Goal: Communication & Community: Answer question/provide support

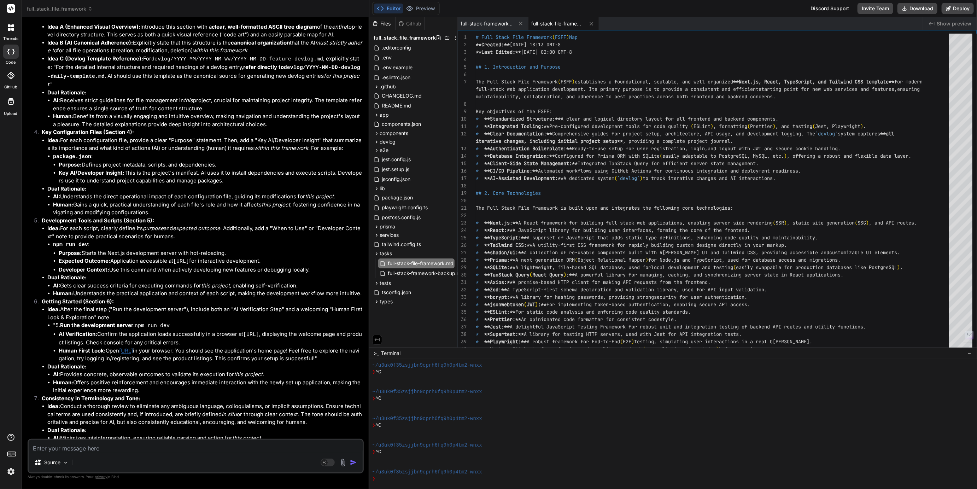
scroll to position [5604, 0]
type textarea "G"
type textarea "x"
type textarea "Gr"
type textarea "x"
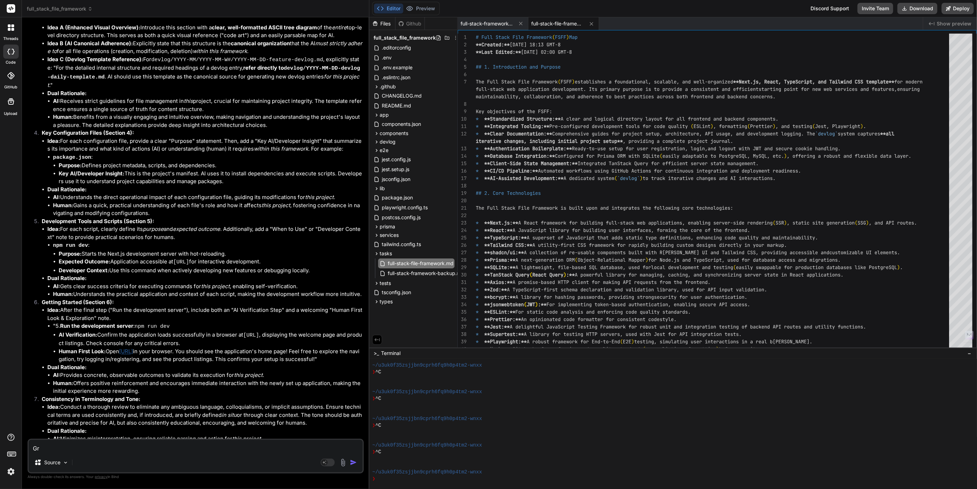
type textarea "Gre"
type textarea "x"
type textarea "Grea"
type textarea "x"
type textarea "Great"
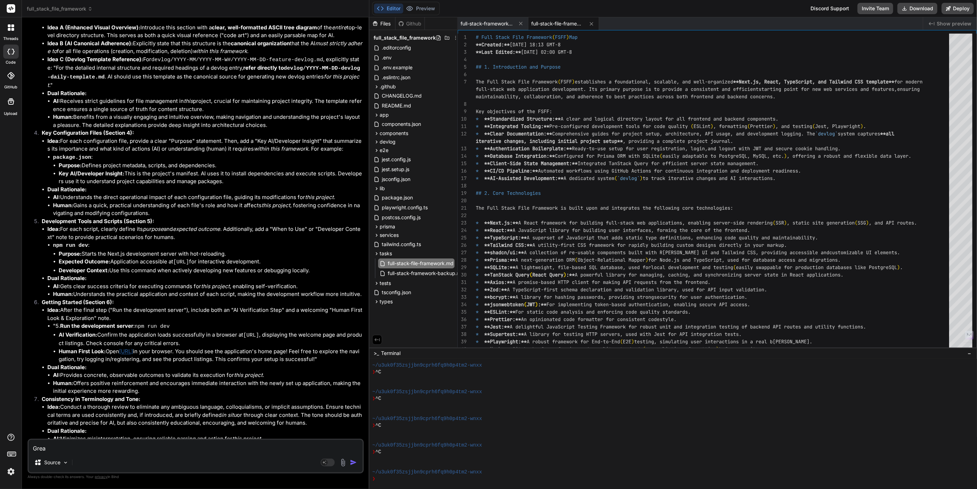
type textarea "x"
type textarea "Great"
type textarea "x"
type textarea "Great w"
type textarea "x"
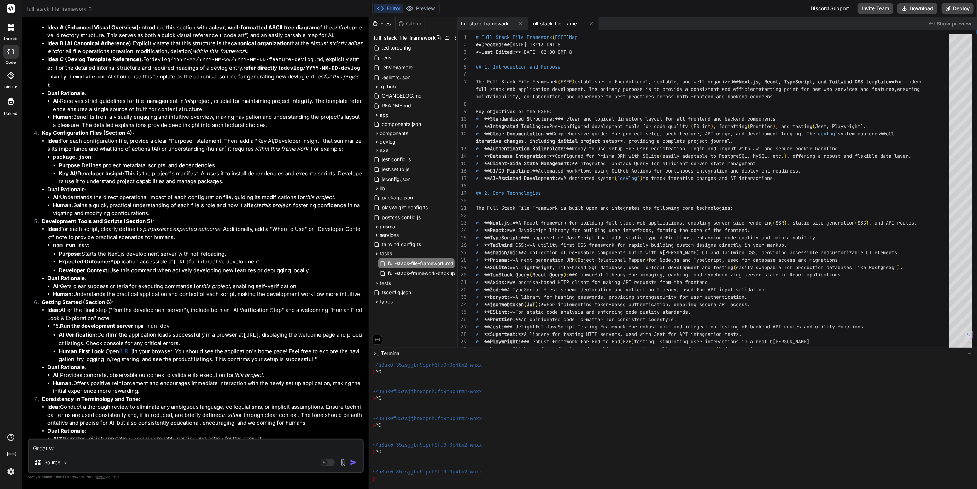
type textarea "Great wo"
type textarea "x"
type textarea "Great wor"
type textarea "x"
type textarea "Great work"
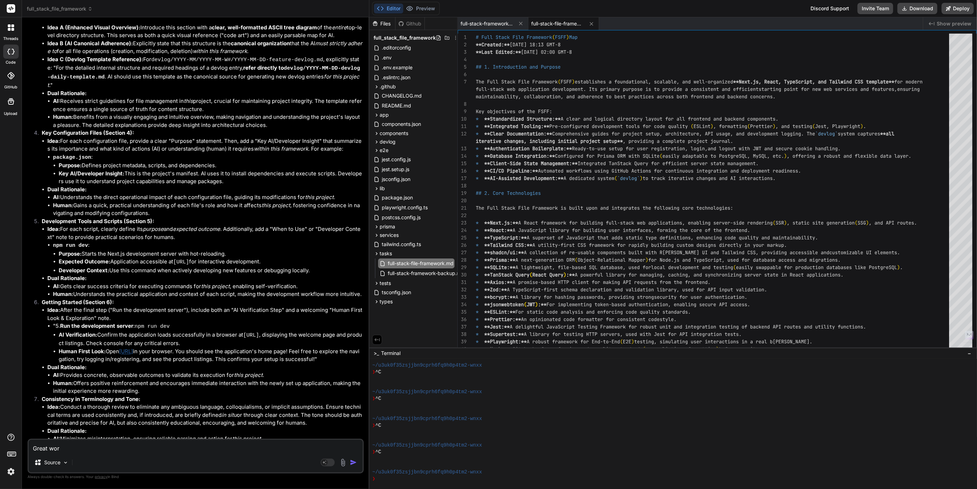
type textarea "x"
type textarea "Great work"
type textarea "x"
type textarea "Great work o"
type textarea "x"
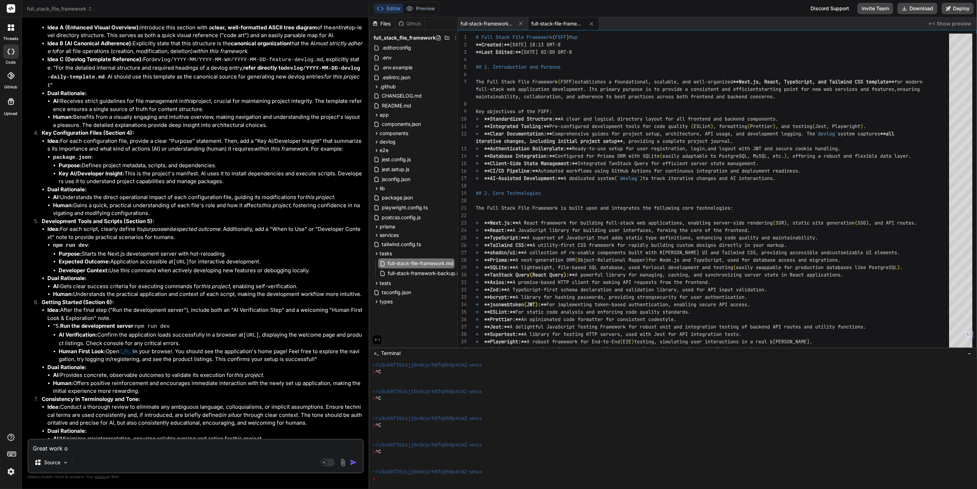
type textarea "Great work on"
type textarea "x"
type textarea "Great work onc"
type textarea "x"
type textarea "Great work once"
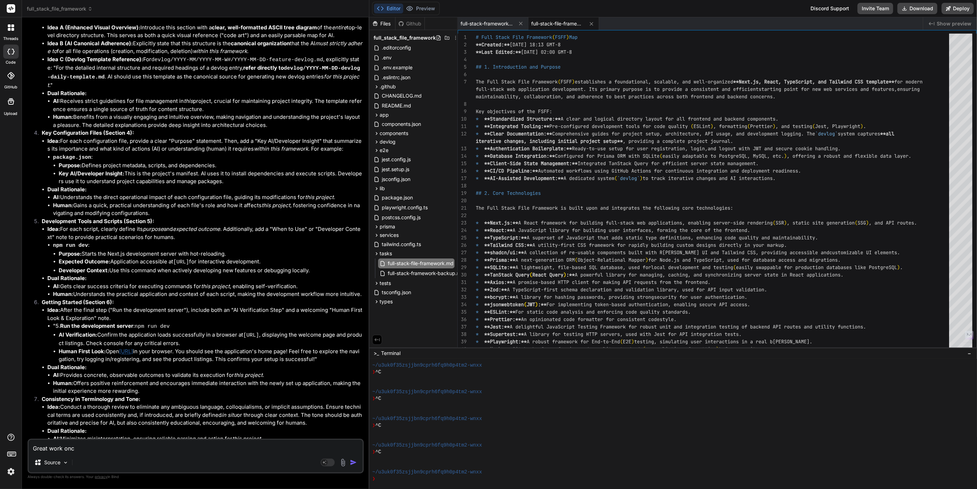
type textarea "x"
type textarea "Great work once"
type textarea "x"
type textarea "Great work once a"
type textarea "x"
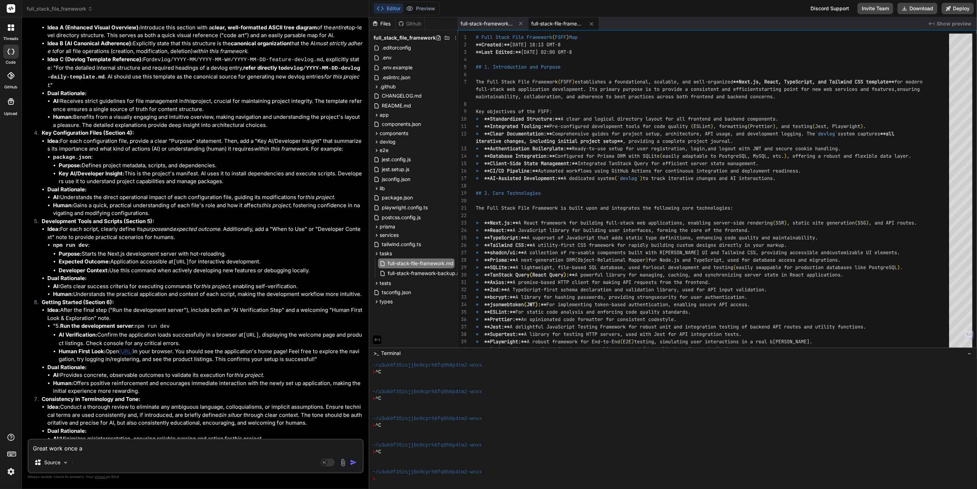
type textarea "Great work once ag"
type textarea "x"
type textarea "Great work once aga"
type textarea "x"
type textarea "Great work once agai"
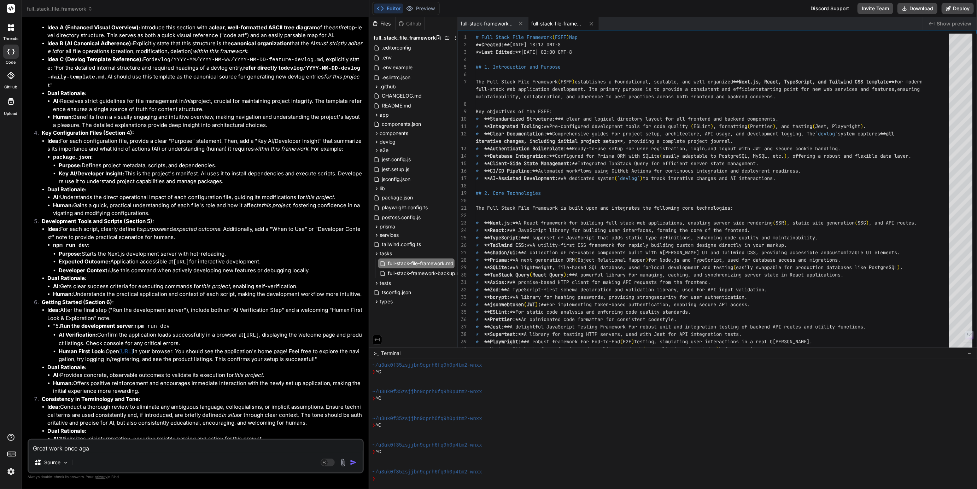
type textarea "x"
type textarea "Great work once again"
type textarea "x"
type textarea "Great work once again,"
type textarea "x"
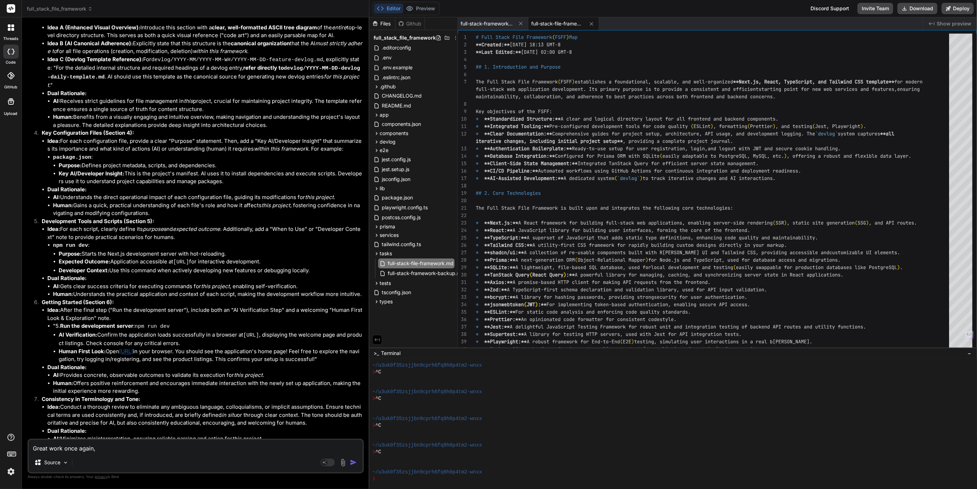
type textarea "Great work once again,"
type textarea "x"
type textarea "Great work once again, t"
type textarea "x"
type textarea "Great work once again, th"
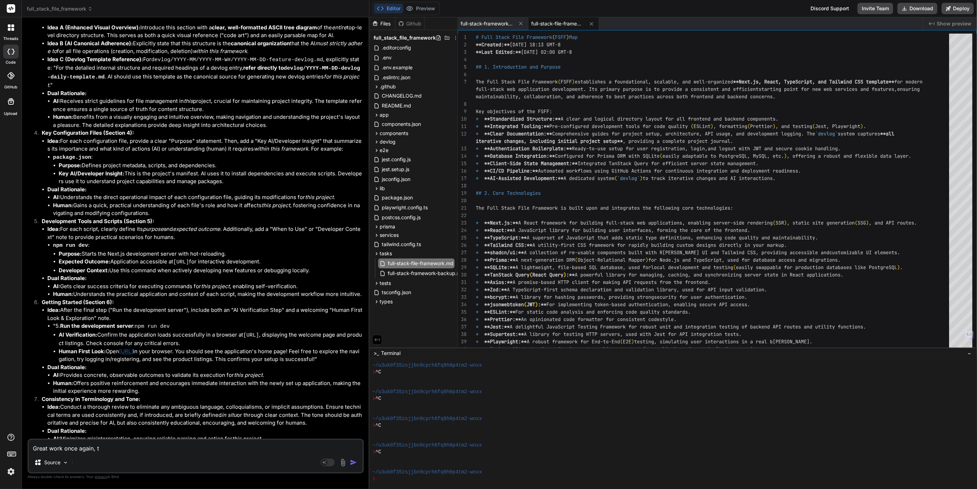
type textarea "x"
type textarea "Great work once again, tha"
type textarea "x"
type textarea "Great work once again, than"
type textarea "x"
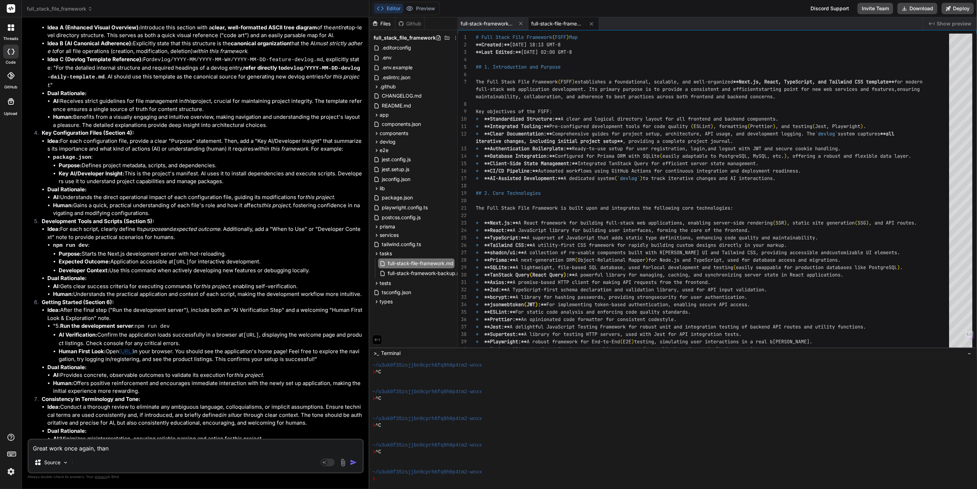
type textarea "Great work once again, thank"
type textarea "x"
type textarea "Great work once again, thank"
type textarea "x"
type textarea "Great work once again, thank y"
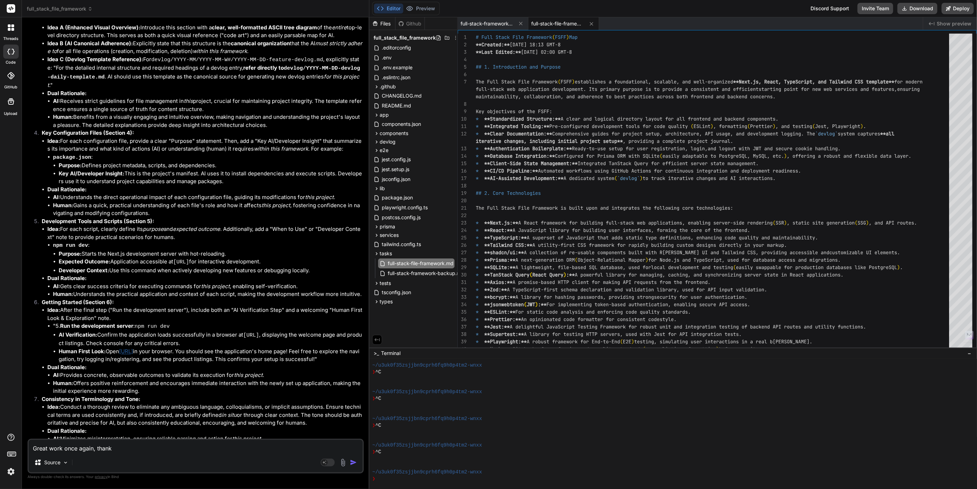
type textarea "x"
type textarea "Great work once again, thank yo"
type textarea "x"
type textarea "Great work once again, thank you"
type textarea "x"
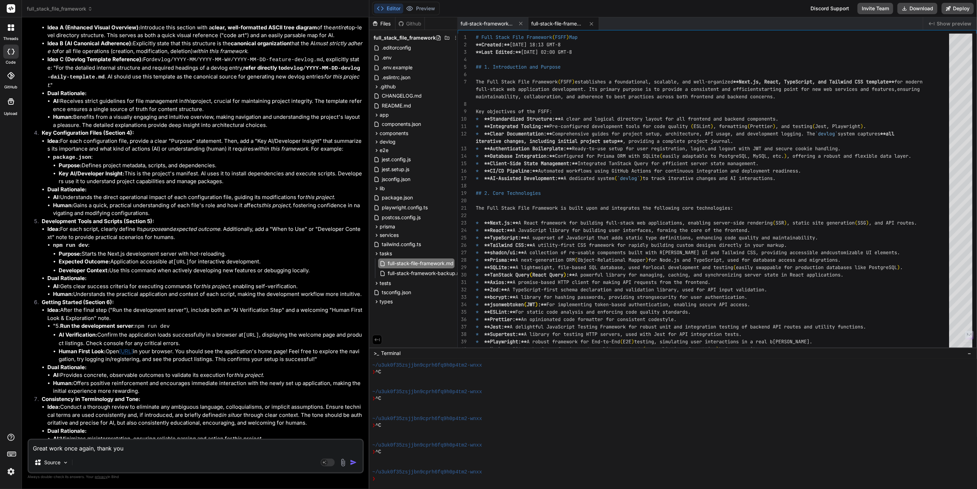
type textarea "Great work once again, thank you!"
type textarea "x"
type textarea "Great work once again, thank you!"
type textarea "x"
type textarea "Great work once again, thank you! N"
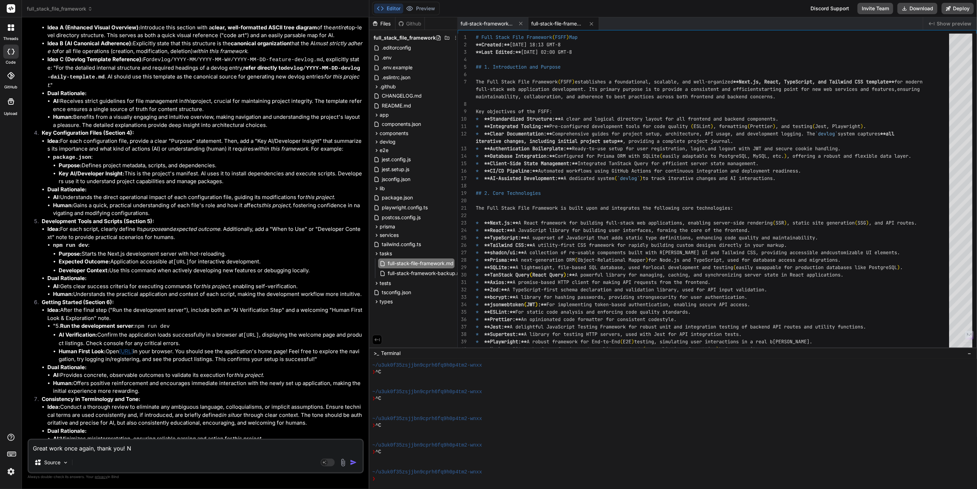
type textarea "x"
type textarea "Great work once again, thank you! No"
type textarea "x"
type textarea "Great work once again, thank you! Now"
type textarea "x"
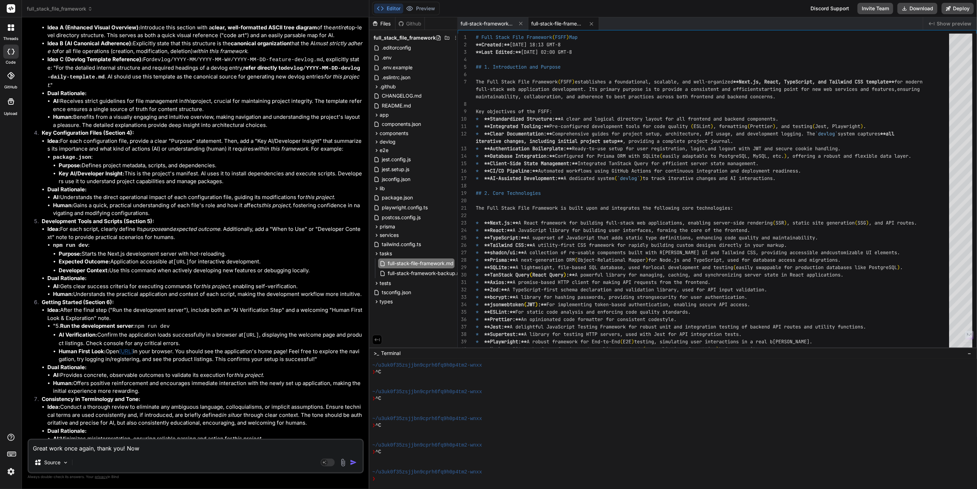
type textarea "Great work once again, thank you! Now"
type textarea "x"
type textarea "Great work once again, thank you! Now t"
type textarea "x"
type textarea "Great work once again, thank you! Now th"
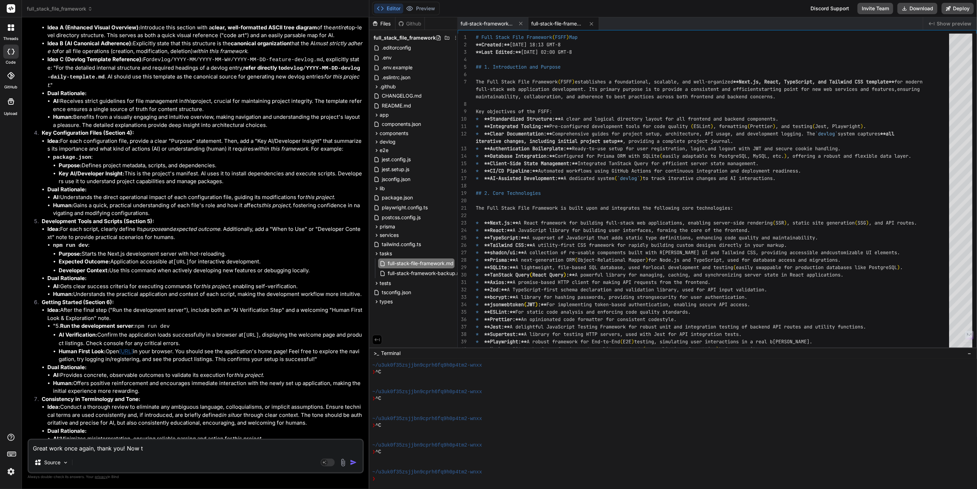
type textarea "x"
type textarea "Great work once again, thank you! Now tha"
type textarea "x"
type textarea "Great work once again, thank you! Now that"
type textarea "x"
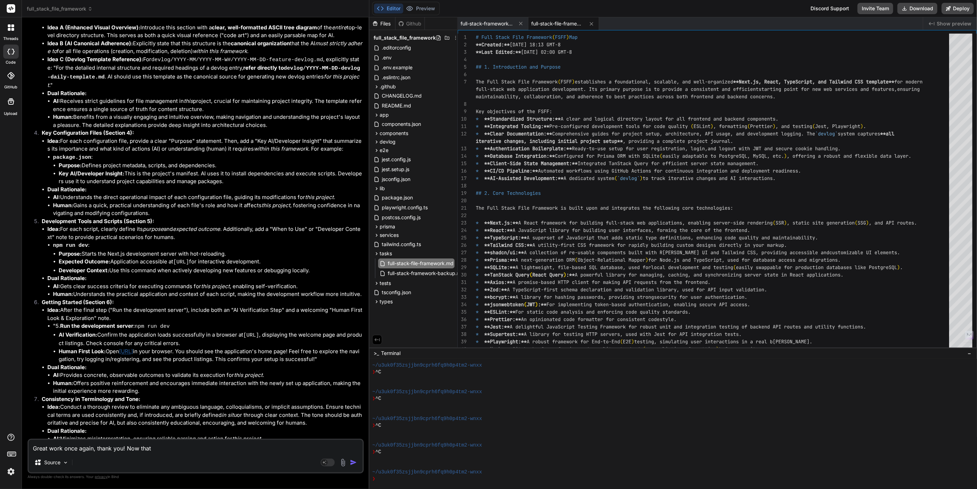
type textarea "Great work once again, thank you! Now that"
type textarea "x"
type textarea "Great work once again, thank you! Now that w"
type textarea "x"
type textarea "Great work once again, thank you! Now that we"
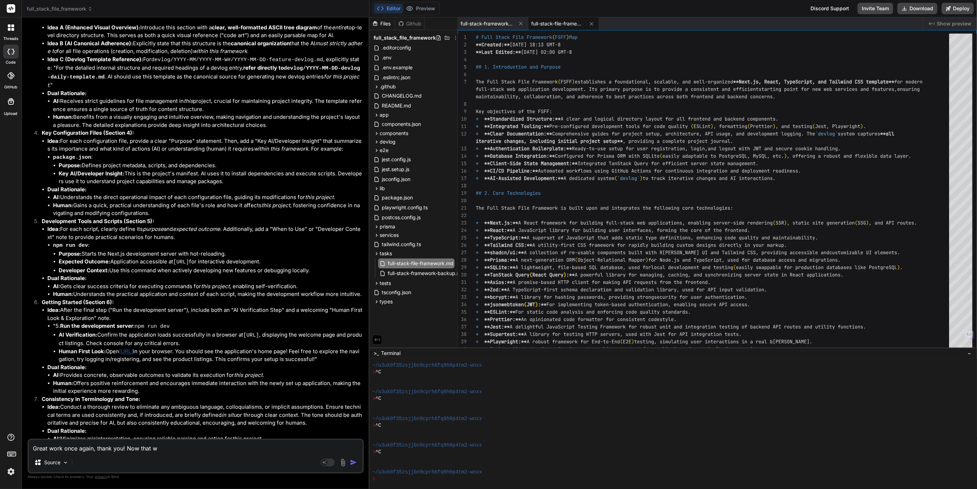
type textarea "x"
type textarea "Great work once again, thank you! Now that we"
type textarea "x"
type textarea "Great work once again, thank you! Now that we h"
type textarea "x"
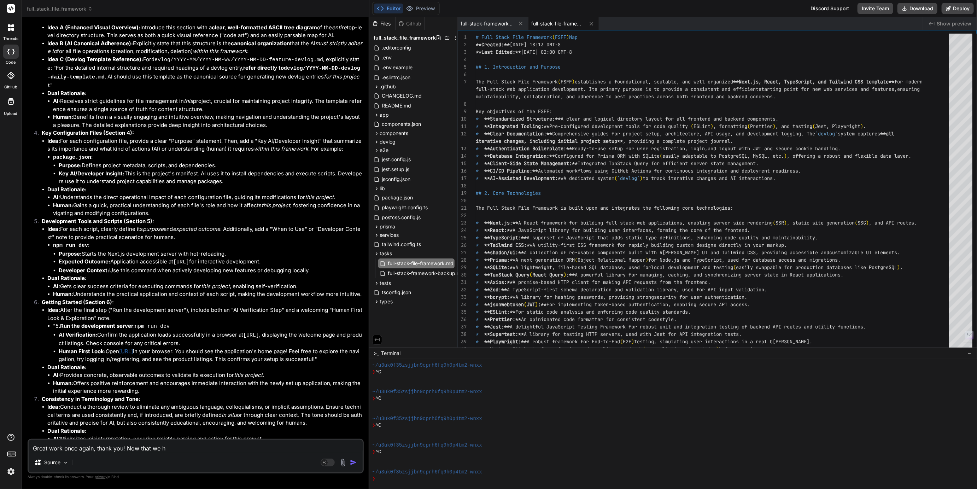
type textarea "Great work once again, thank you! Now that we ha"
type textarea "x"
type textarea "Great work once again, thank you! Now that we hav"
type textarea "x"
type textarea "Great work once again, thank you! Now that we have"
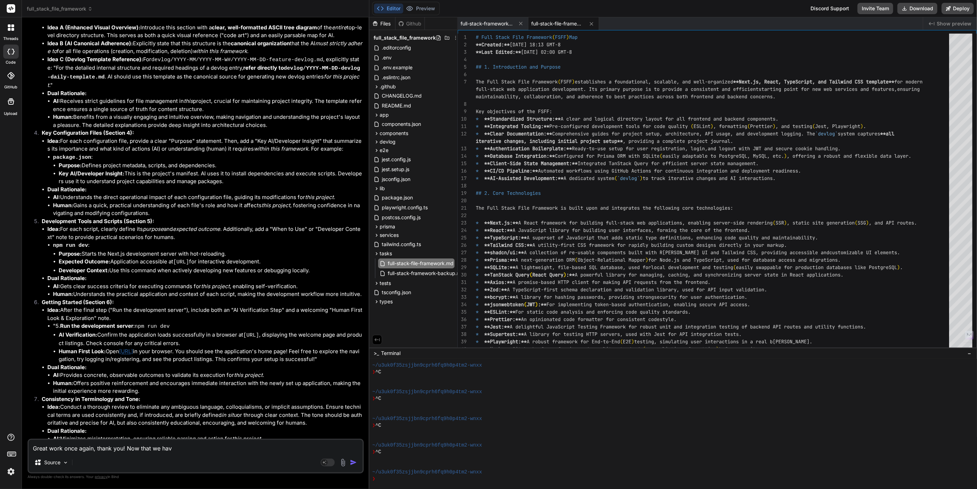
type textarea "x"
type textarea "Great work once again, thank you! Now that we have"
type textarea "x"
type textarea "Great work once again, thank you! Now that we have o"
type textarea "x"
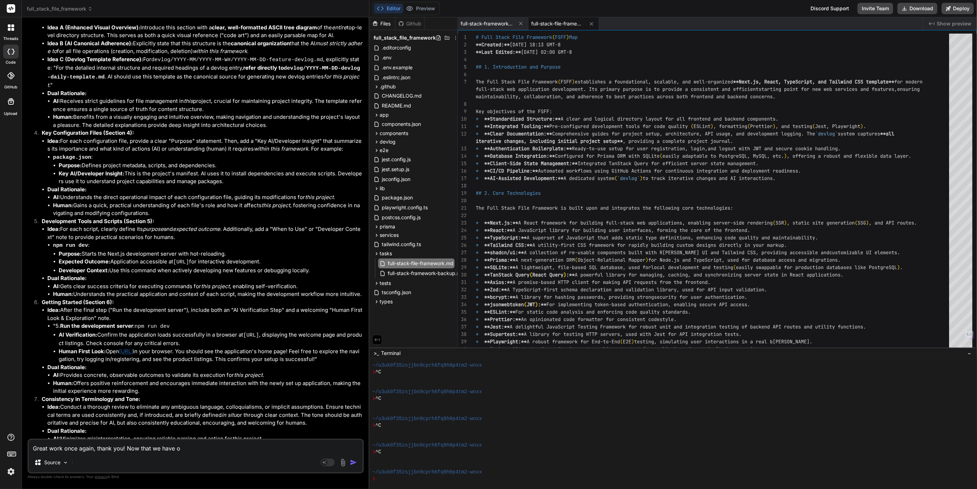
type textarea "Great work once again, thank you! Now that we have ou"
type textarea "x"
type textarea "Great work once again, thank you! Now that we have our"
type textarea "x"
type textarea "Great work once again, thank you! Now that we have our"
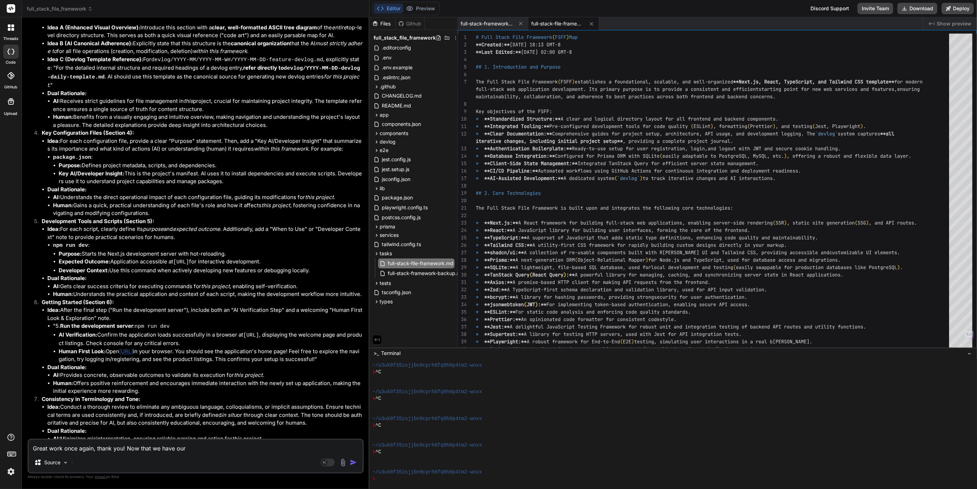
type textarea "x"
type textarea "Great work once again, thank you! Now that we have our p"
type textarea "x"
type textarea "Great work once again, thank you! Now that we have our pl"
type textarea "x"
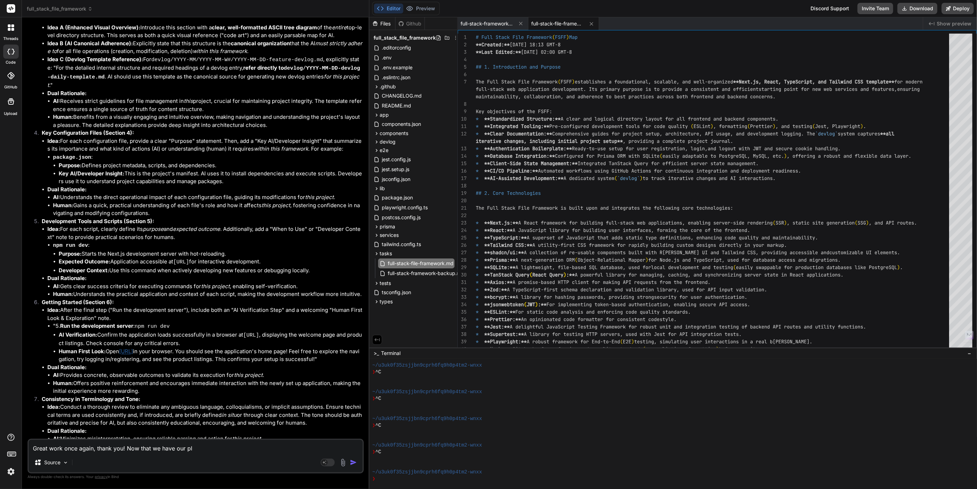
type textarea "Great work once again, thank you! Now that we have our pla"
type textarea "x"
type textarea "Great work once again, thank you! Now that we have our plan"
type textarea "x"
type textarea "Great work once again, thank you! Now that we have our plann"
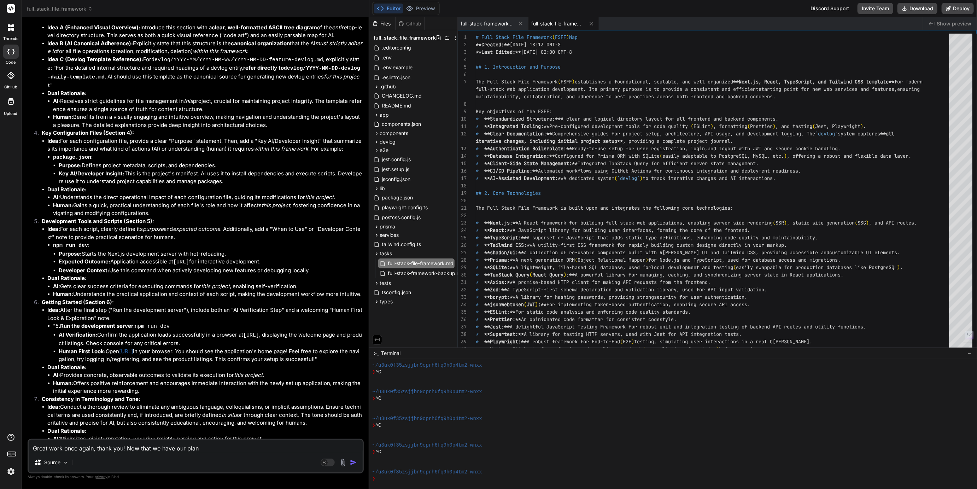
type textarea "x"
type textarea "Great work once again, thank you! Now that we have our planne"
type textarea "x"
type textarea "Great work once again, thank you! Now that we have our planned"
type textarea "x"
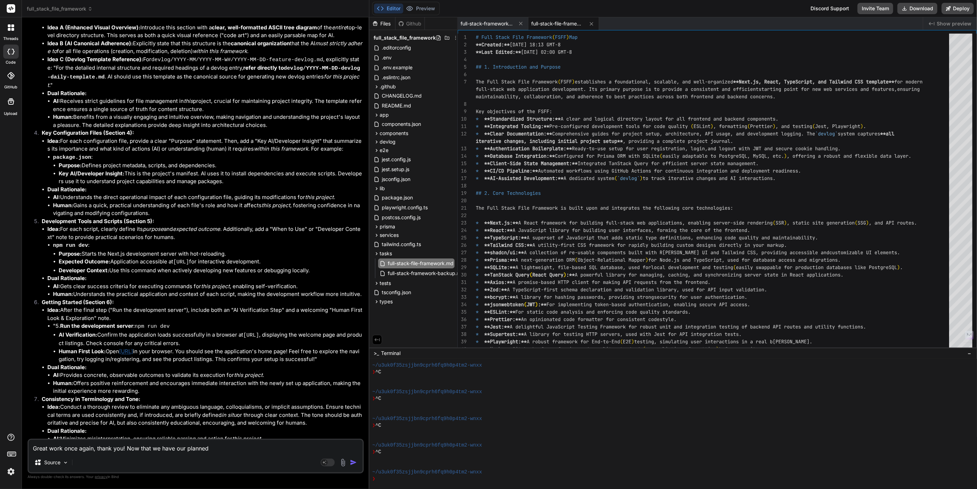
type textarea "Great work once again, thank you! Now that we have our planned"
type textarea "x"
type textarea "Great work once again, thank you! Now that we have our planned c"
type textarea "x"
type textarea "Great work once again, thank you! Now that we have our planned ch"
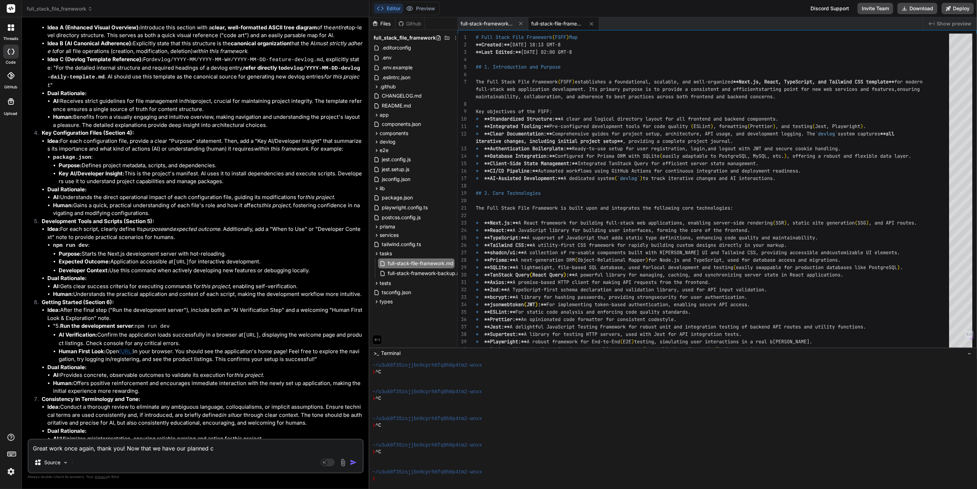
type textarea "x"
type textarea "Great work once again, thank you! Now that we have our planned cha"
type textarea "x"
type textarea "Great work once again, thank you! Now that we have our planned chan"
type textarea "x"
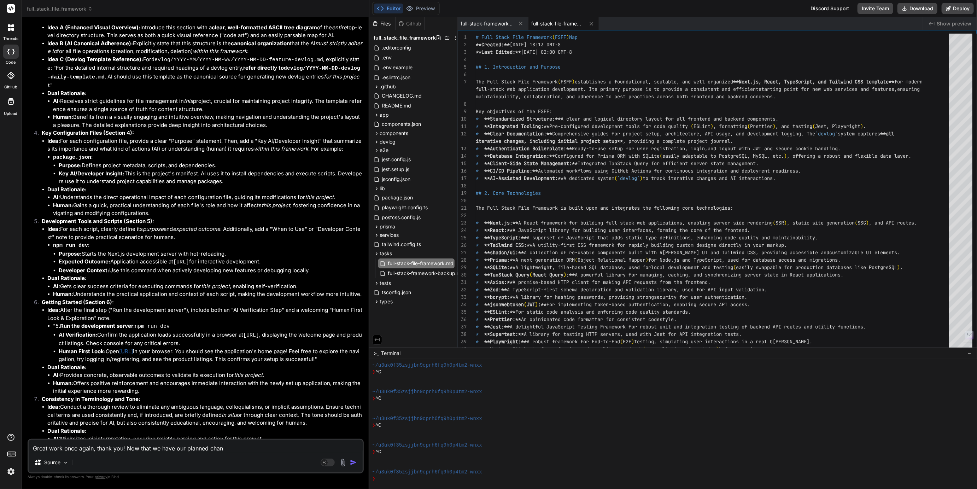
type textarea "Great work once again, thank you! Now that we have our planned chang"
type textarea "x"
type textarea "Great work once again, thank you! Now that we have our planned change"
type textarea "x"
type textarea "Great work once again, thank you! Now that we have our planned changes"
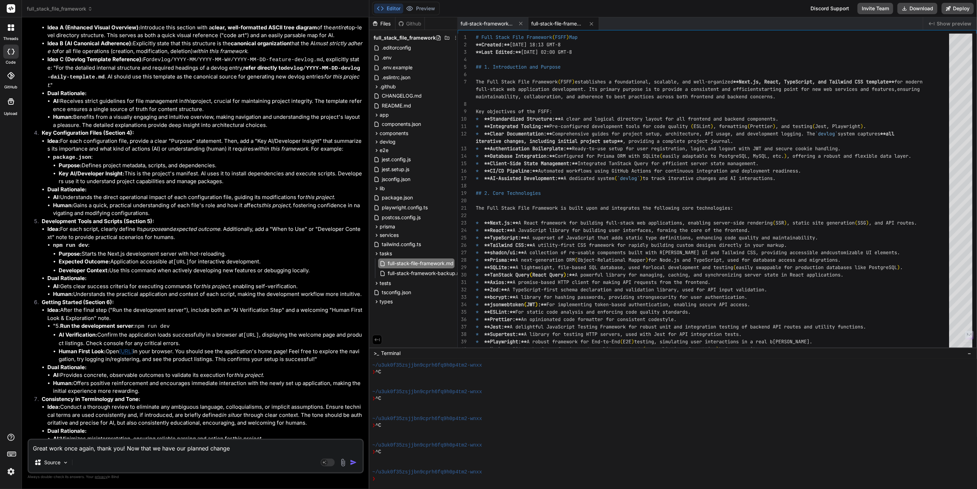
type textarea "x"
type textarea "Great work once again, thank you! Now that we have our planned changes,"
type textarea "x"
type textarea "Great work once again, thank you! Now that we have our planned changes,"
type textarea "x"
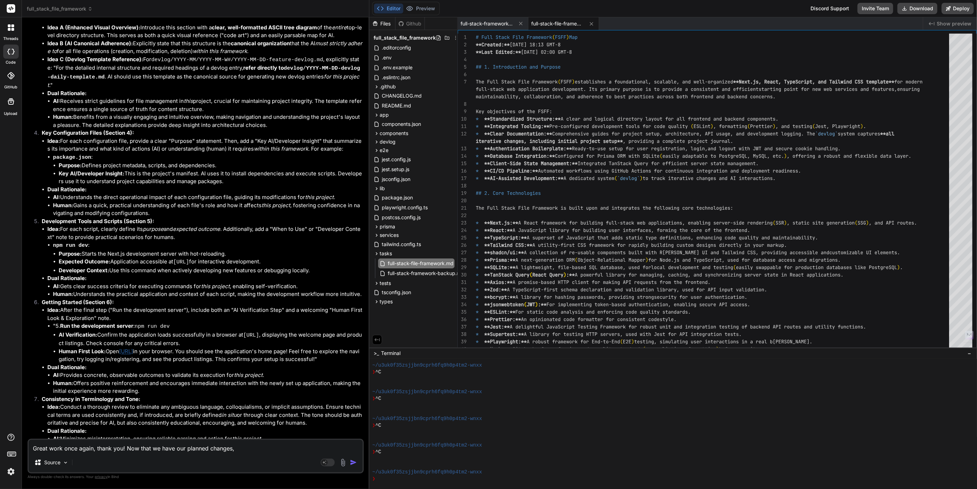
type textarea "Great work once again, thank you! Now that we have our planned changes, l"
type textarea "x"
type textarea "Great work once again, thank you! Now that we have our planned changes, le"
type textarea "x"
type textarea "Great work once again, thank you! Now that we have our planned changes, let"
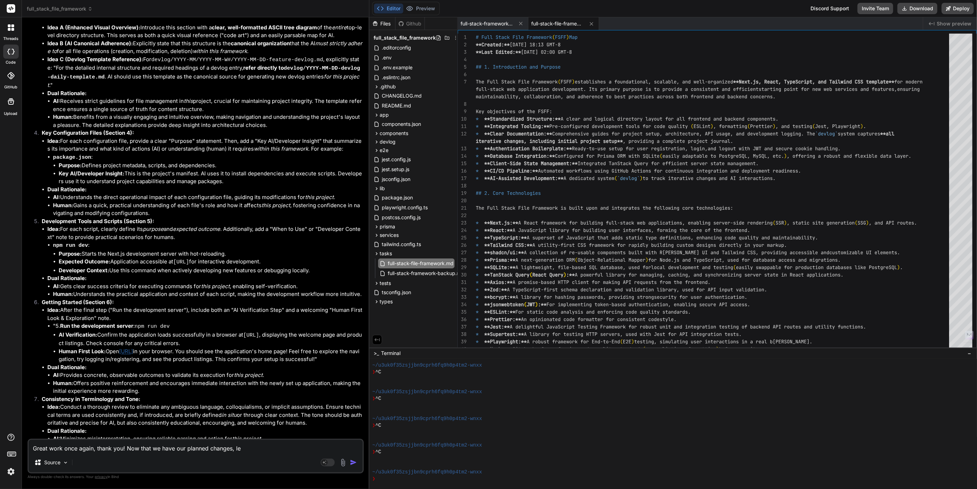
type textarea "x"
type textarea "Great work once again, thank you! Now that we have our planned changes, let'"
type textarea "x"
type textarea "Great work once again, thank you! Now that we have our planned changes, let's"
type textarea "x"
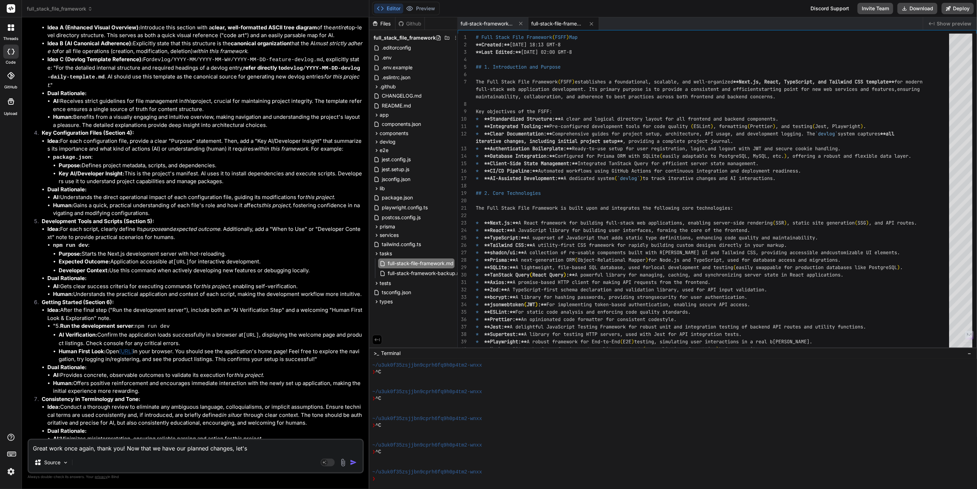
type textarea "Great work once again, thank you! Now that we have our planned changes, let's"
type textarea "x"
type textarea "Great work once again, thank you! Now that we have our planned changes, let's d"
type textarea "x"
type textarea "Great work once again, thank you! Now that we have our planned changes, let's do"
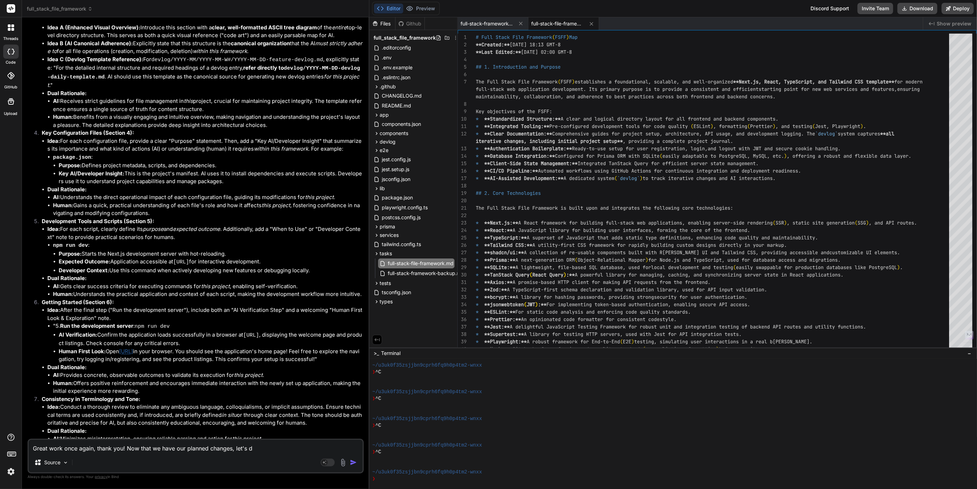
type textarea "x"
type textarea "Great work once again, thank you! Now that we have our planned changes, let's do"
type textarea "x"
type textarea "Great work once again, thank you! Now that we have our planned changes, let's d…"
type textarea "x"
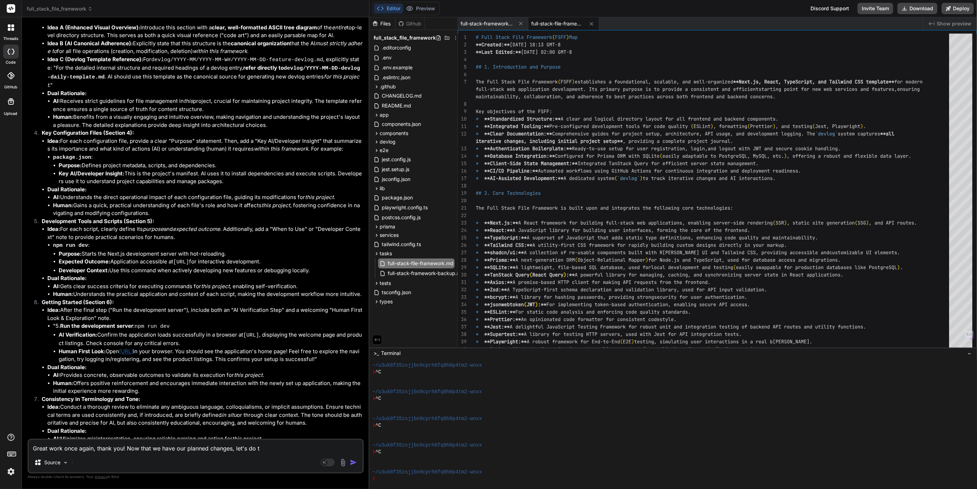
type textarea "Great work once again, thank you! Now that we have our planned changes, let's d…"
type textarea "x"
type textarea "Great work once again, thank you! Now that we have our planned changes, let's d…"
type textarea "x"
type textarea "Great work once again, thank you! Now that we have our planned changes, let's d…"
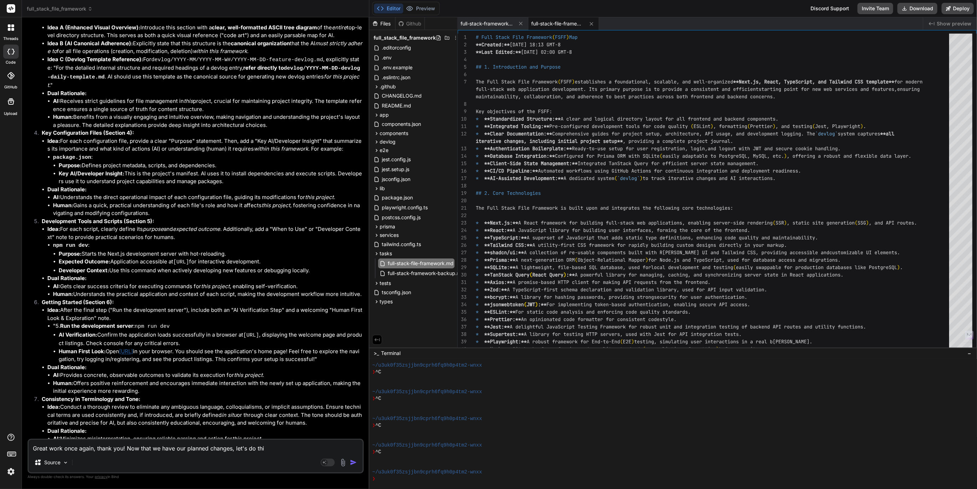
type textarea "x"
type textarea "Great work once again, thank you! Now that we have our planned changes, let's d…"
type textarea "x"
type textarea "Great work once again, thank you! Now that we have our planned changes, let's d…"
type textarea "x"
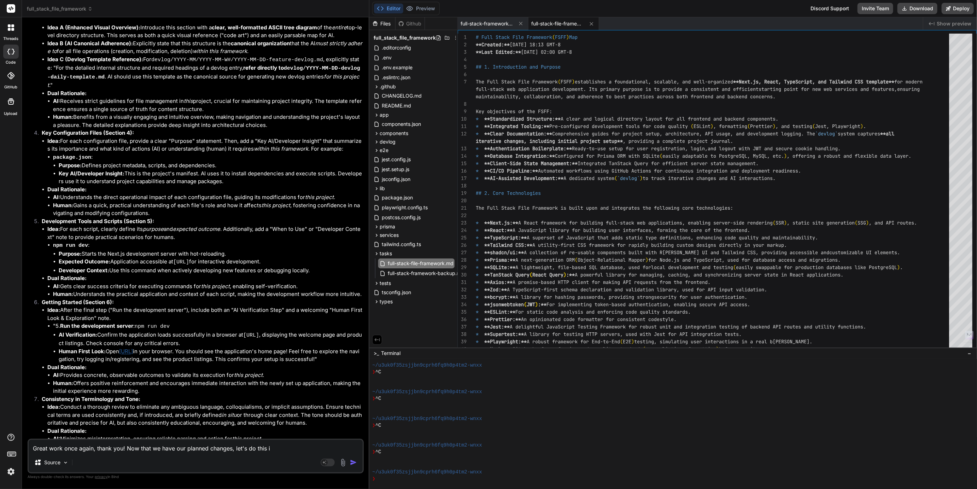
type textarea "Great work once again, thank you! Now that we have our planned changes, let's d…"
type textarea "x"
type textarea "Great work once again, thank you! Now that we have our planned changes, let's d…"
type textarea "x"
type textarea "Great work once again, thank you! Now that we have our planned changes, let's d…"
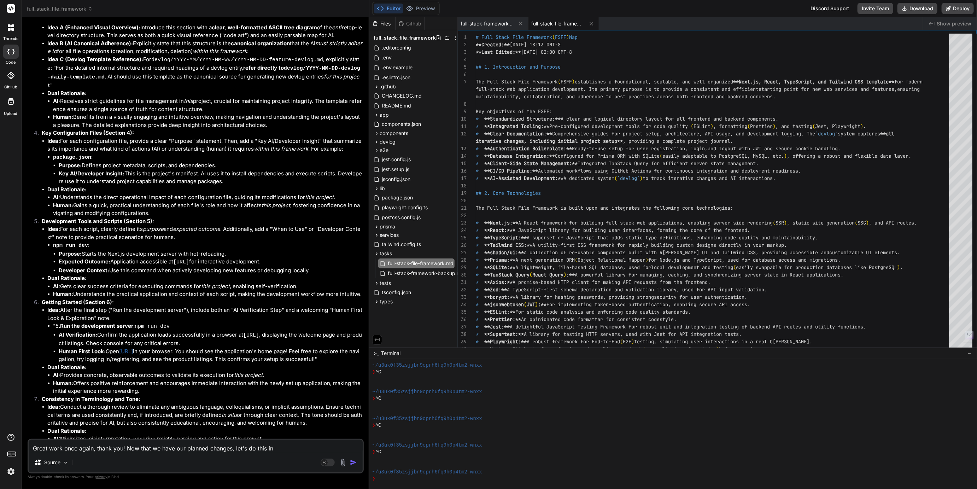
type textarea "x"
type textarea "Great work once again, thank you! Now that we have our planned changes, let's d…"
type textarea "x"
type textarea "Great work once again, thank you! Now that we have our planned changes, let's d…"
type textarea "x"
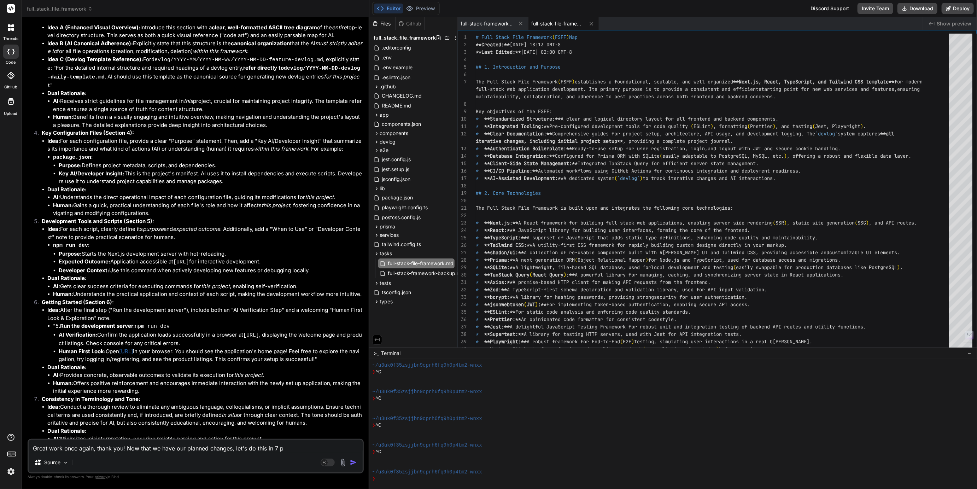
type textarea "Great work once again, thank you! Now that we have our planned changes, let's d…"
type textarea "x"
type textarea "Great work once again, thank you! Now that we have our planned changes, let's d…"
type textarea "x"
type textarea "Great work once again, thank you! Now that we have our planned changes, let's d…"
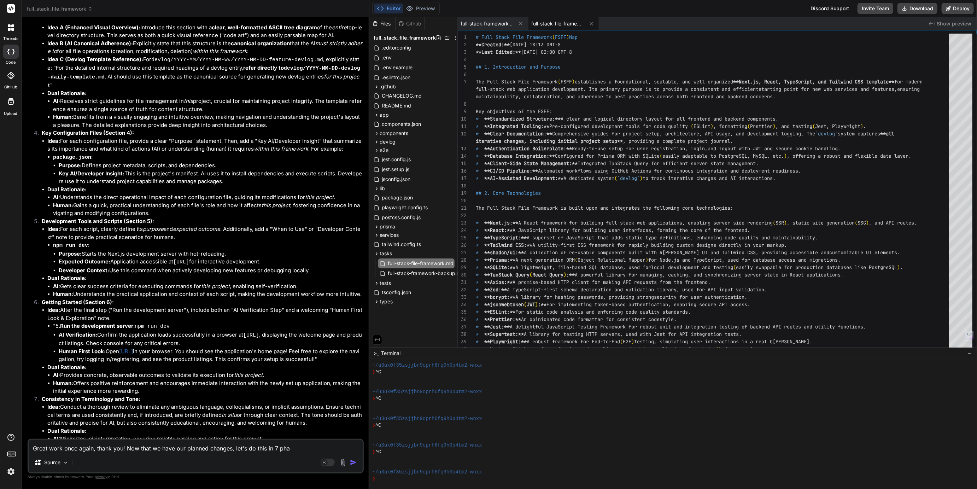
type textarea "x"
type textarea "Great work once again, thank you! Now that we have our planned changes, let's d…"
type textarea "x"
type textarea "Great work once again, thank you! Now that we have our planned changes, let's d…"
type textarea "x"
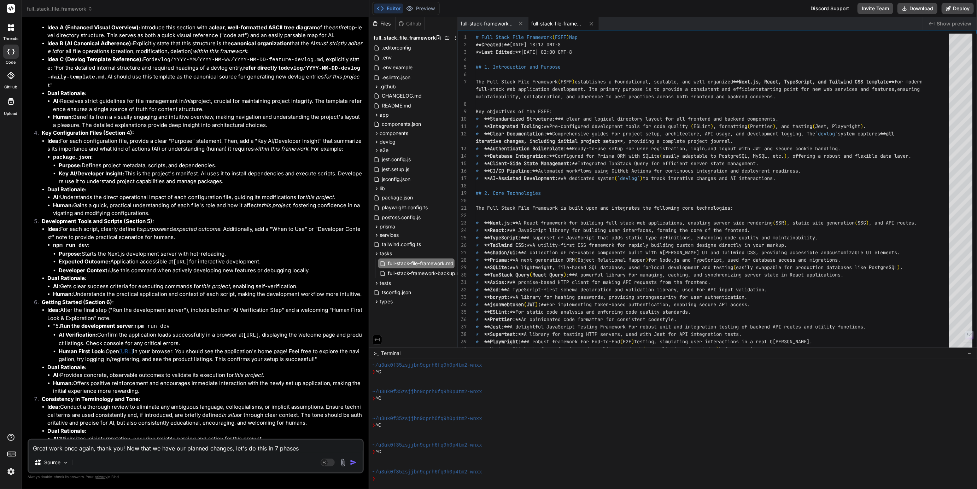
type textarea "Great work once again, thank you! Now that we have our planned changes, let's d…"
type textarea "x"
type textarea "Great work once again, thank you! Now that we have our planned changes, let's d…"
type textarea "x"
type textarea "Great work once again, thank you! Now that we have our planned changes, let's d…"
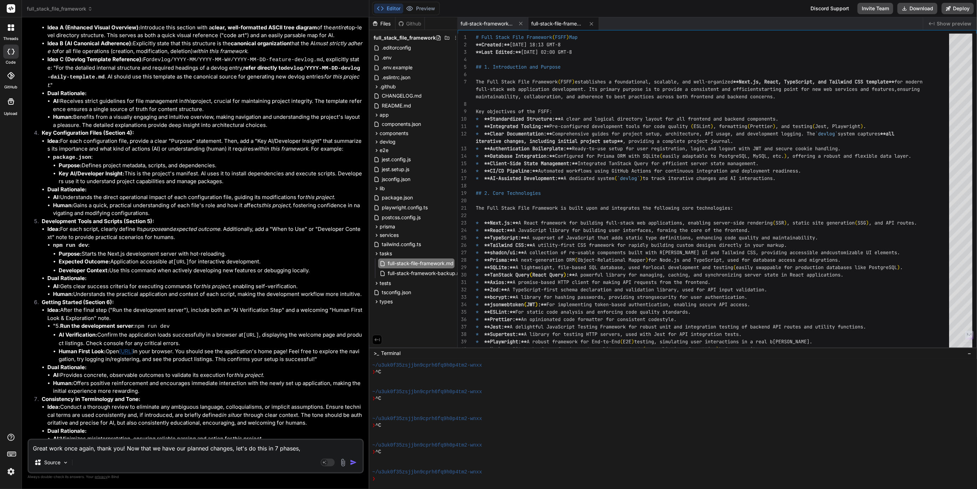
type textarea "x"
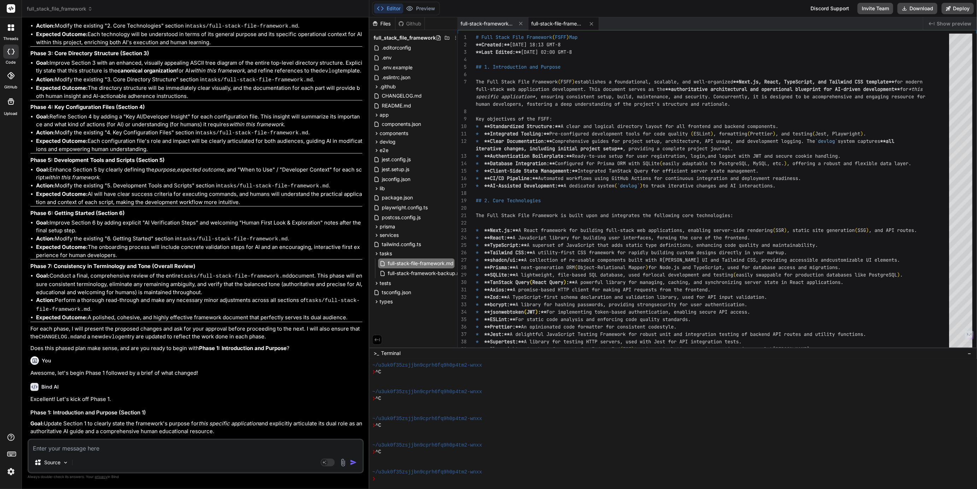
scroll to position [6376, 0]
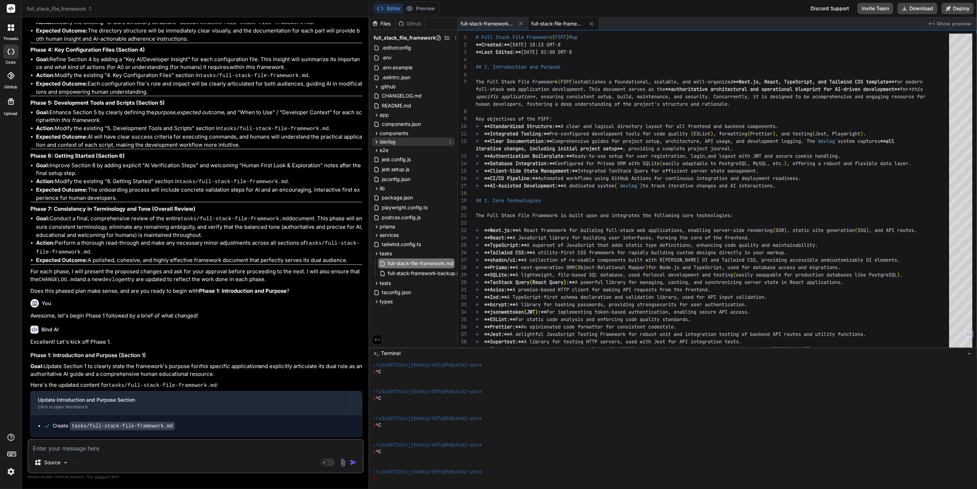
click at [378, 141] on icon at bounding box center [377, 142] width 6 height 6
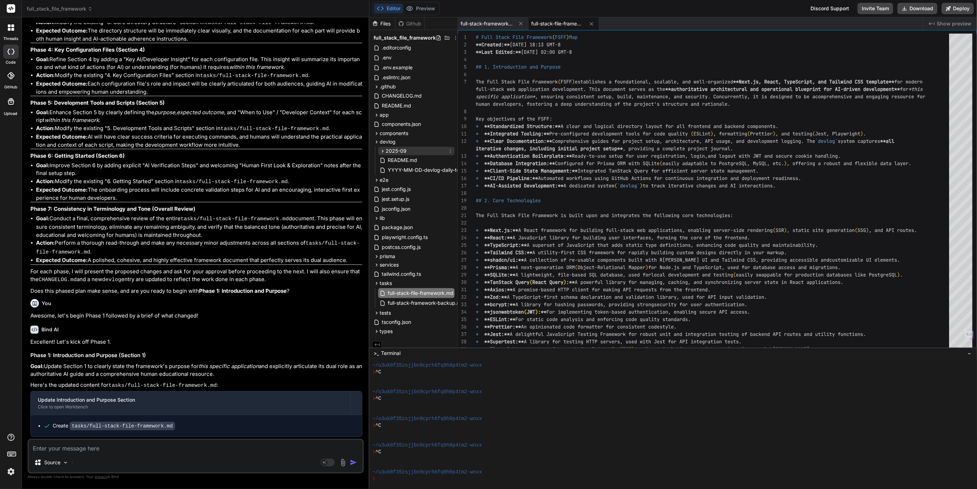
click at [383, 150] on icon at bounding box center [383, 151] width 6 height 6
click at [76, 447] on textarea at bounding box center [196, 446] width 334 height 13
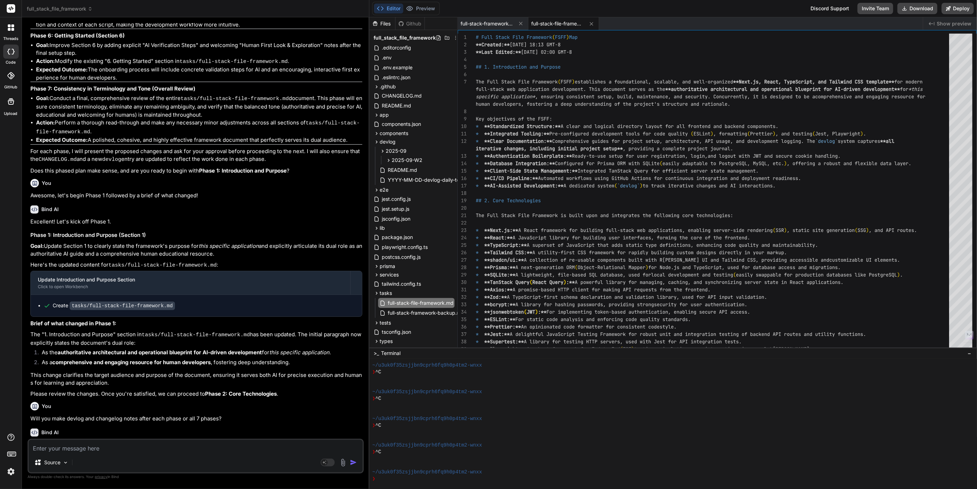
scroll to position [6504, 0]
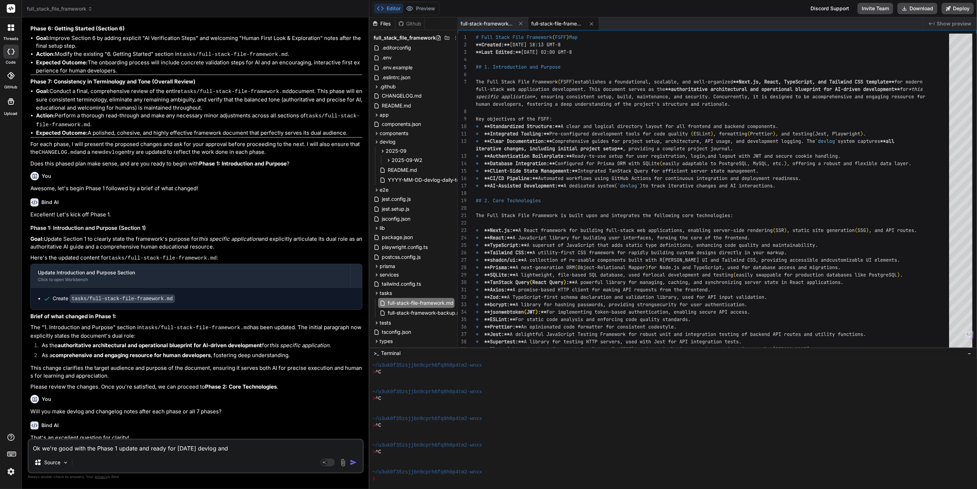
click at [217, 448] on textarea "Ok we're good with the Phase 1 update and ready for today's devlog and" at bounding box center [196, 446] width 334 height 13
click at [267, 448] on textarea "Ok we're good with the Phase 1 update and ready for today's devlog session and" at bounding box center [196, 446] width 334 height 13
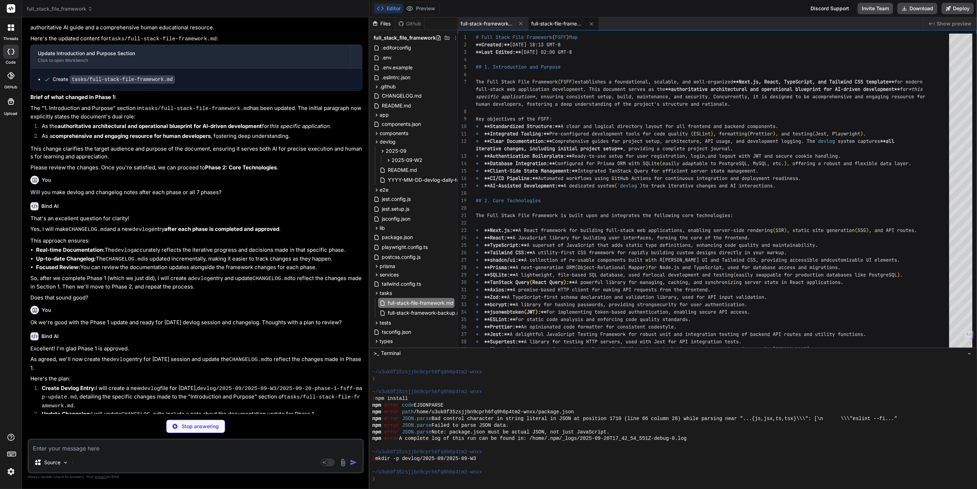
scroll to position [6726, 0]
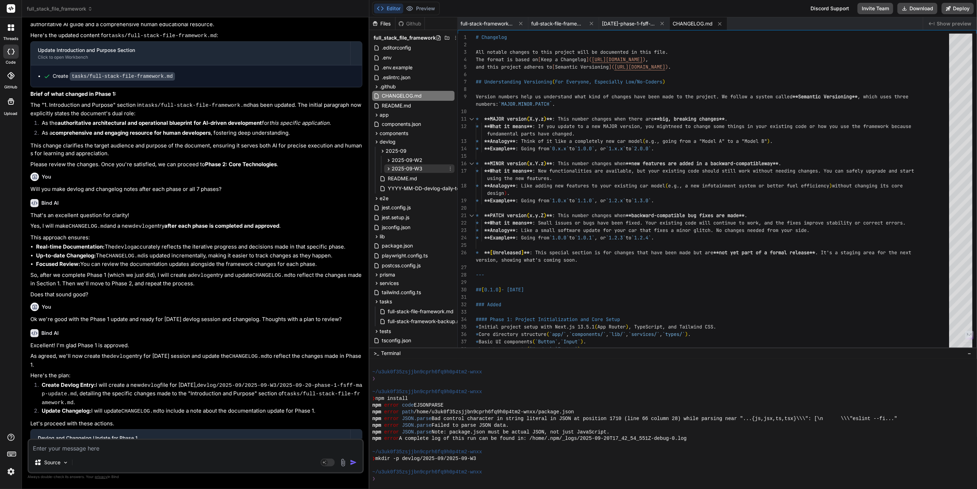
click at [399, 168] on span "2025-09-W3" at bounding box center [407, 168] width 31 height 7
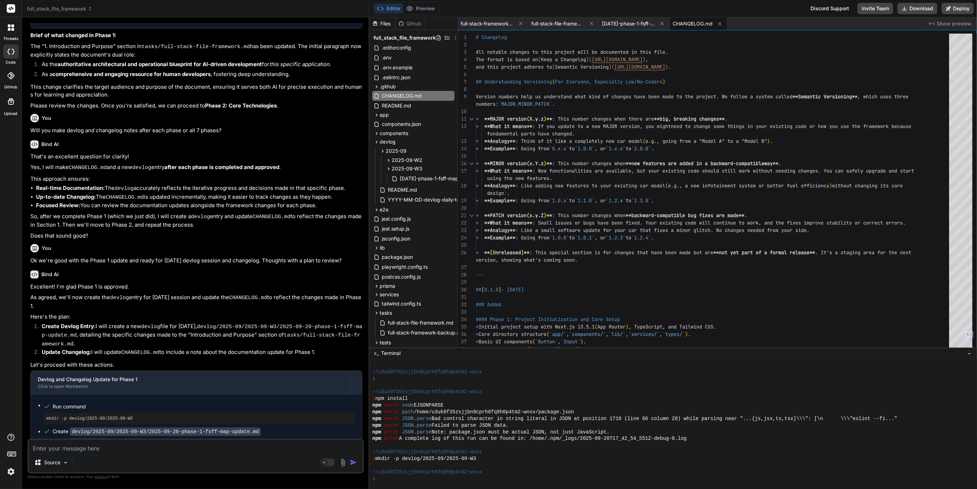
click at [692, 23] on span "CHANGELOG.md" at bounding box center [693, 23] width 40 height 7
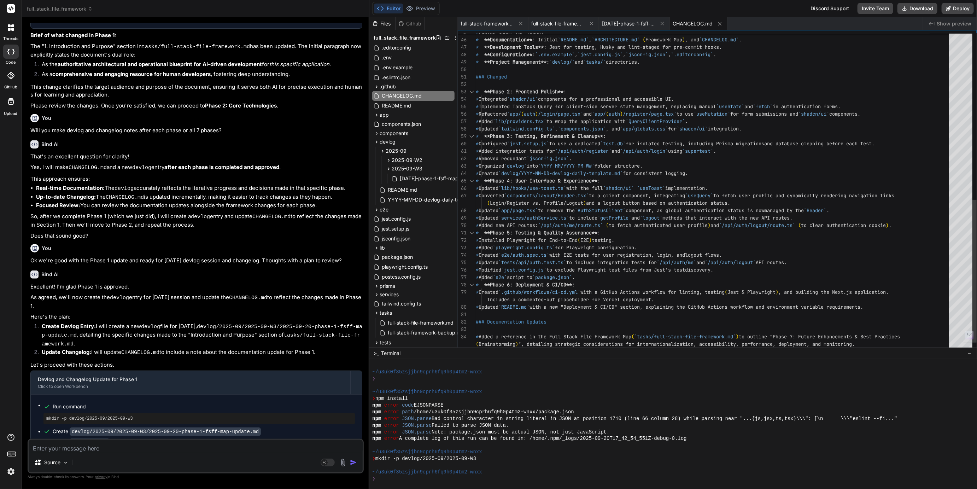
scroll to position [29, 0]
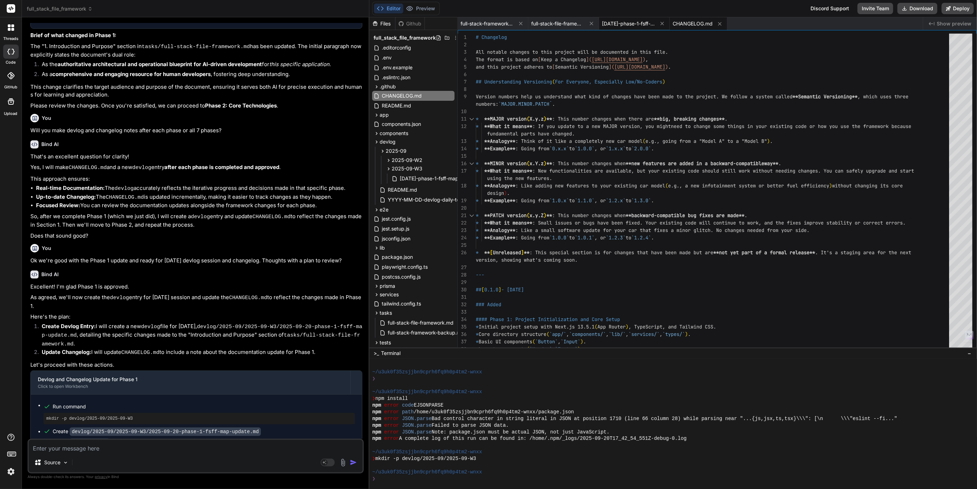
click at [627, 25] on span "[DATE]-phase-1-fsff-map-update.md" at bounding box center [628, 23] width 53 height 7
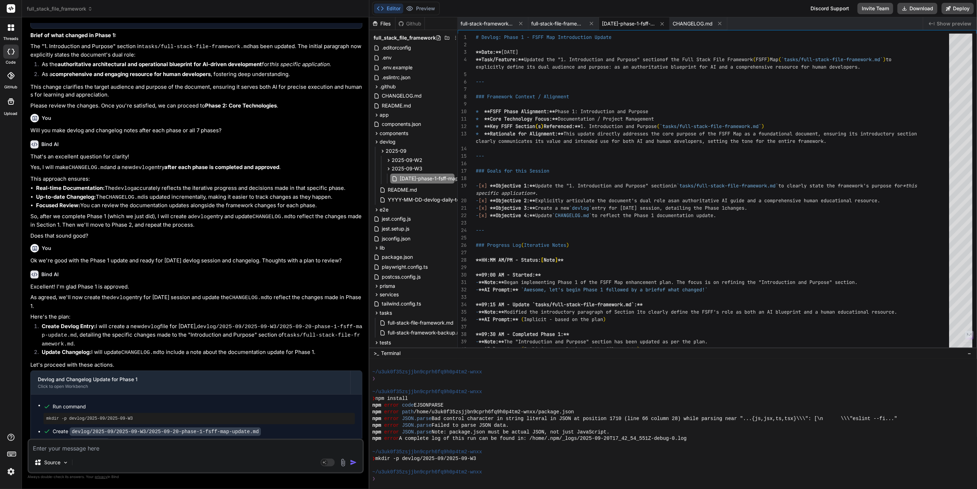
click at [60, 445] on textarea at bounding box center [196, 446] width 334 height 13
click at [162, 449] on textarea "For the devlog file name, we want it to reflect all phases or this entire revie…" at bounding box center [196, 446] width 334 height 13
click at [271, 449] on textarea "For the devlog file name, we want it to reflect all 7 phases or this entire rev…" at bounding box center [196, 446] width 334 height 13
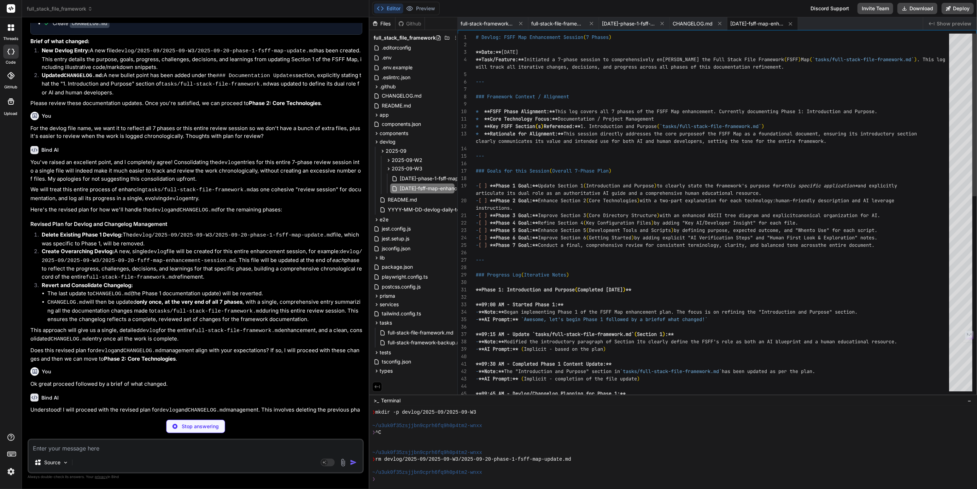
scroll to position [393, 0]
drag, startPoint x: 599, startPoint y: 348, endPoint x: 603, endPoint y: 436, distance: 88.1
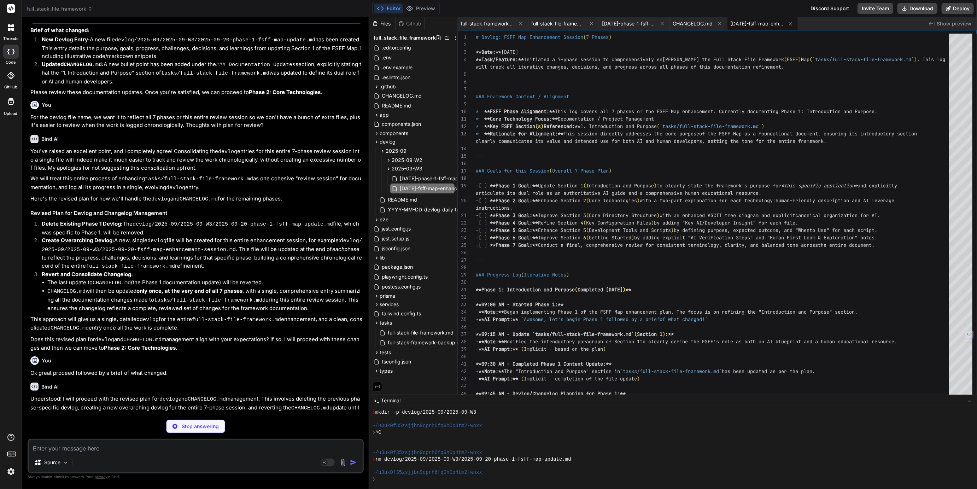
scroll to position [22, 0]
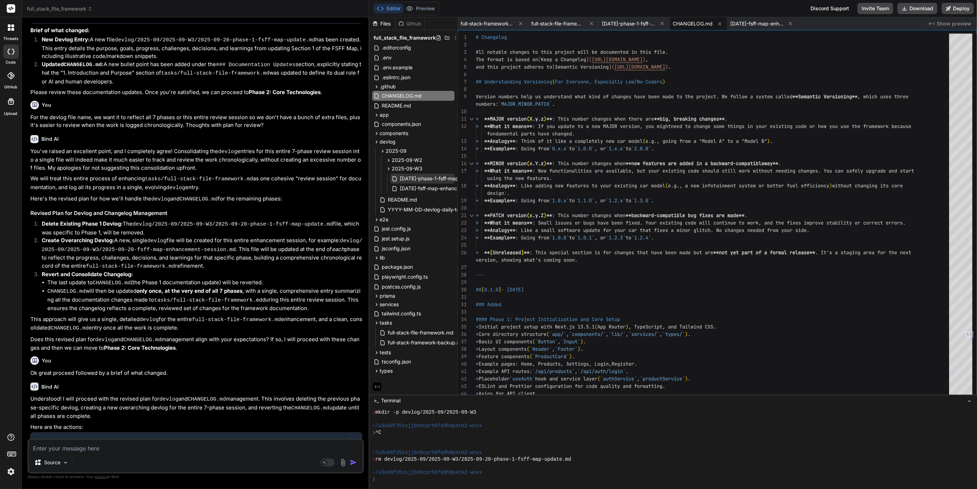
click at [437, 176] on span "[DATE]-phase-1-fsff-map-update.md" at bounding box center [443, 178] width 88 height 8
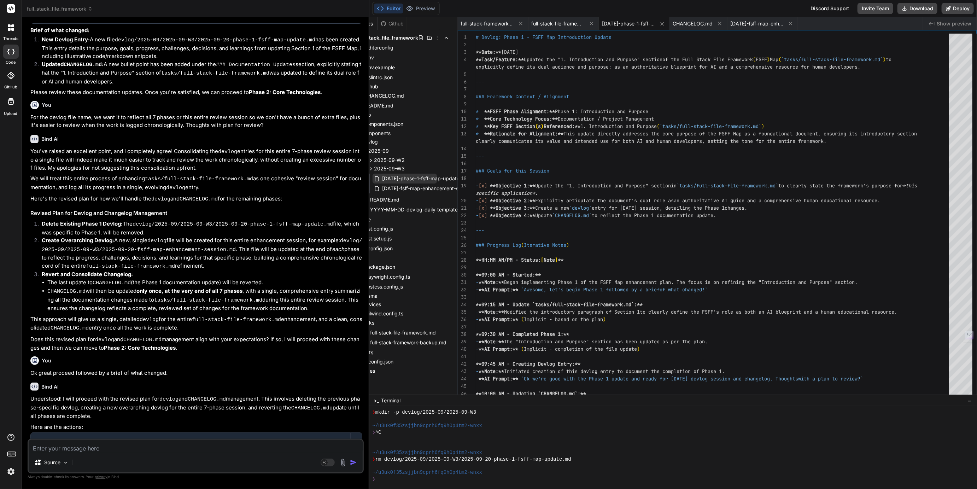
scroll to position [0, 19]
click at [424, 187] on span "[DATE]-fsff-map-enhancement-session.md" at bounding box center [430, 188] width 101 height 8
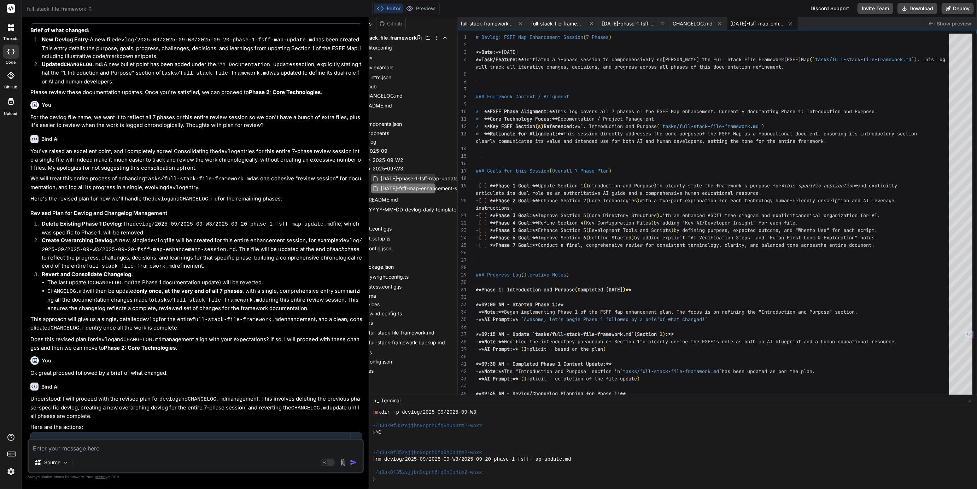
click at [434, 180] on span "[DATE]-phase-1-fsff-map-update.md" at bounding box center [424, 178] width 88 height 8
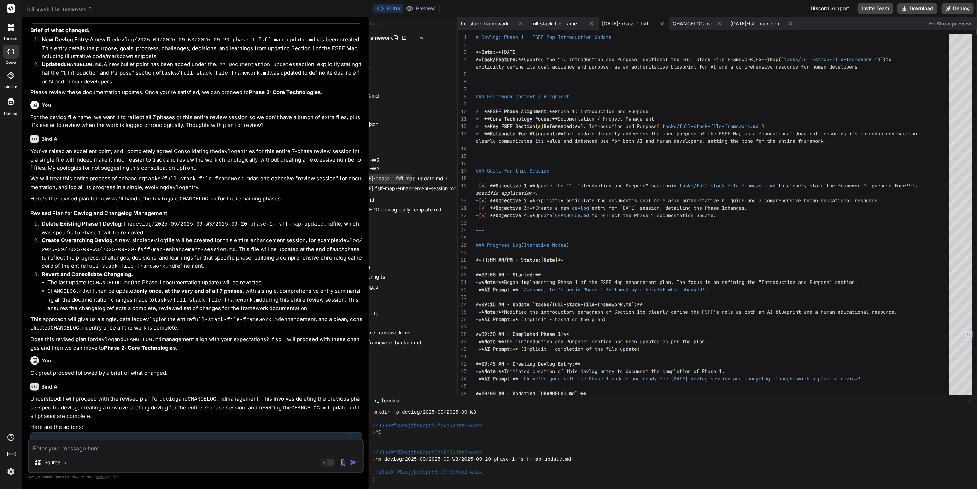
scroll to position [0, 57]
click at [445, 177] on icon at bounding box center [447, 179] width 6 height 6
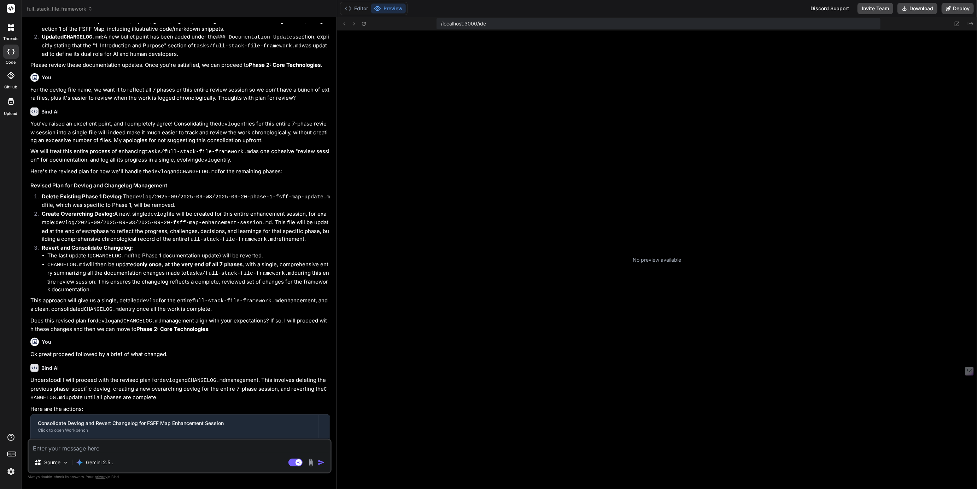
scroll to position [624, 0]
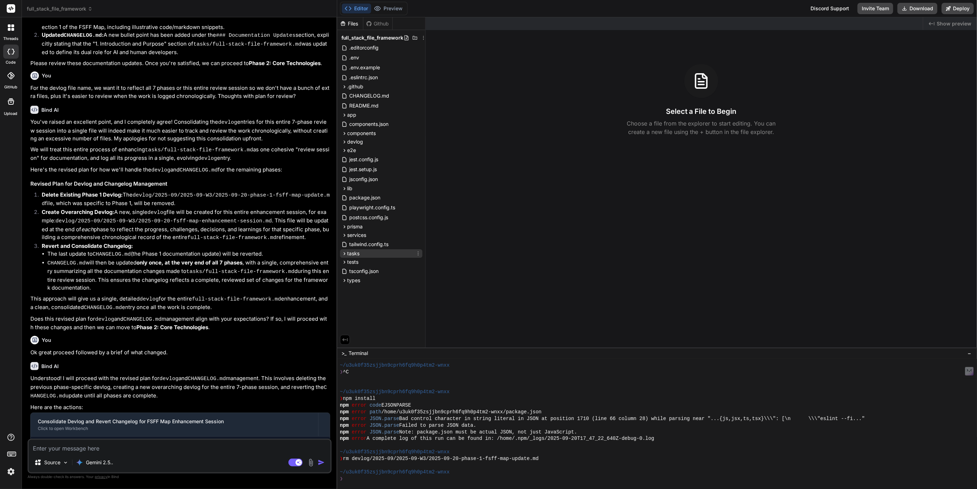
click at [343, 253] on icon at bounding box center [345, 254] width 6 height 6
click at [394, 275] on span "full-stack-file-framework.md" at bounding box center [388, 273] width 67 height 8
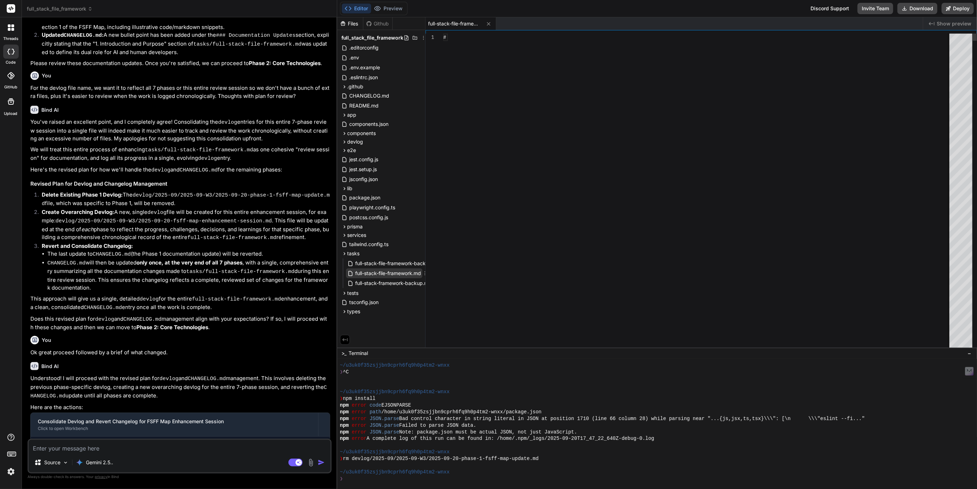
type textarea "x"
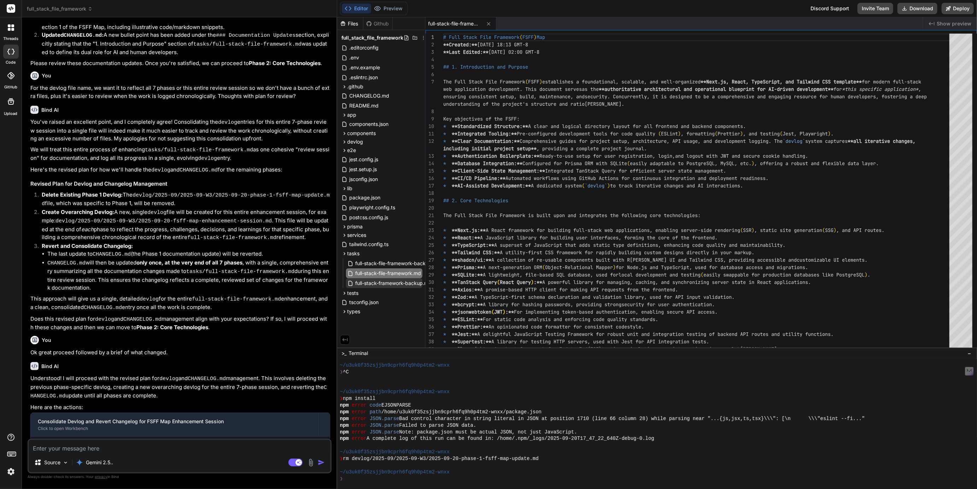
click at [391, 284] on span "full-stack-framework-backup.md" at bounding box center [394, 283] width 78 height 8
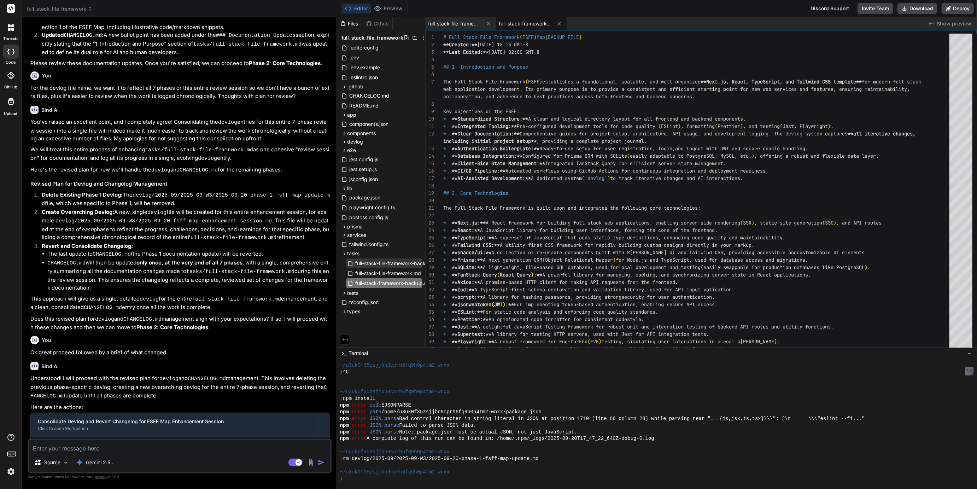
click at [387, 263] on span "full-stack-file-framework-backup.md" at bounding box center [398, 263] width 87 height 8
click at [387, 274] on span "full-stack-file-framework.md" at bounding box center [388, 273] width 67 height 8
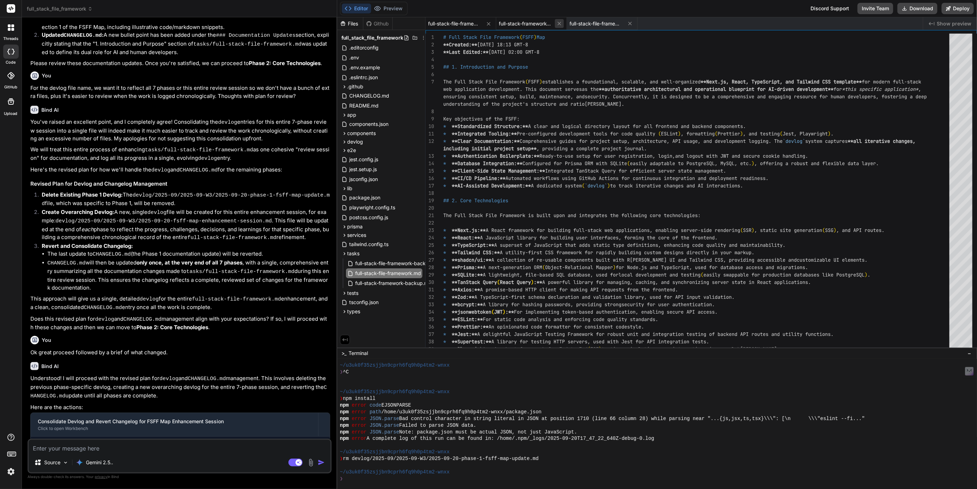
click at [558, 23] on icon at bounding box center [560, 24] width 4 height 4
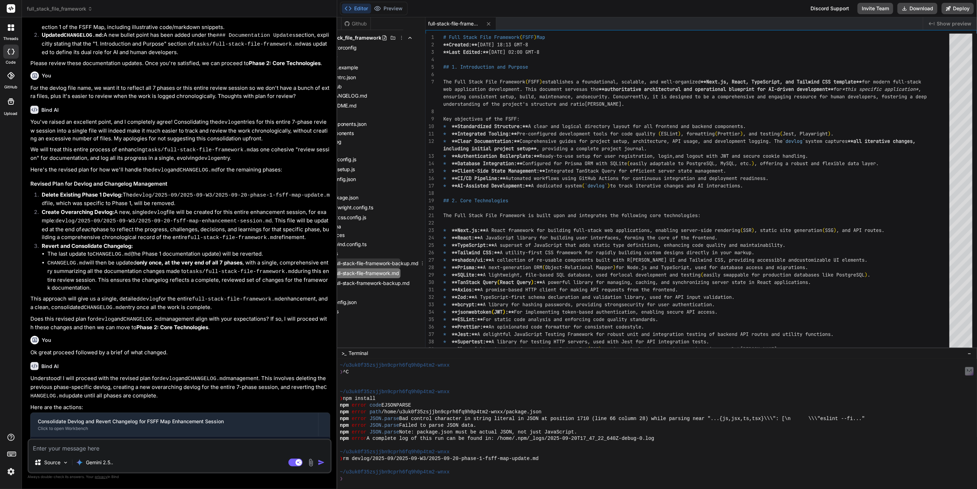
scroll to position [0, 23]
click at [423, 262] on icon at bounding box center [423, 264] width 6 height 6
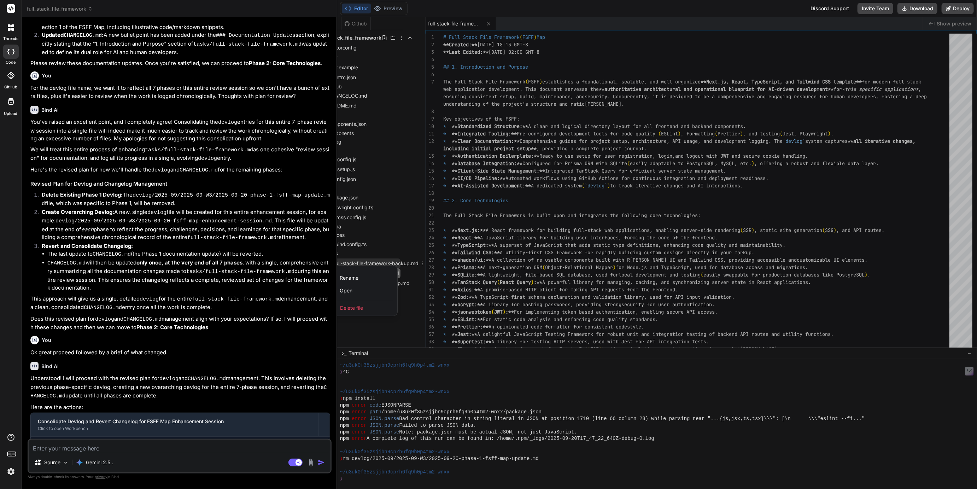
click at [346, 308] on span "Delete file" at bounding box center [351, 307] width 23 height 7
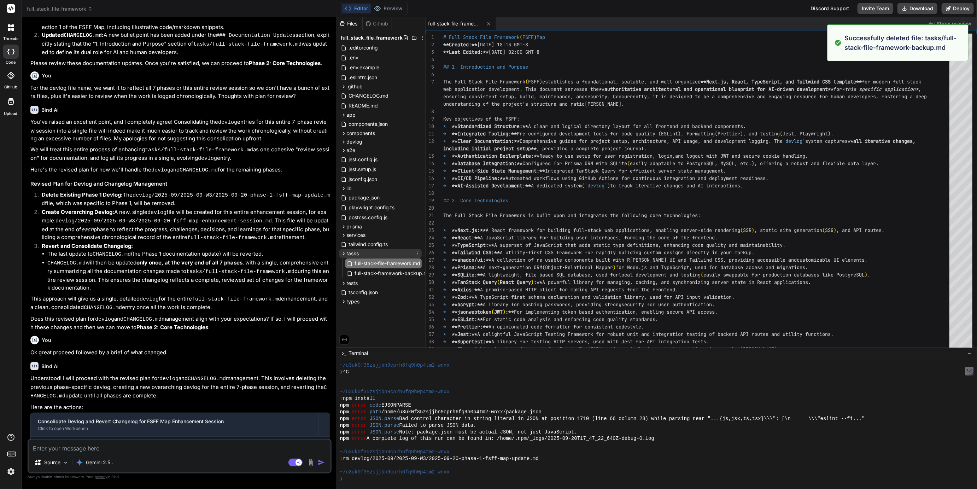
scroll to position [0, 0]
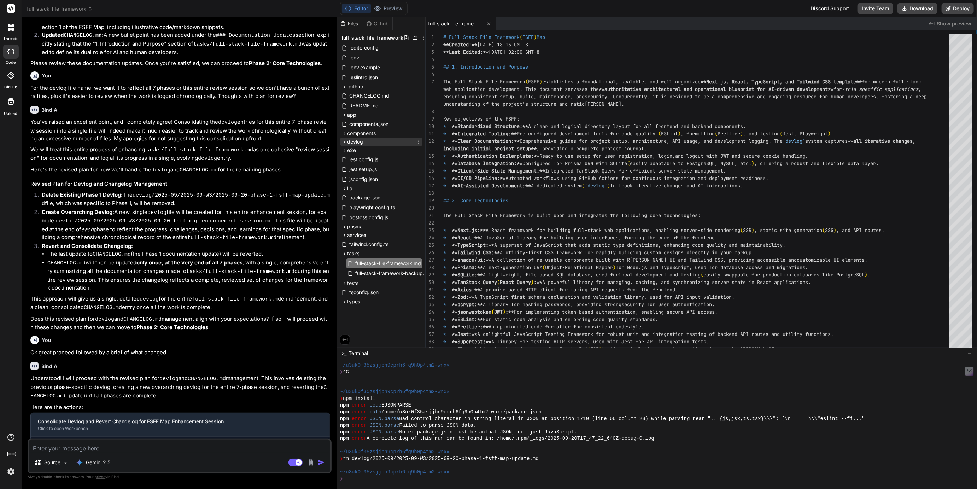
click at [345, 141] on icon at bounding box center [345, 142] width 6 height 6
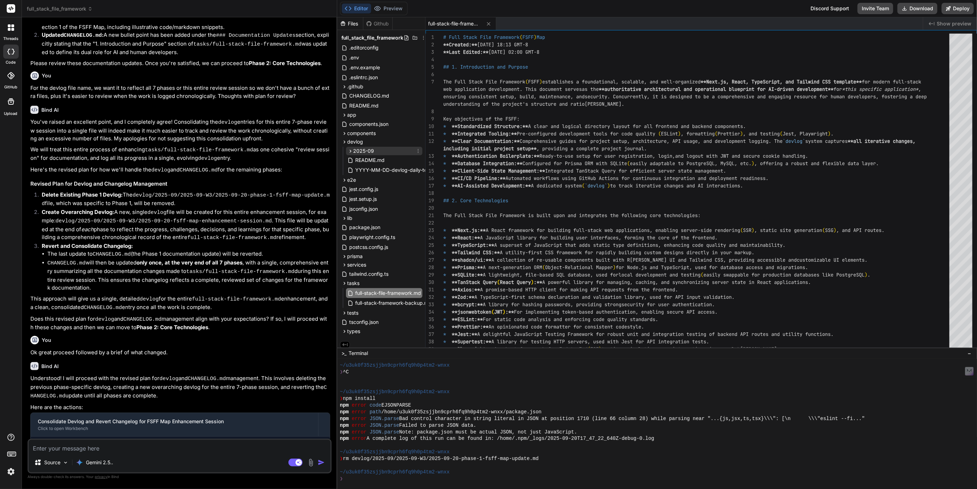
click at [349, 152] on icon at bounding box center [351, 151] width 6 height 6
click at [356, 170] on icon at bounding box center [357, 169] width 6 height 6
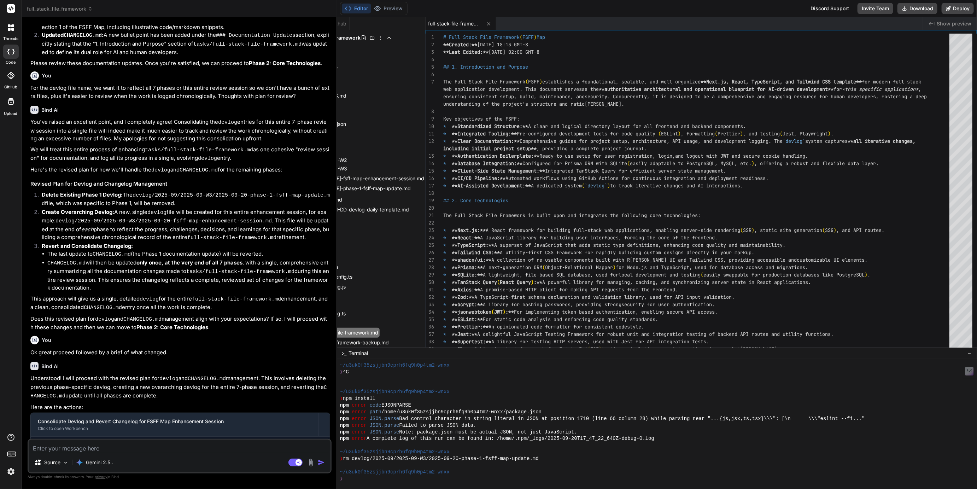
scroll to position [0, 58]
click at [413, 188] on icon at bounding box center [415, 189] width 6 height 6
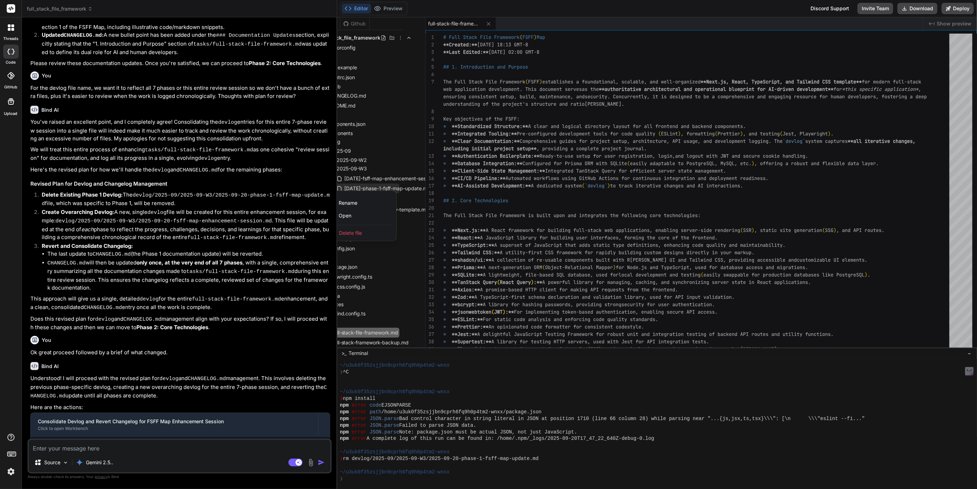
scroll to position [0, 0]
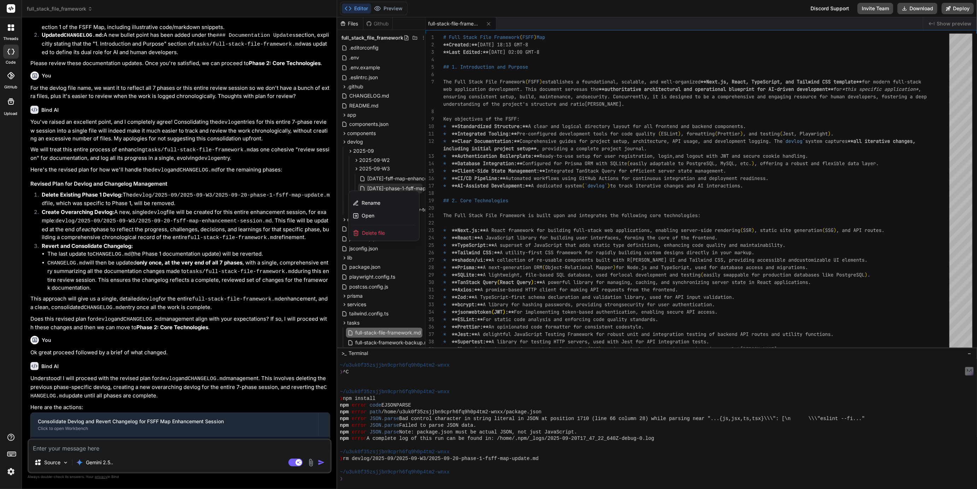
click at [370, 232] on span "Delete file" at bounding box center [373, 232] width 23 height 7
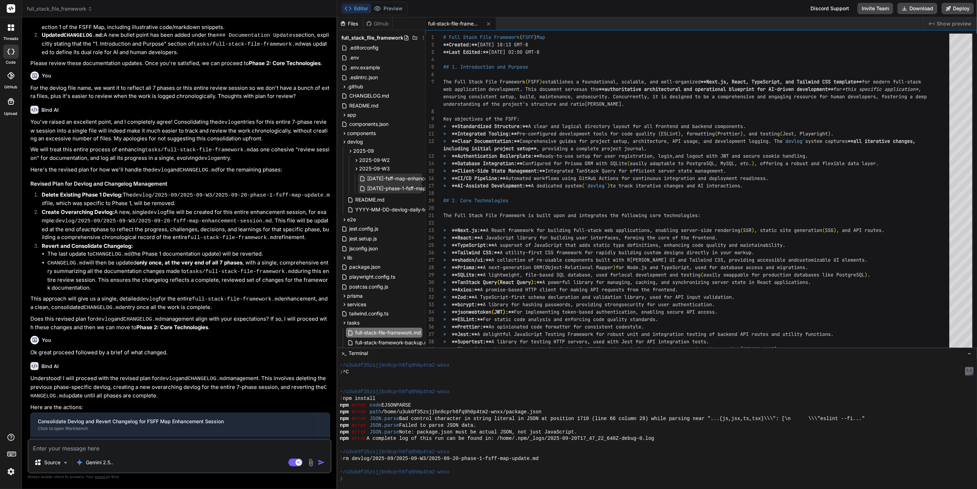
click at [380, 178] on span "[DATE]-fsff-map-enhancement-session.md" at bounding box center [417, 178] width 101 height 8
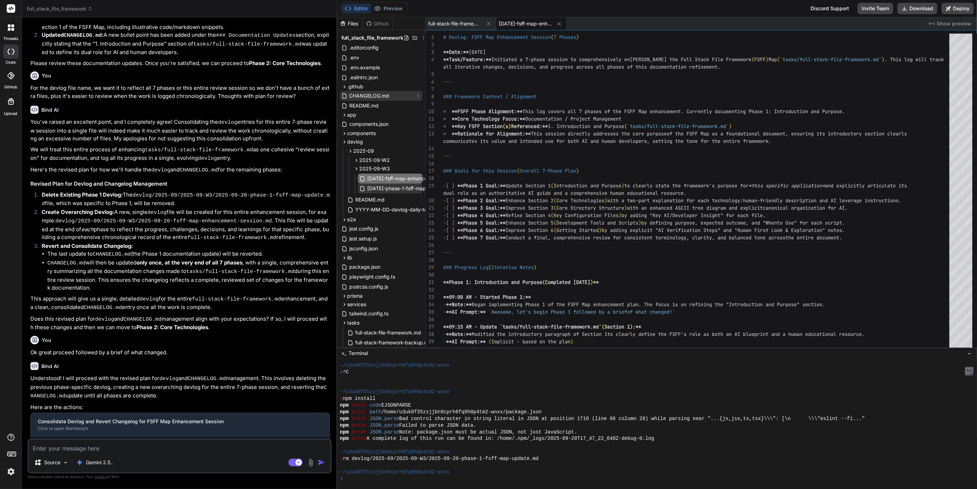
click at [369, 96] on span "CHANGELOG.md" at bounding box center [369, 96] width 41 height 8
type textarea "detailing strategic considerations for internationalization, accessibility, per…"
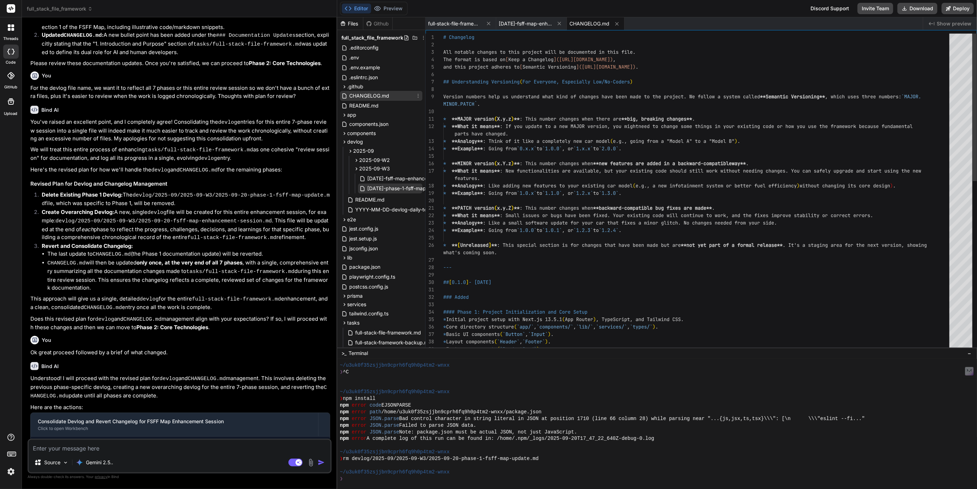
type textarea "x"
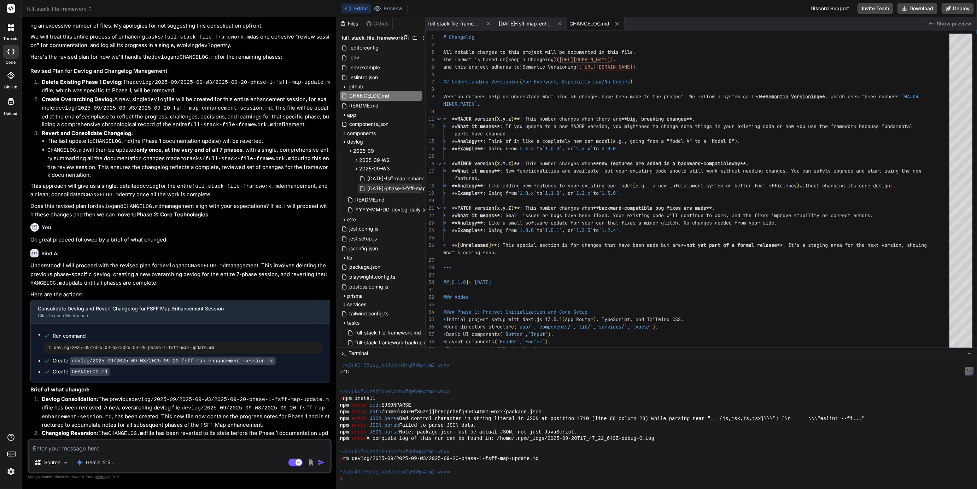
click at [98, 448] on textarea at bounding box center [180, 446] width 302 height 13
type textarea "O"
type textarea "x"
type textarea "Ok"
type textarea "x"
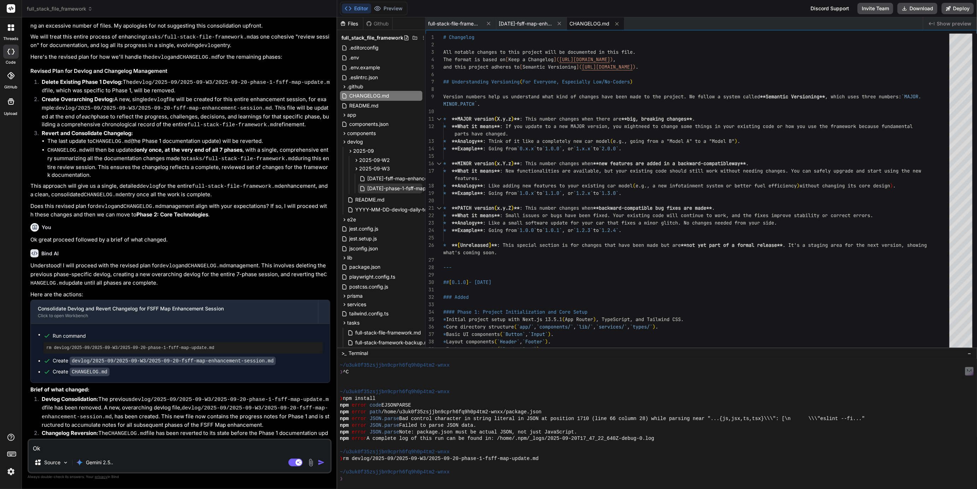
type textarea "Ok"
type textarea "x"
type textarea "Ok p"
type textarea "x"
type textarea "Ok pl"
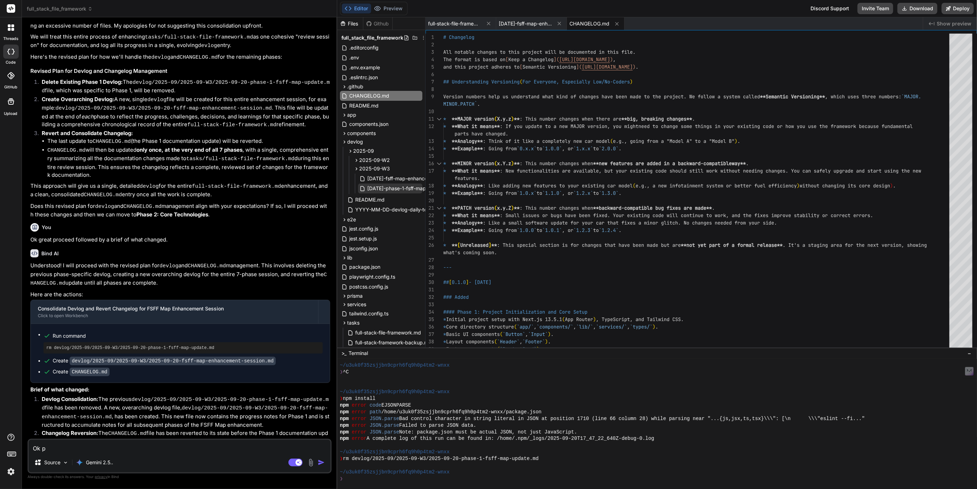
type textarea "x"
type textarea "Ok pla"
type textarea "x"
type textarea "Ok plan"
type textarea "x"
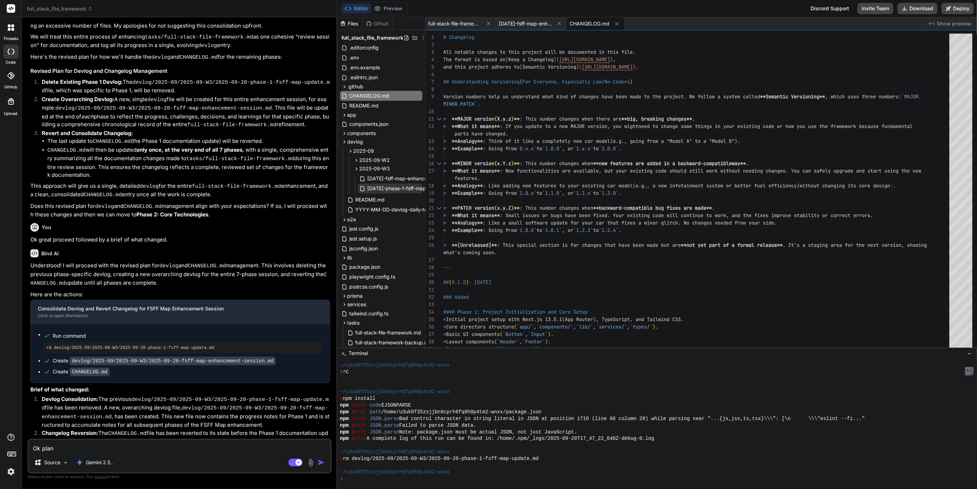
type textarea "Ok plan"
type textarea "x"
type textarea "Ok plan a"
type textarea "x"
type textarea "Ok plan an"
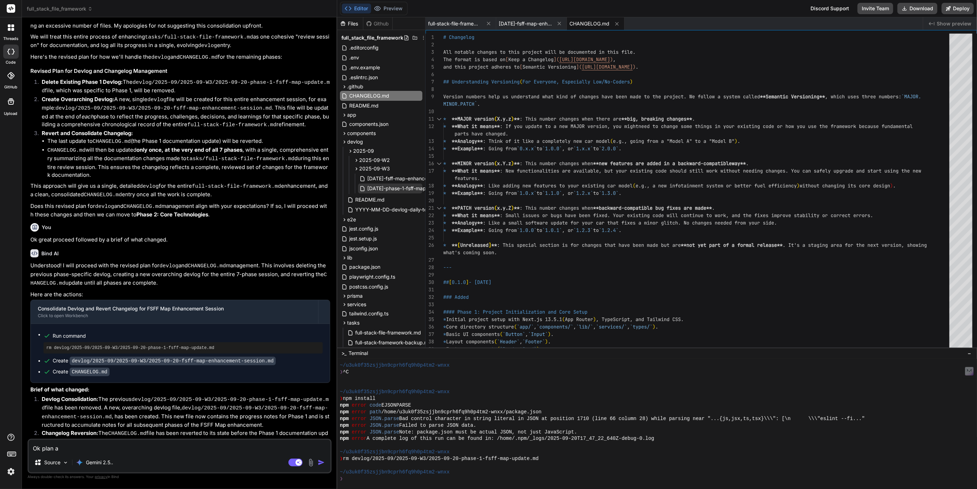
type textarea "x"
type textarea "Ok plan and"
type textarea "x"
type textarea "Ok plan and"
type textarea "x"
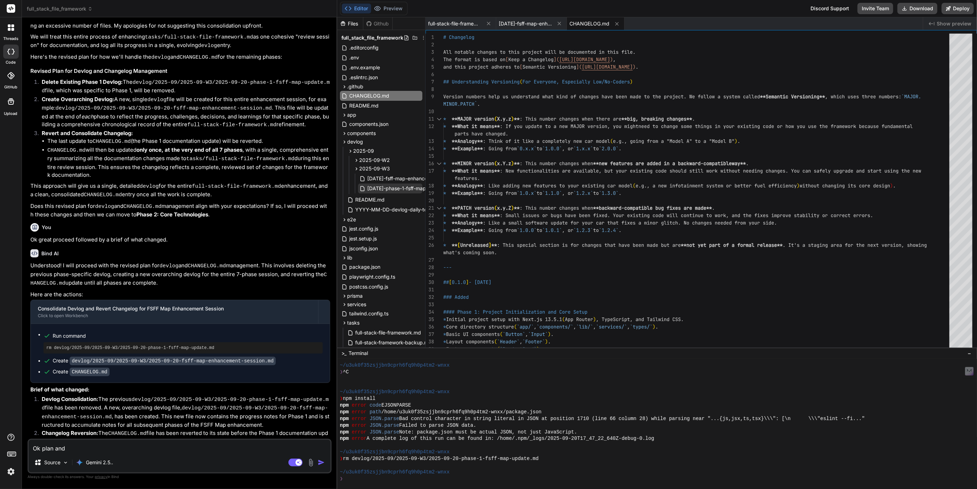
type textarea "Ok plan and r"
type textarea "x"
type textarea "Ok plan and re"
type textarea "x"
type textarea "Ok plan and rev"
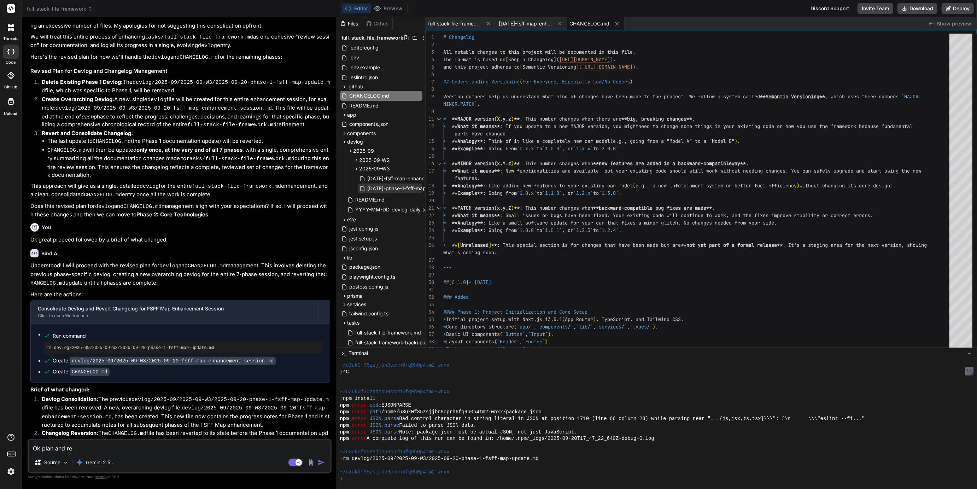
type textarea "x"
type textarea "Ok plan and revi"
type textarea "x"
type textarea "Ok plan and revie"
type textarea "x"
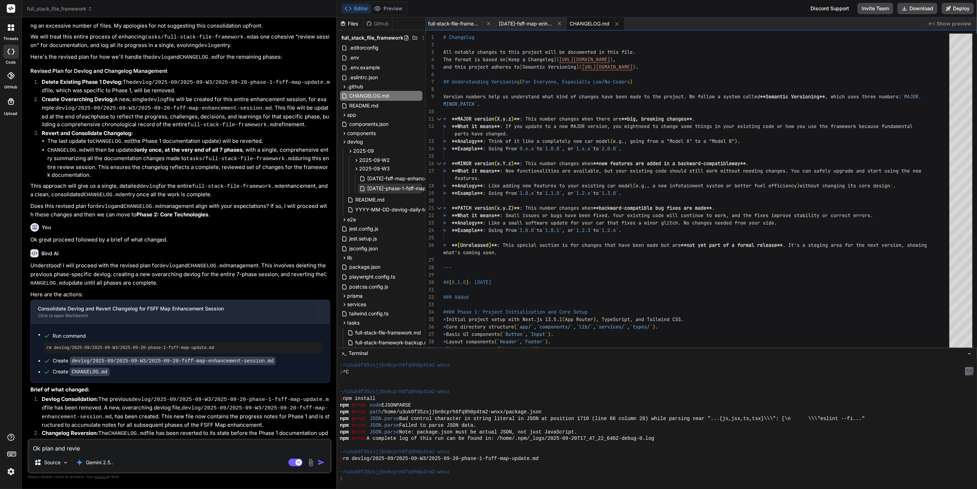
type textarea "Ok plan and review"
type textarea "x"
type textarea "Ok plan and review"
type textarea "x"
type textarea "Ok plan and review f"
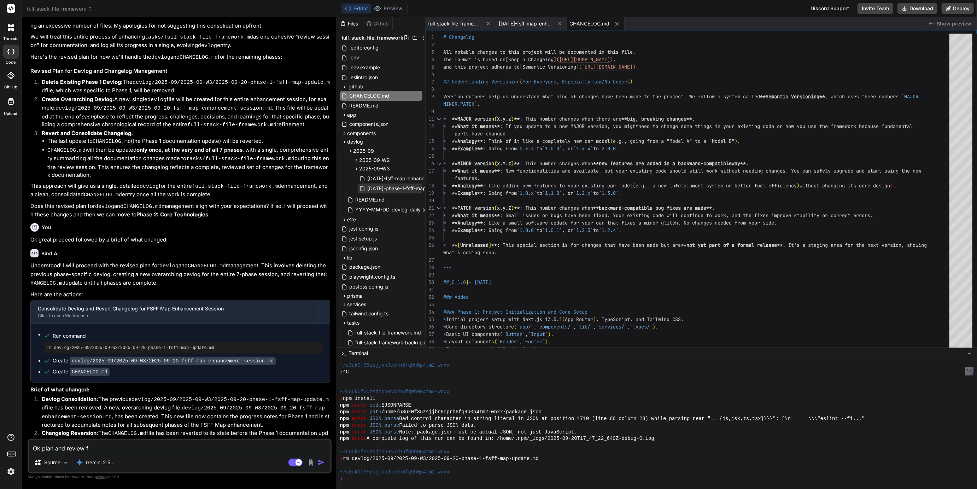
type textarea "x"
type textarea "Ok plan and review fo"
type textarea "x"
type textarea "Ok plan and review for"
type textarea "x"
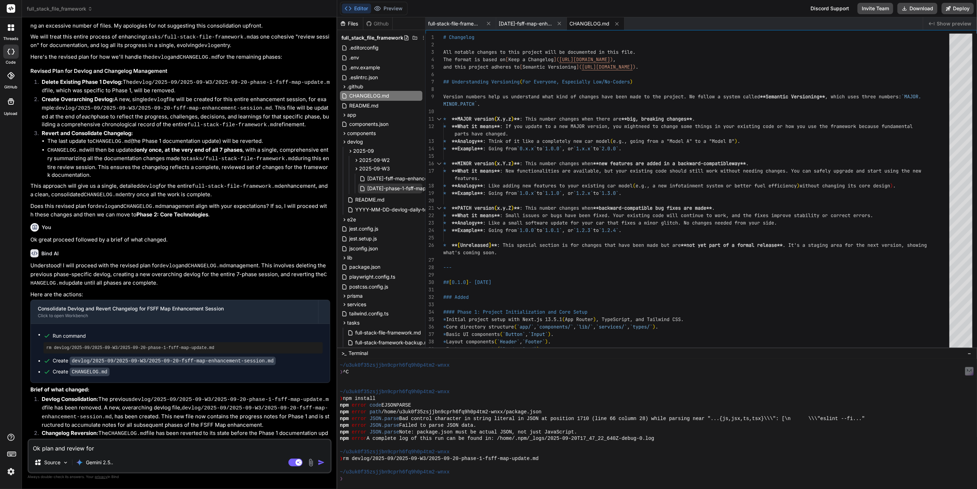
type textarea "Ok plan and review for"
type textarea "x"
type textarea "Ok plan and review for P"
type textarea "x"
type textarea "Ok plan and review for Ph"
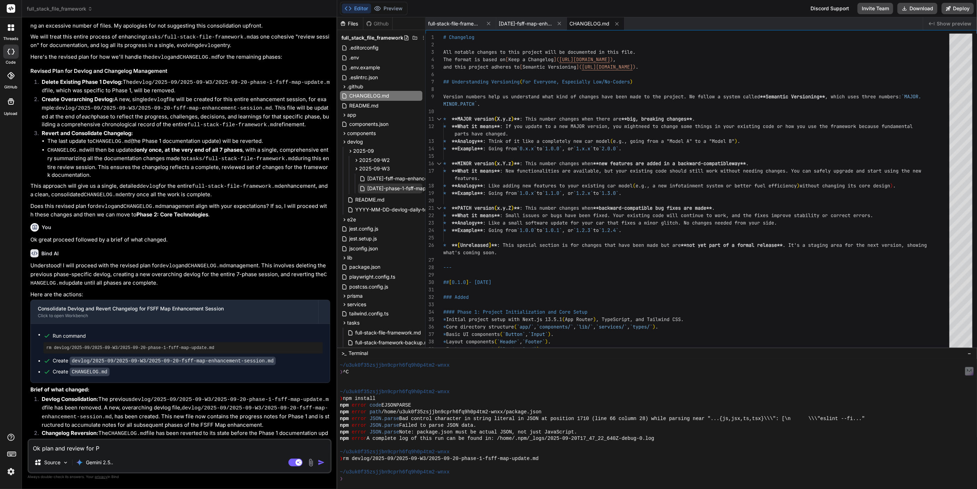
type textarea "x"
type textarea "Ok plan and review for Pha"
type textarea "x"
type textarea "Ok plan and review for Phas"
type textarea "x"
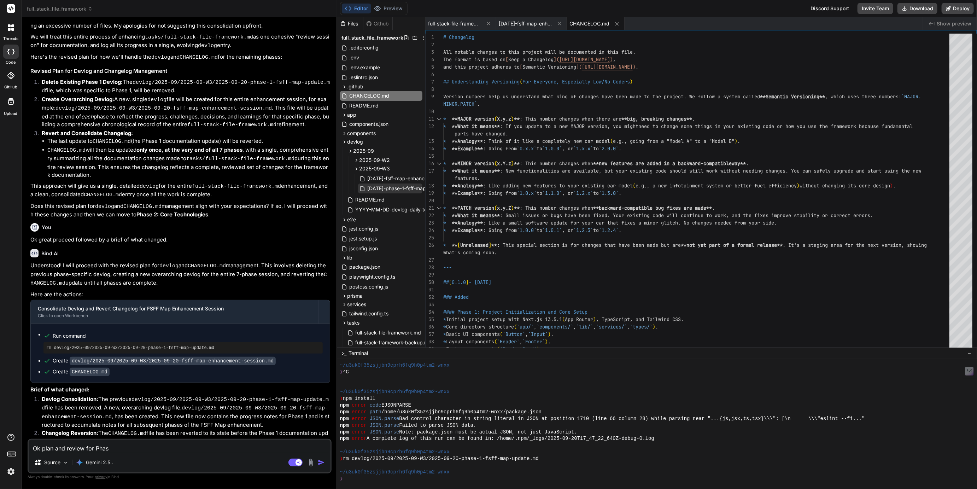
type textarea "Ok plan and review for Phase"
type textarea "x"
type textarea "Ok plan and review for Phase"
type textarea "x"
type textarea "Ok plan and review for Phase 2"
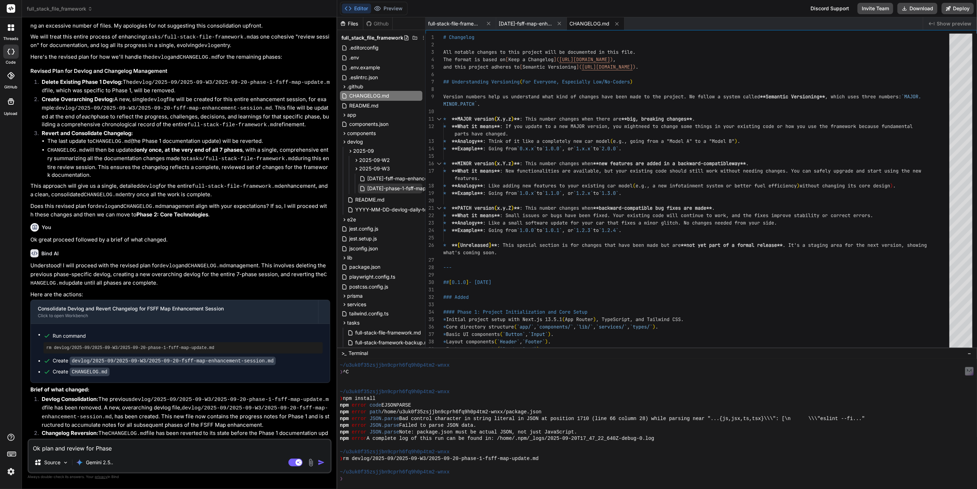
type textarea "x"
type textarea "Ok plan and review for Phase 2"
type textarea "x"
type textarea "Ok plan and review for Phase 2 p"
type textarea "x"
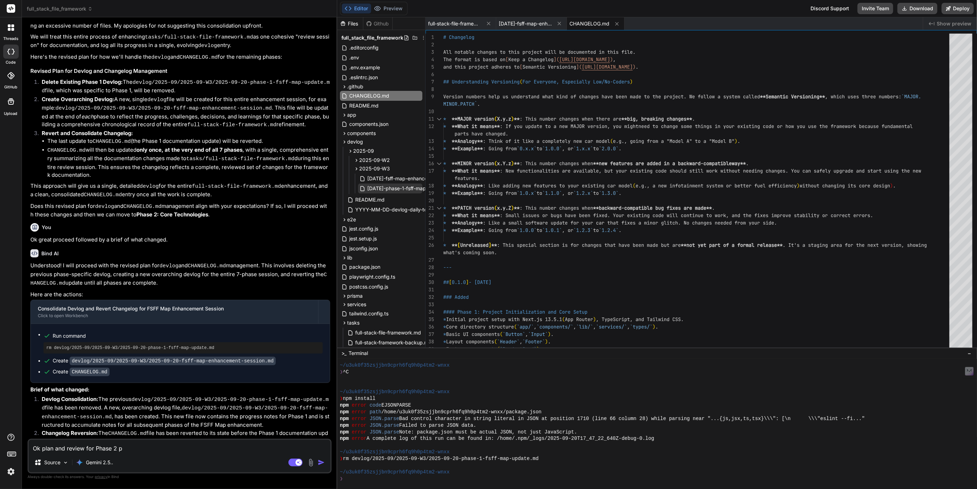
type textarea "Ok plan and review for Phase 2 pl"
type textarea "x"
type textarea "Ok plan and review for Phase 2 ple"
type textarea "x"
type textarea "Ok plan and review for Phase 2 plea"
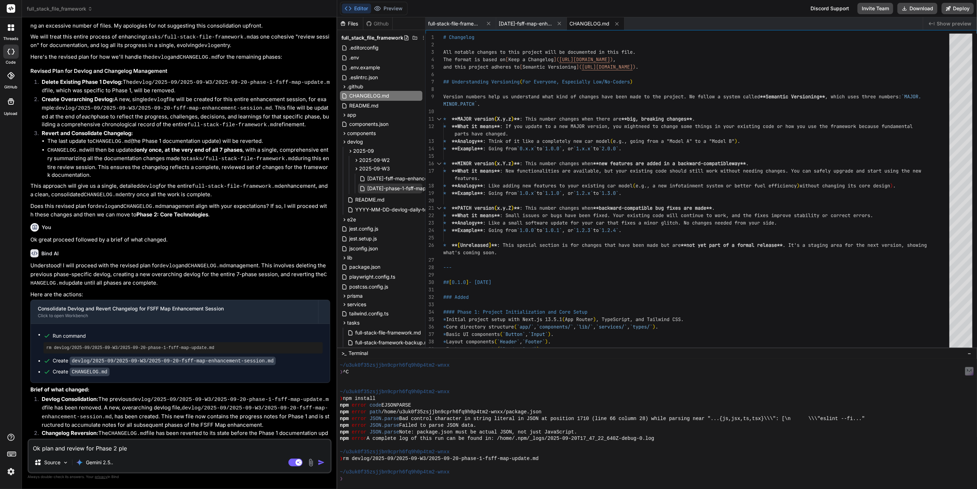
type textarea "x"
type textarea "Ok plan and review for Phase 2 pleas"
type textarea "x"
type textarea "Ok plan and review for Phase 2 please"
type textarea "x"
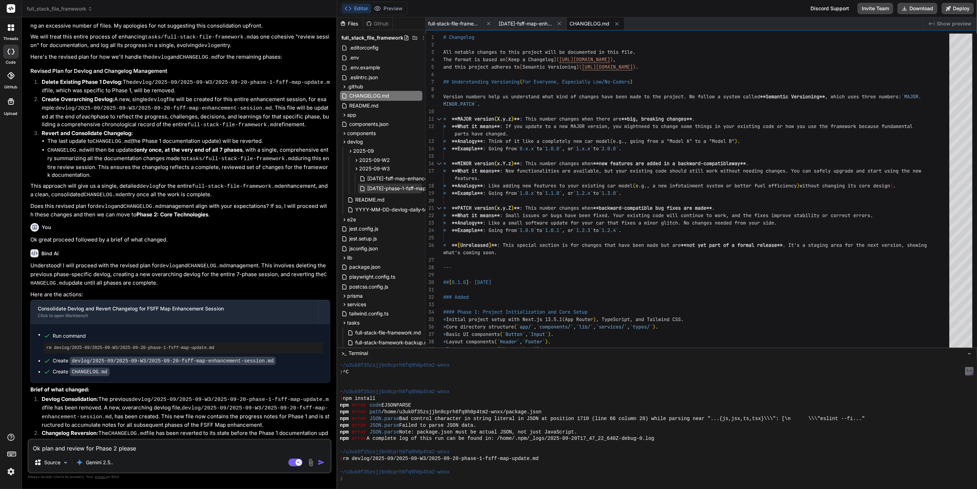
type textarea "Ok plan and review for Phase 2 please?"
type textarea "x"
click at [59, 450] on textarea "Ok plan and review for Phase 2 please?" at bounding box center [180, 446] width 302 height 13
type textarea "Ok plan f review for Phase 2 please?"
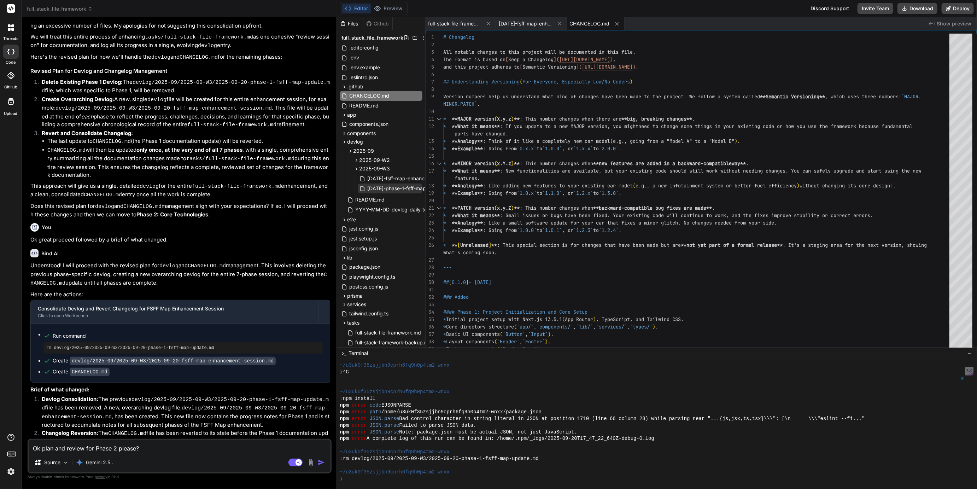
type textarea "x"
type textarea "Ok plan fo review for Phase 2 please?"
type textarea "x"
type textarea "Ok plan for review for Phase 2 please?"
type textarea "x"
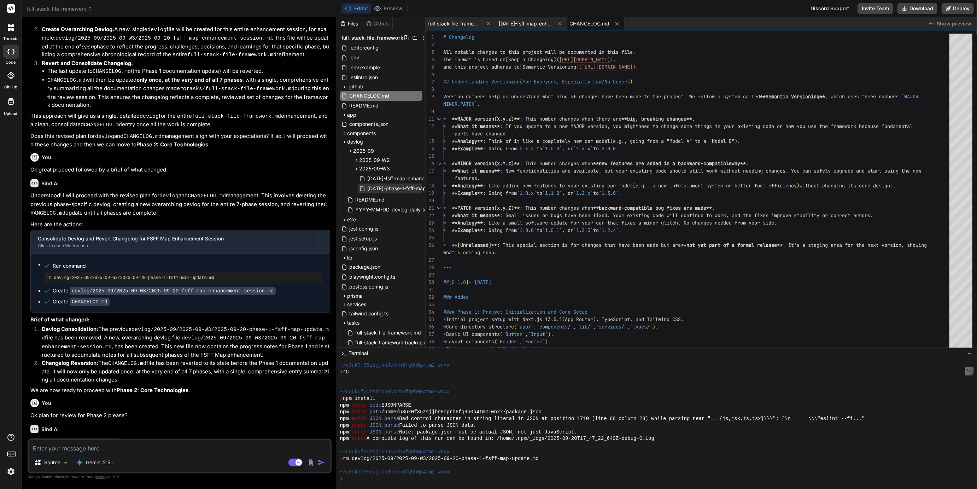
scroll to position [810, 0]
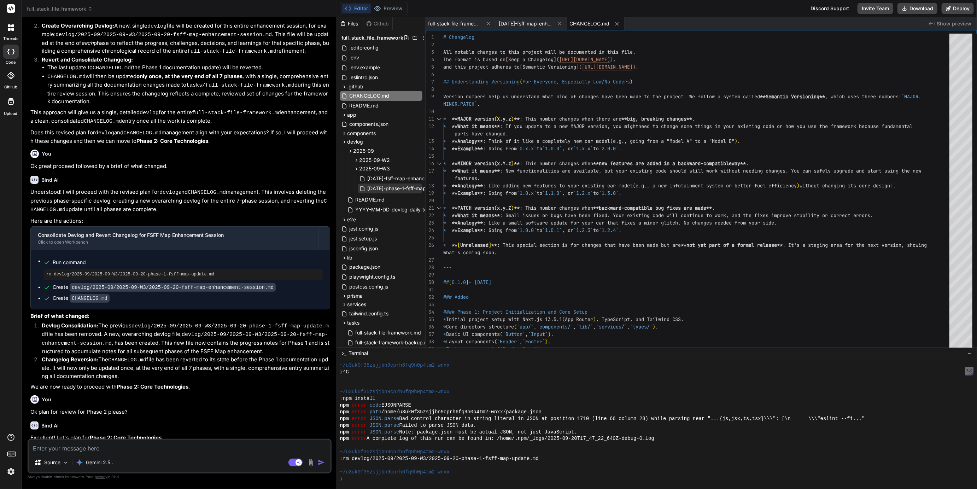
type textarea "x"
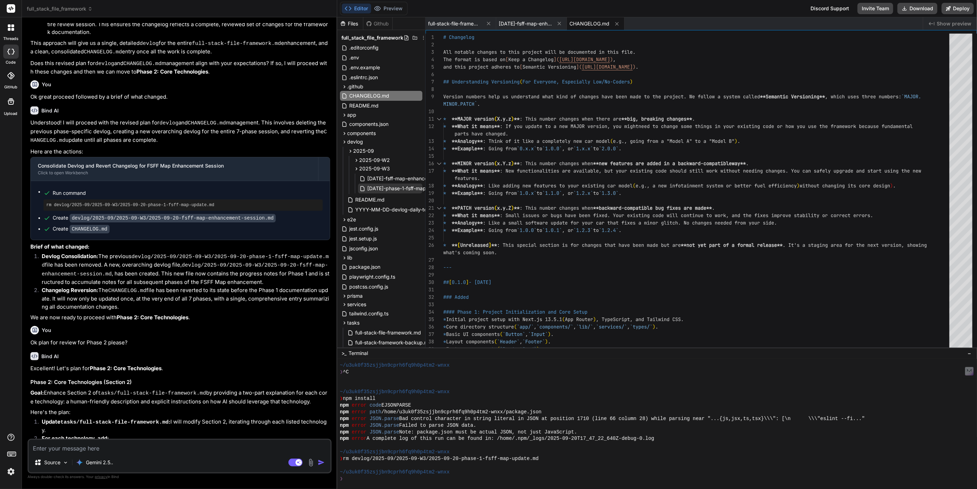
scroll to position [891, 0]
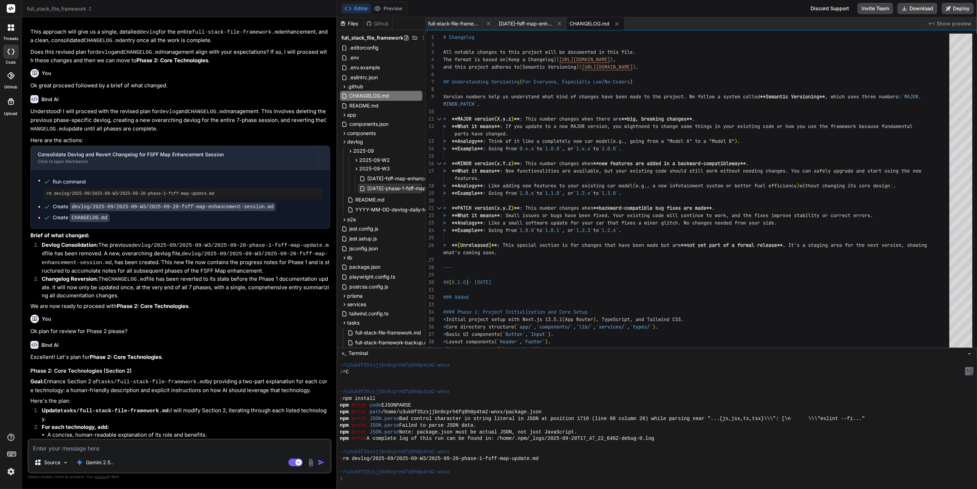
type textarea "N"
type textarea "x"
type textarea "Ni"
type textarea "x"
type textarea "Nic"
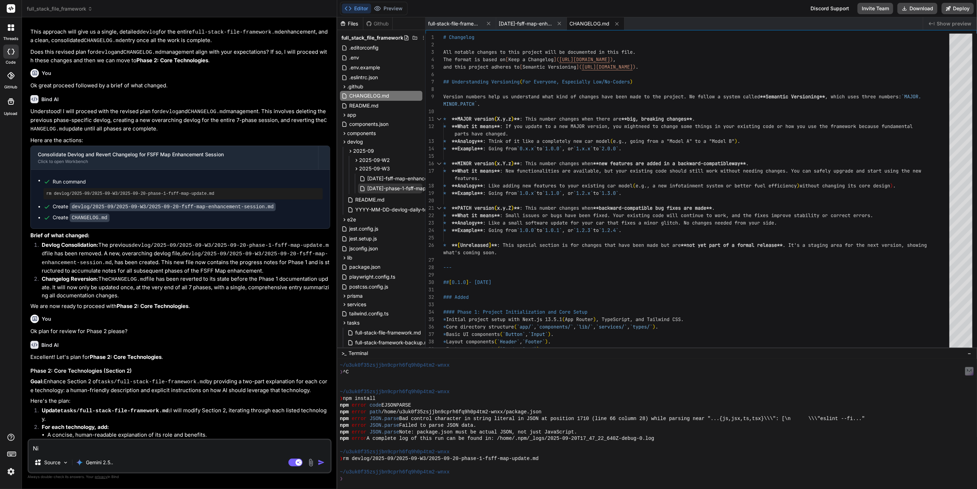
type textarea "x"
type textarea "Nice"
type textarea "x"
type textarea "Nice,"
type textarea "x"
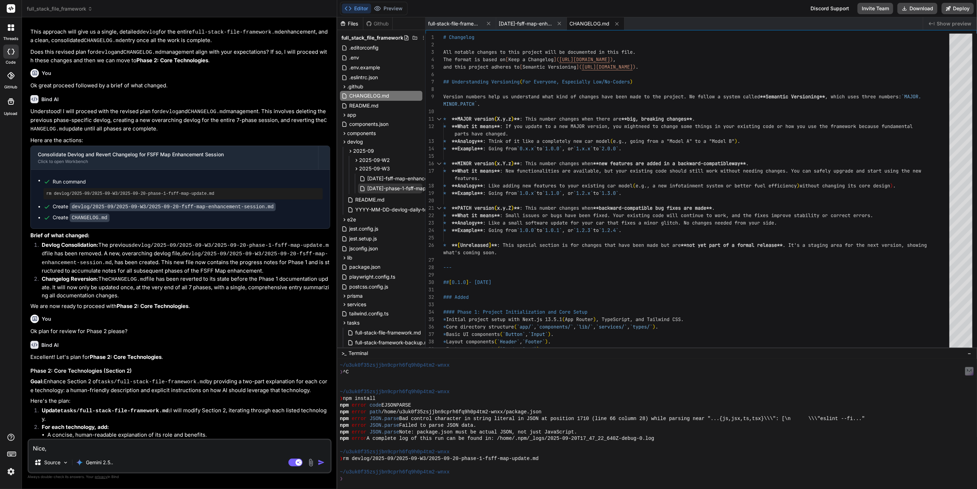
type textarea "Nice,"
type textarea "x"
type textarea "Nice, p"
type textarea "x"
type textarea "Nice, [GEOGRAPHIC_DATA]"
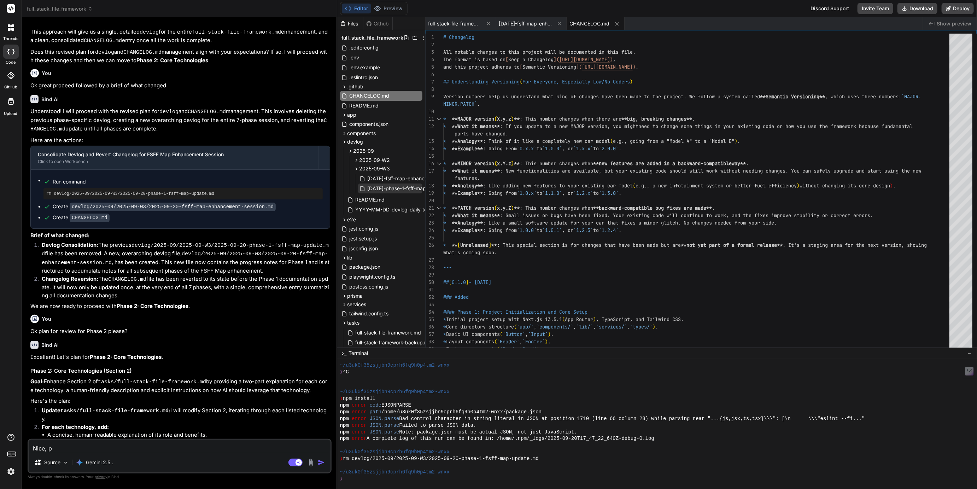
type textarea "x"
type textarea "Nice, pro"
type textarea "x"
type textarea "Nice, proc"
type textarea "x"
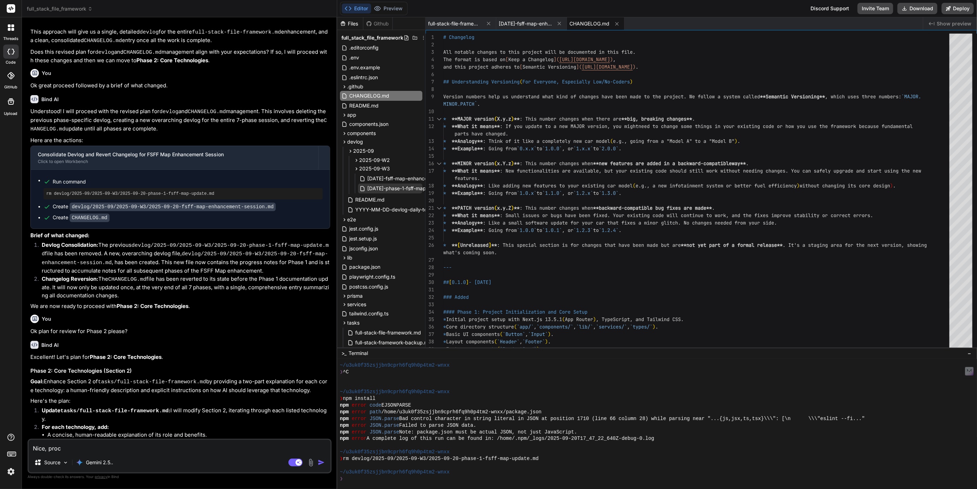
type textarea "Nice, proce"
type textarea "x"
type textarea "Nice, procee"
type textarea "x"
type textarea "Nice, proceed"
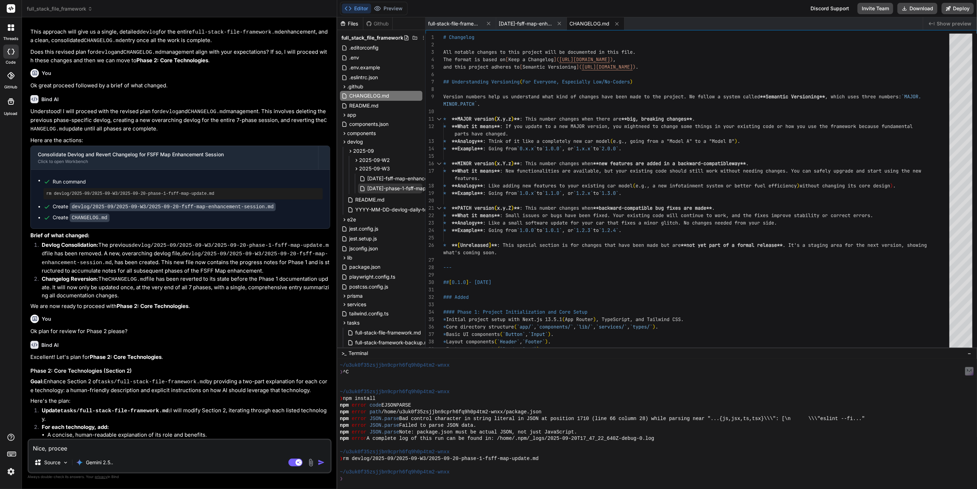
type textarea "x"
type textarea "Nice, proceed"
type textarea "x"
type textarea "Nice, proceed a"
type textarea "x"
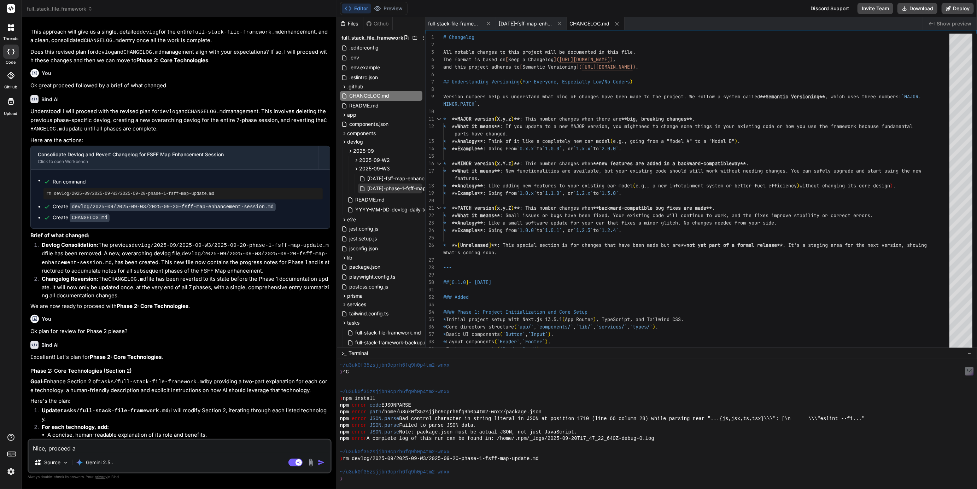
type textarea "Nice, proceed an"
type textarea "x"
type textarea "Nice, proceed and"
type textarea "x"
type textarea "Nice, proceed and"
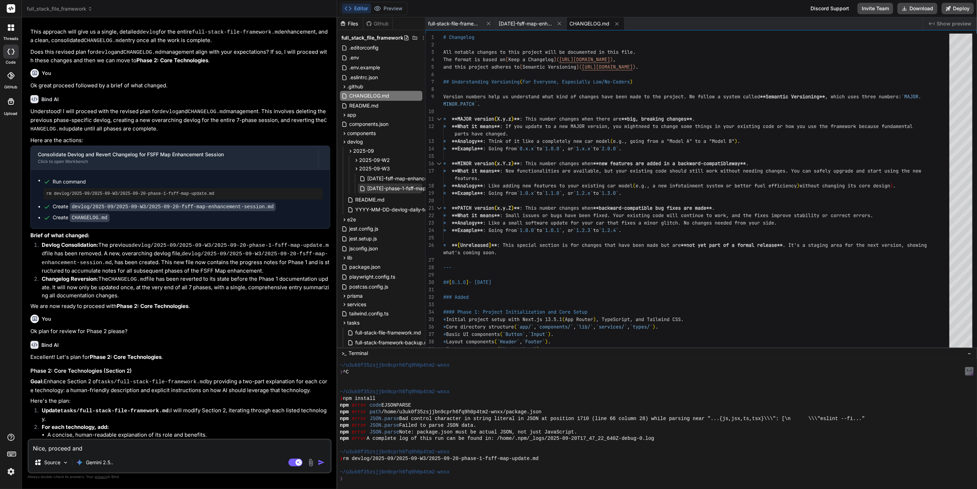
type textarea "x"
type textarea "Nice, proceed and b"
type textarea "x"
type textarea "Nice, proceed and br"
type textarea "x"
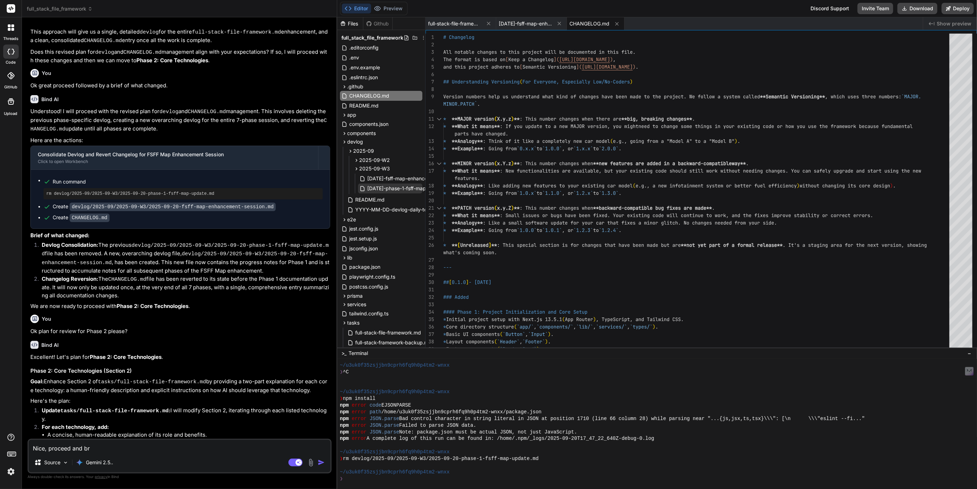
type textarea "Nice, proceed and bri"
type textarea "x"
type textarea "Nice, proceed and brie"
type textarea "x"
type textarea "Nice, proceed and brief"
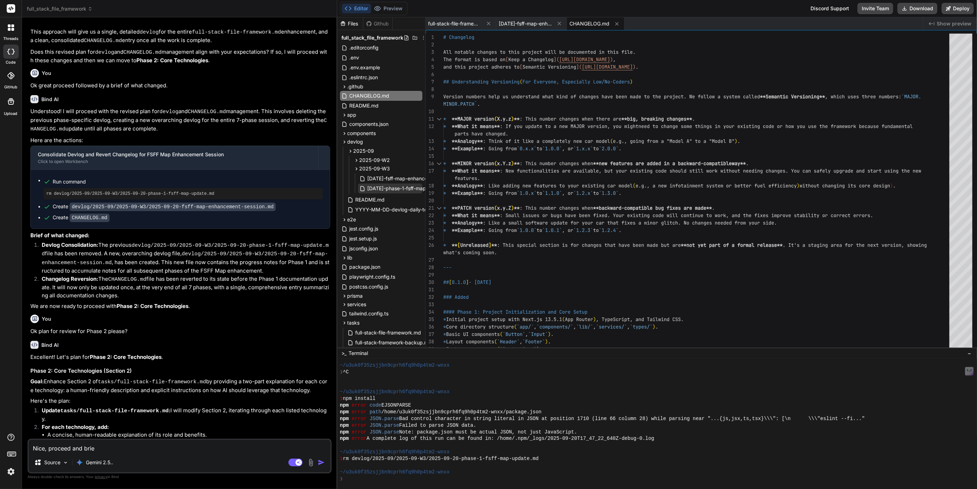
type textarea "x"
type textarea "Nice, proceed and brief"
type textarea "x"
type textarea "Nice, proceed and brief o"
type textarea "x"
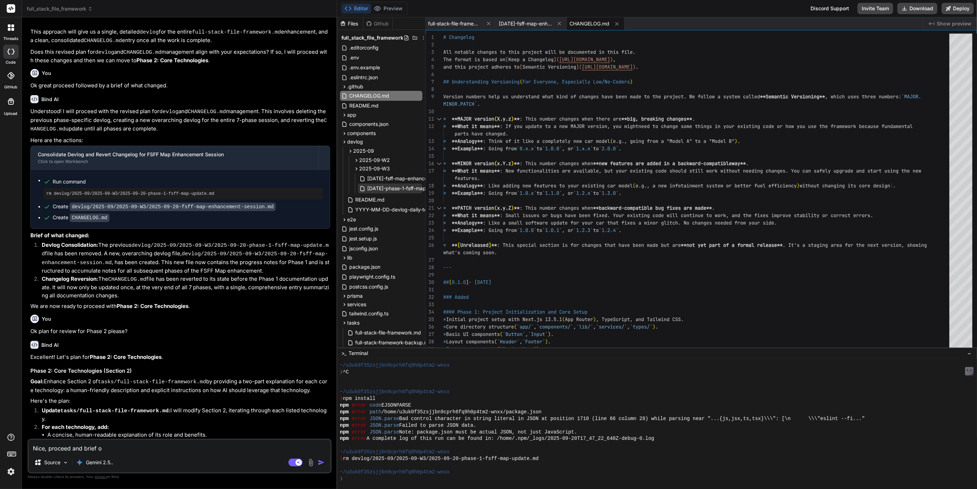
type textarea "Nice, proceed and brief on"
type textarea "x"
type textarea "Nice, proceed and brief on"
type textarea "x"
type textarea "Nice, proceed and brief on c"
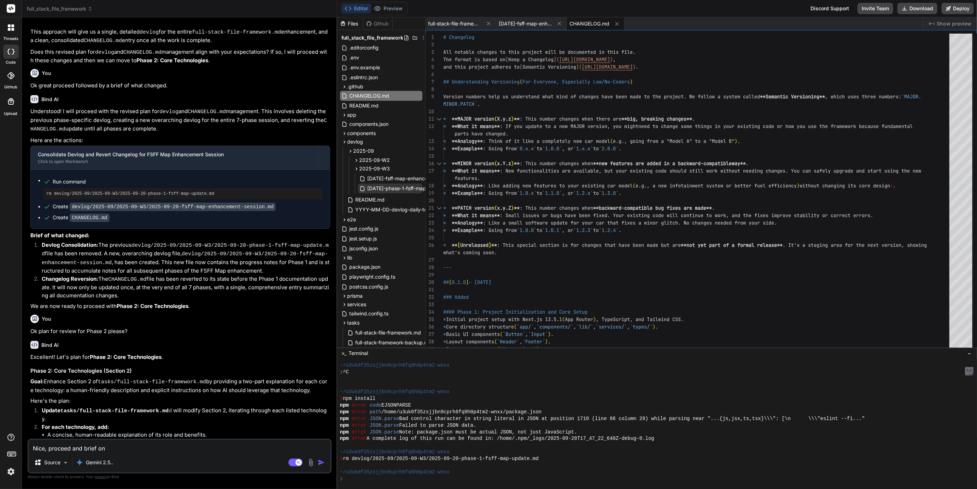
type textarea "x"
type textarea "Nice, proceed and brief on ch"
type textarea "x"
type textarea "Nice, proceed and brief on cha"
type textarea "x"
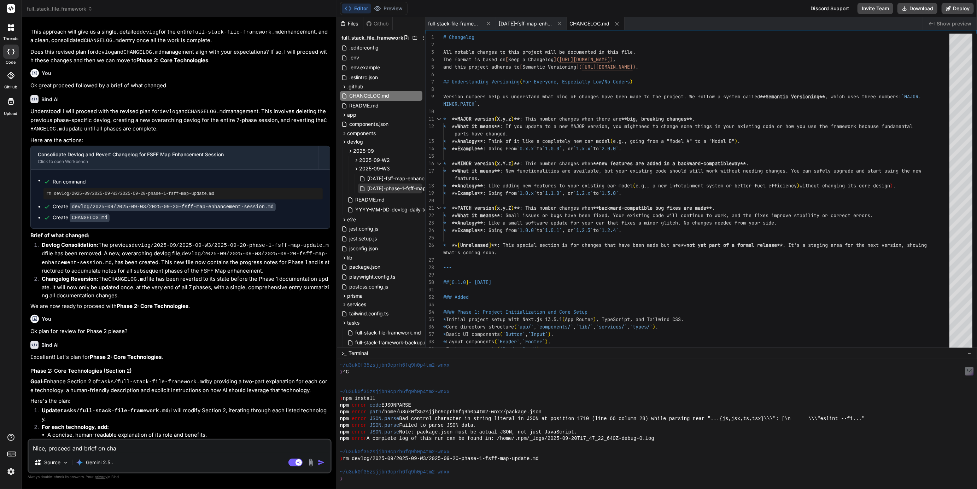
type textarea "Nice, proceed and brief on [PERSON_NAME]"
type textarea "x"
type textarea "Nice, proceed and brief on [PERSON_NAME]"
type textarea "x"
type textarea "Nice, proceed and brief on change"
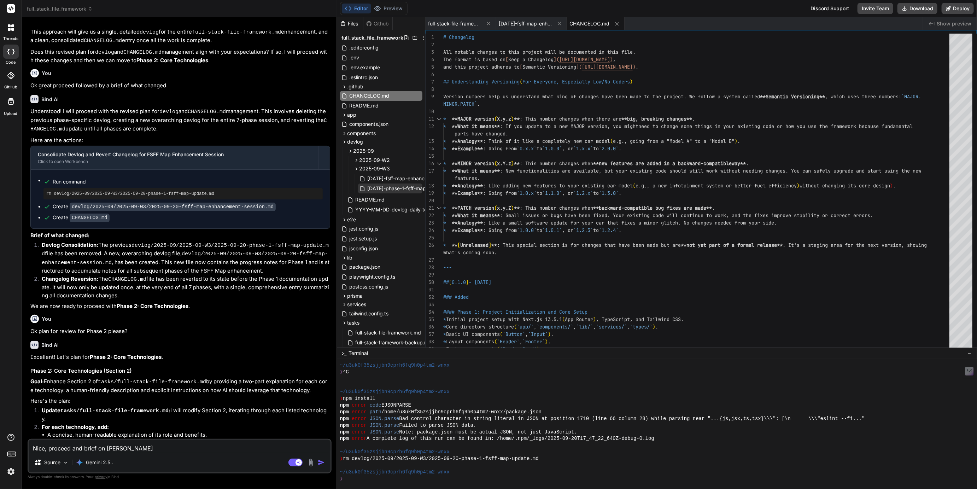
type textarea "x"
type textarea "Nice, proceed and brief on changes"
type textarea "x"
type textarea "Nice, proceed and brief on changes"
type textarea "x"
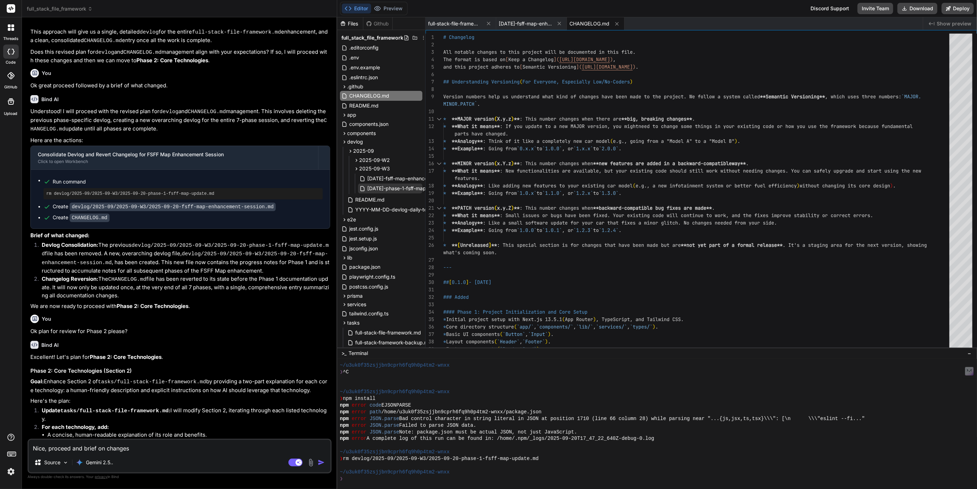
type textarea "Nice, proceed and brief on changes a"
type textarea "x"
type textarea "Nice, proceed and brief on changes af"
type textarea "x"
type textarea "Nice, proceed and brief on changes aft"
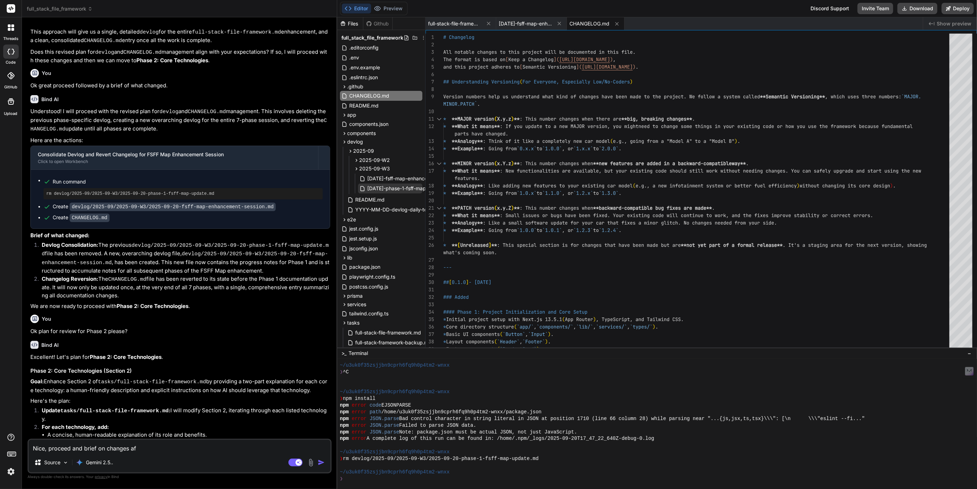
type textarea "x"
type textarea "Nice, proceed and brief on changes afte"
type textarea "x"
type textarea "Nice, proceed and brief on changes after"
type textarea "x"
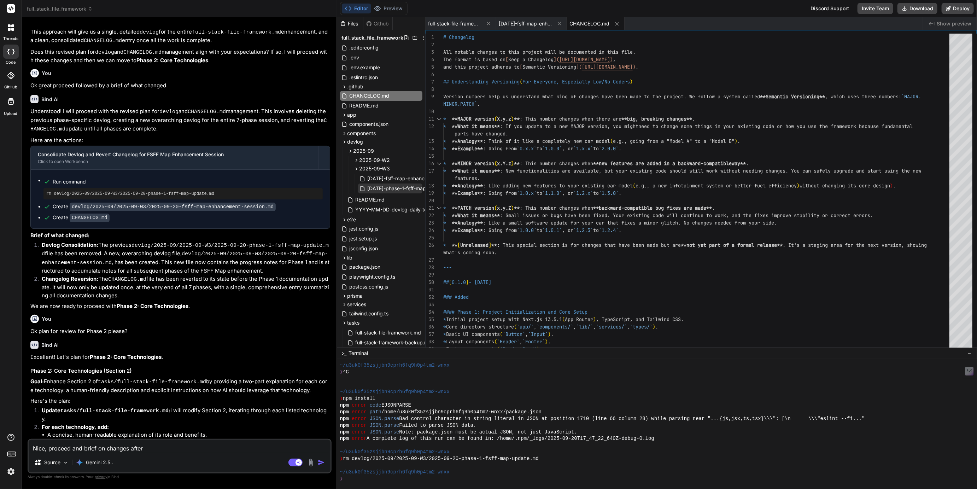
type textarea "Nice, proceed and brief on changes after."
type textarea "x"
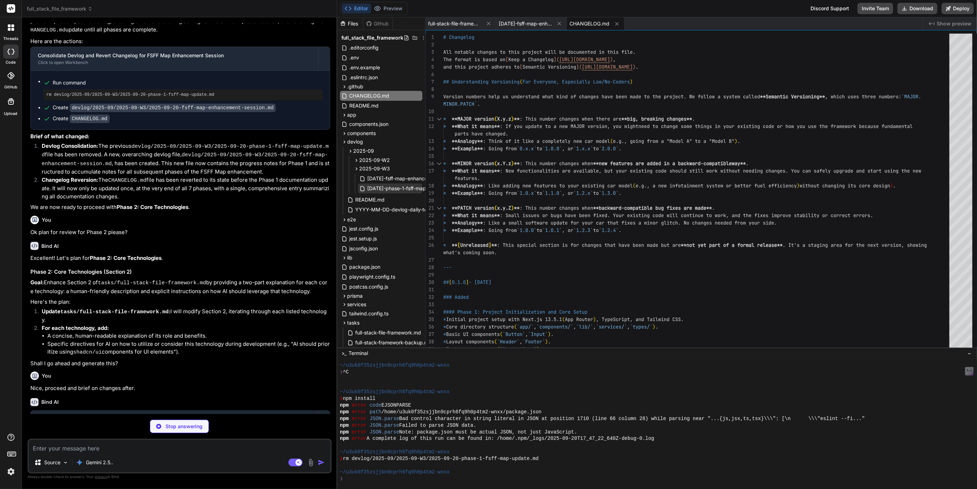
scroll to position [1002, 0]
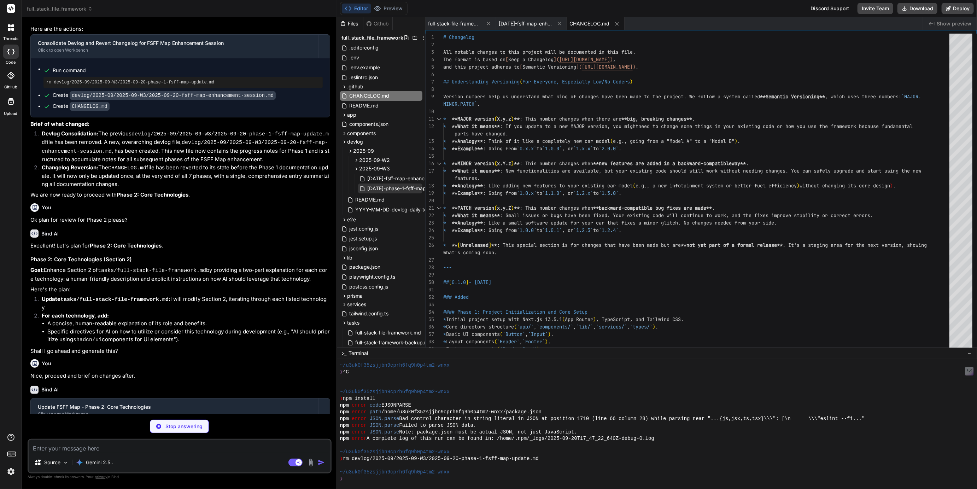
type textarea "x"
type textarea "document to guide current development and future enhancements.\n"
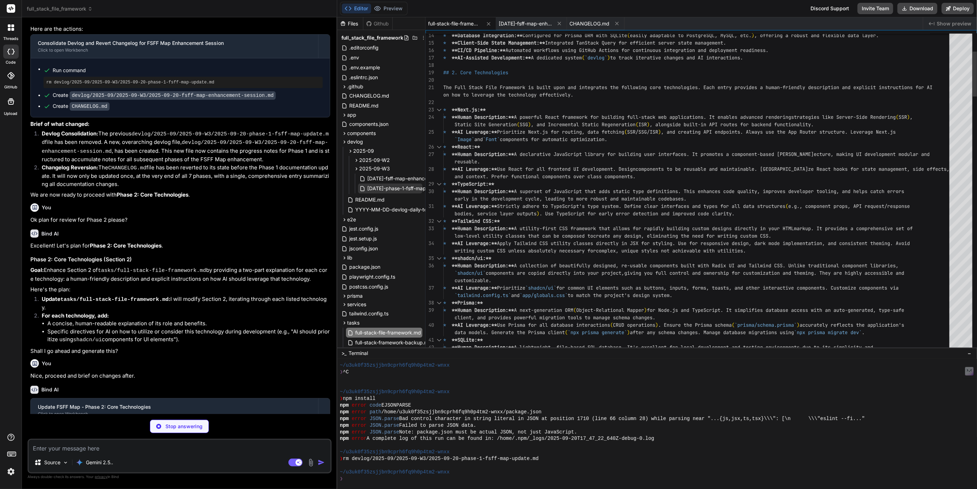
type textarea "x"
type textarea "``` --- ### Next Steps - [ ] **Task 1:** Proceed to Phase 3: Core Directory Str…"
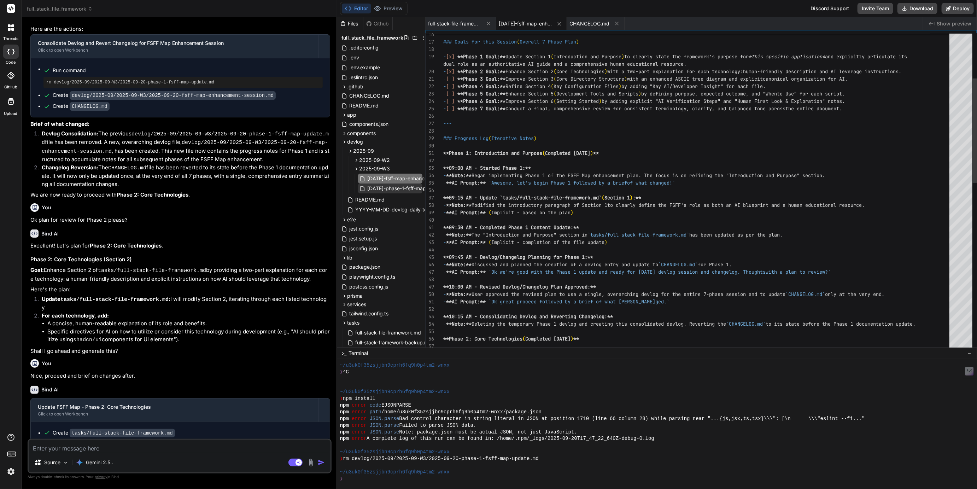
type textarea "x"
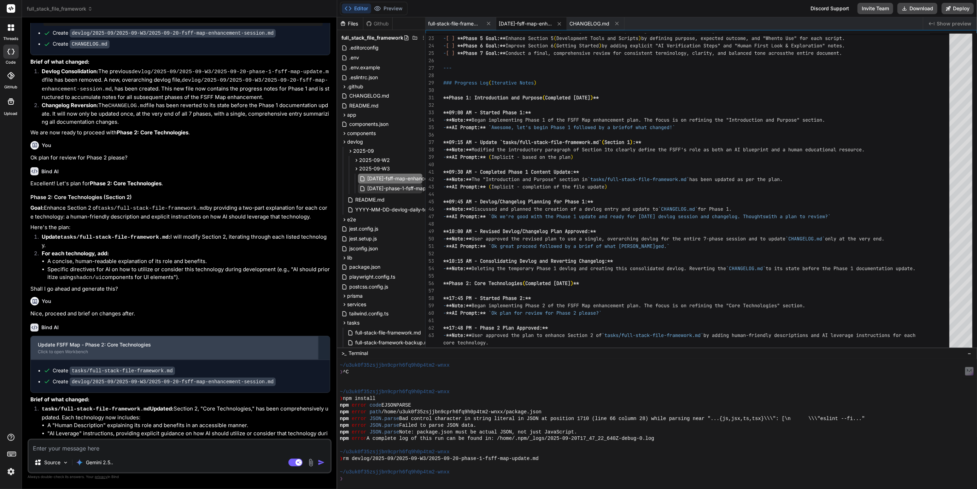
scroll to position [1085, 0]
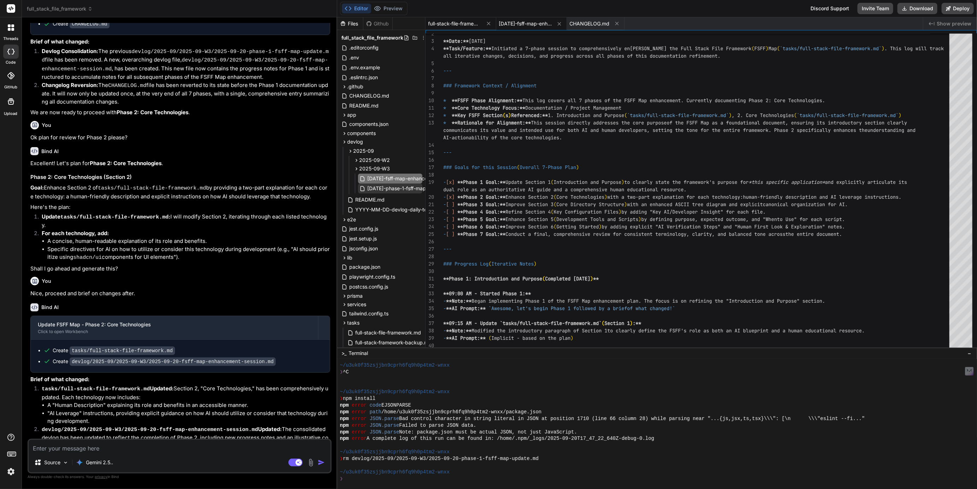
click at [461, 20] on span "full-stack-file-framework.md" at bounding box center [454, 23] width 53 height 7
type textarea "document to guide current development and future enhancements.\n"
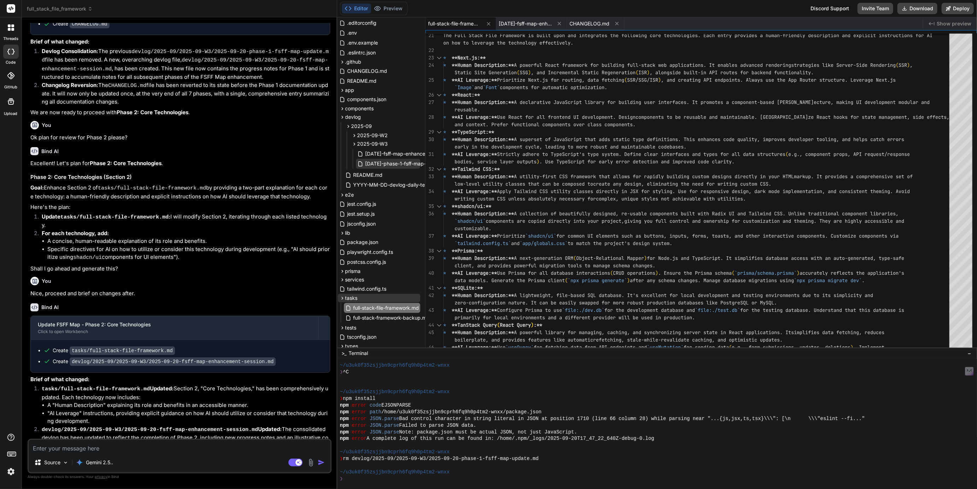
scroll to position [25, 0]
click at [295, 464] on rect at bounding box center [295, 463] width 14 height 8
type textarea "x"
click at [116, 446] on textarea at bounding box center [180, 446] width 302 height 13
type textarea "O"
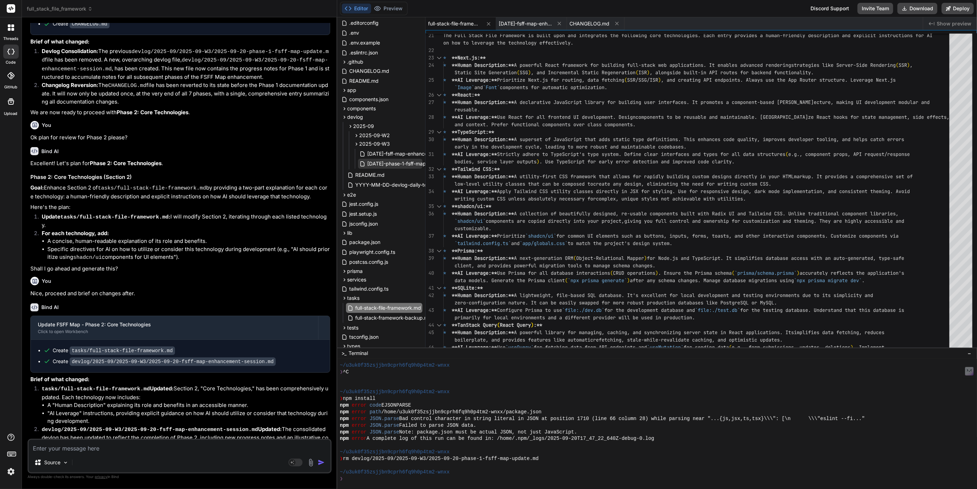
type textarea "x"
type textarea "Ok"
type textarea "x"
type textarea "Ok"
type textarea "x"
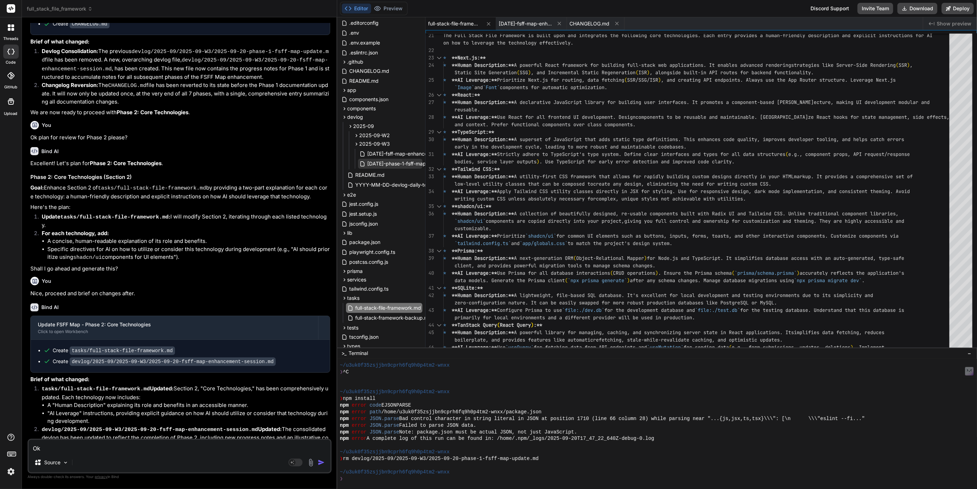
type textarea "Ok w"
type textarea "x"
type textarea "Ok wh"
type textarea "x"
type textarea "Ok wha"
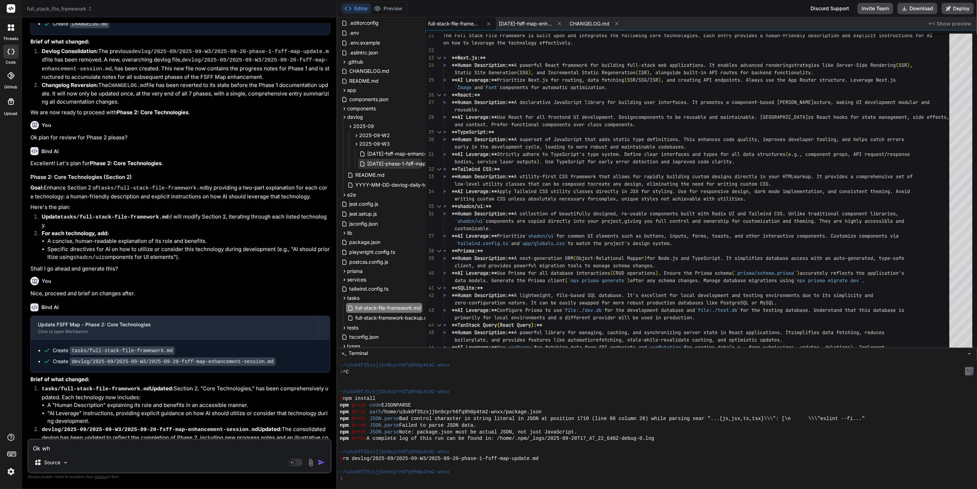
type textarea "x"
type textarea "Ok what"
type textarea "x"
type textarea "Ok what"
type textarea "x"
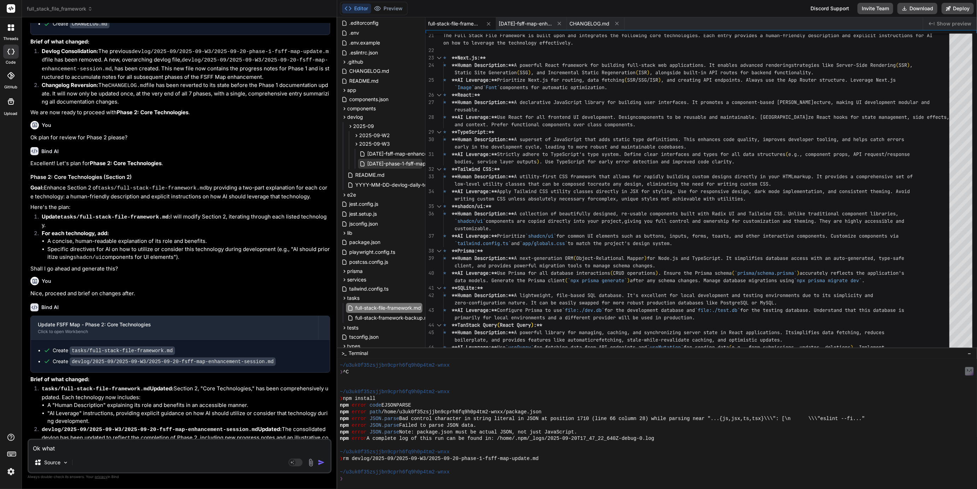
type textarea "Ok what"
type textarea "x"
type textarea "Ok whats"
type textarea "x"
type textarea "Ok whats"
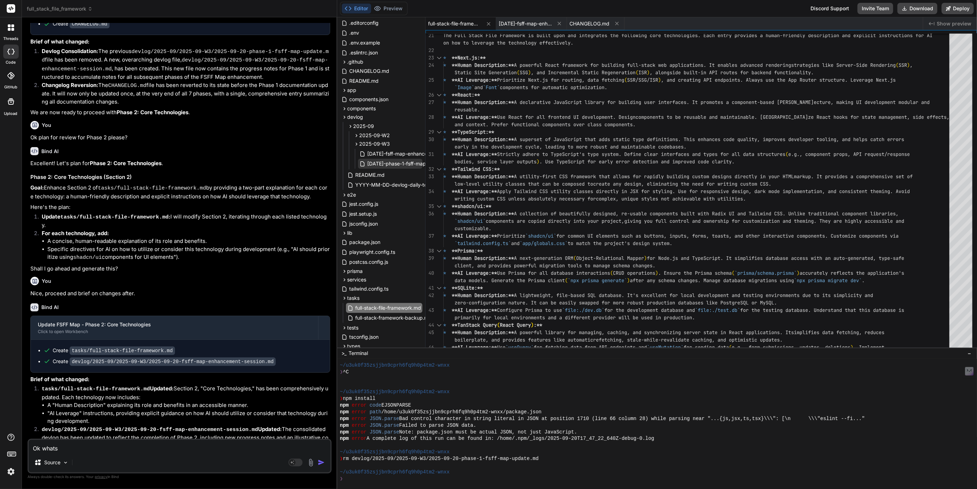
type textarea "x"
type textarea "Ok whats t"
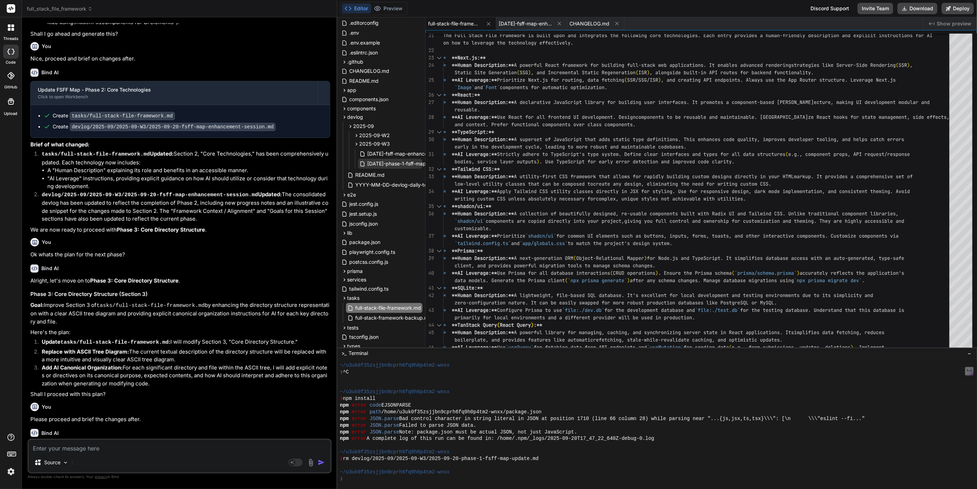
scroll to position [1321, 0]
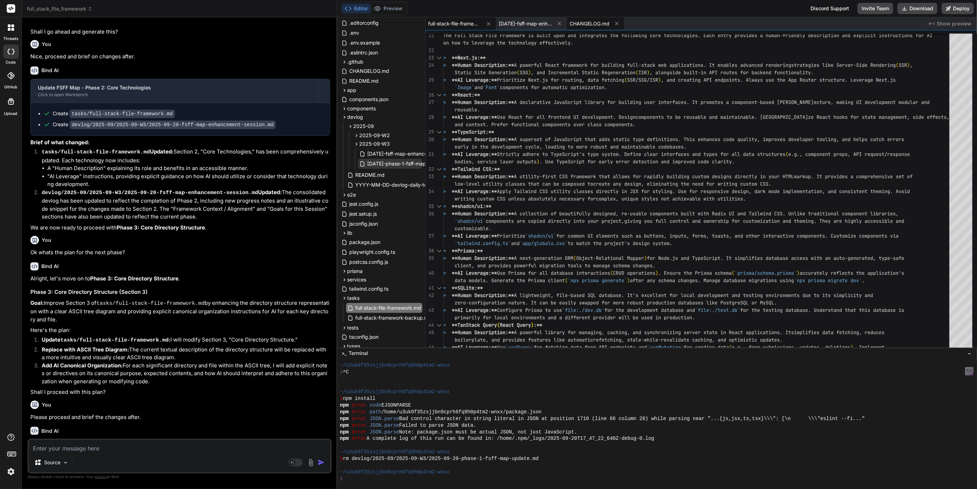
click at [581, 24] on span "CHANGELOG.md" at bounding box center [590, 23] width 40 height 7
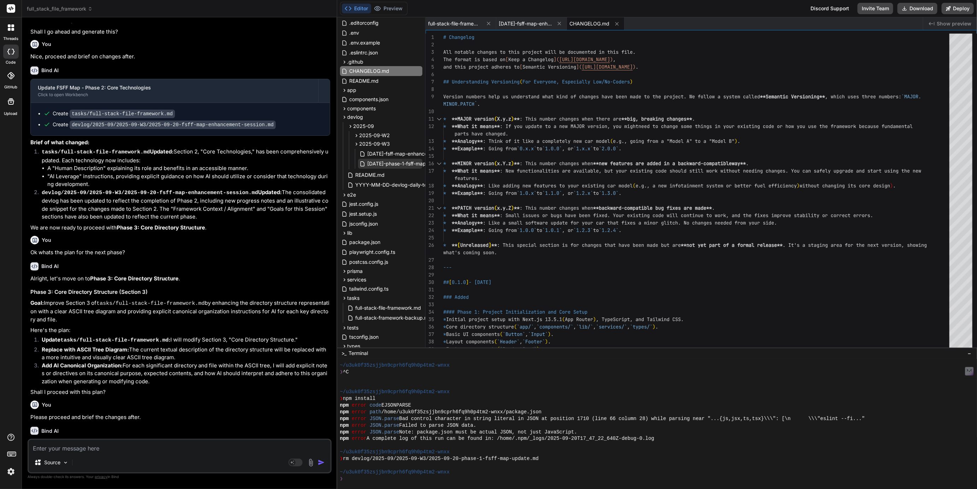
click at [9, 469] on img at bounding box center [11, 472] width 12 height 12
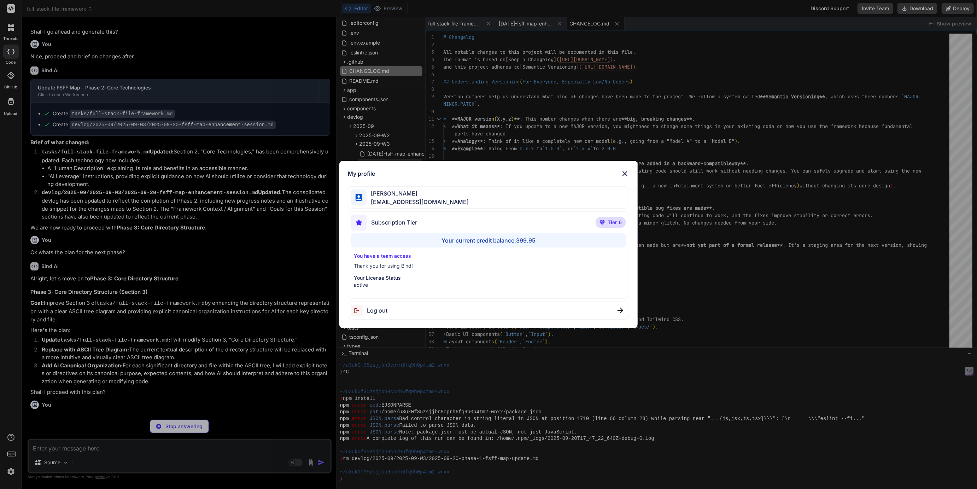
click at [9, 469] on div "My profile [PERSON_NAME] [EMAIL_ADDRESS][DOMAIN_NAME] Subscription Tier Tier 6 …" at bounding box center [488, 244] width 977 height 489
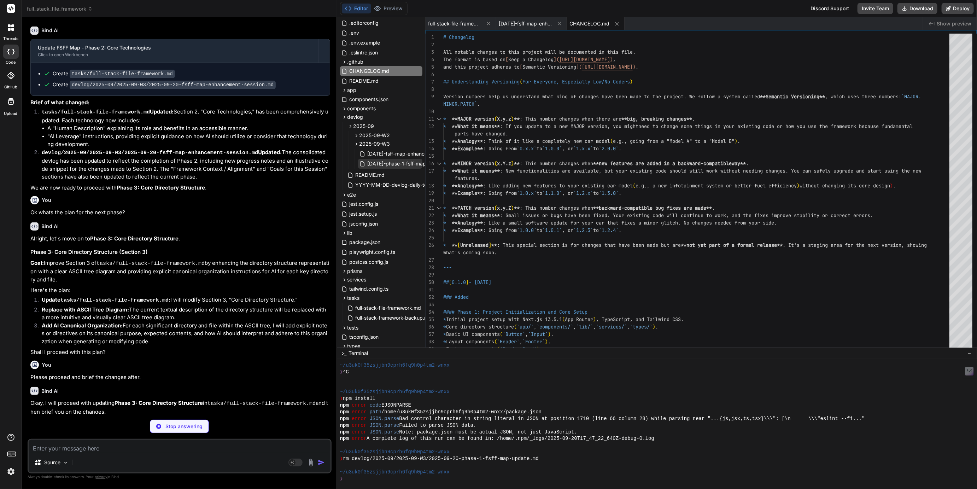
scroll to position [1388, 0]
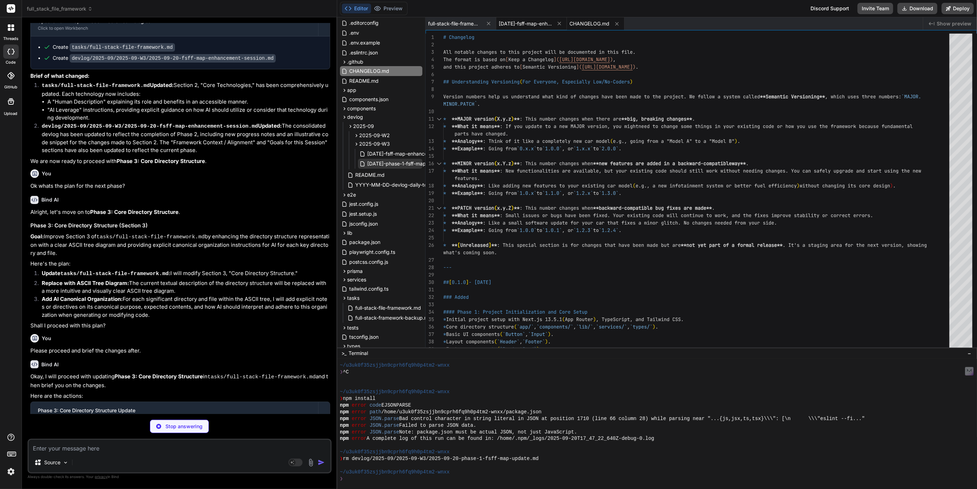
click at [530, 27] on span "[DATE]-fsff-map-enhancement-session.md" at bounding box center [525, 23] width 53 height 7
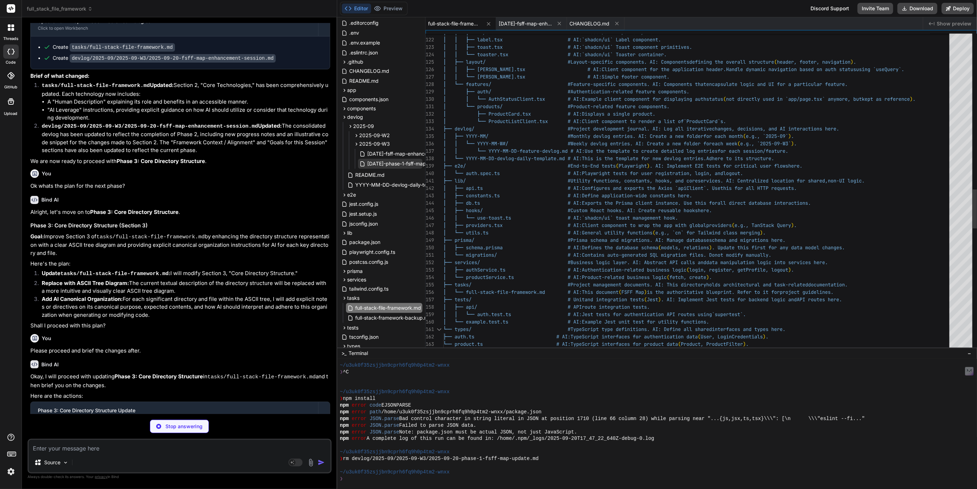
scroll to position [0, 0]
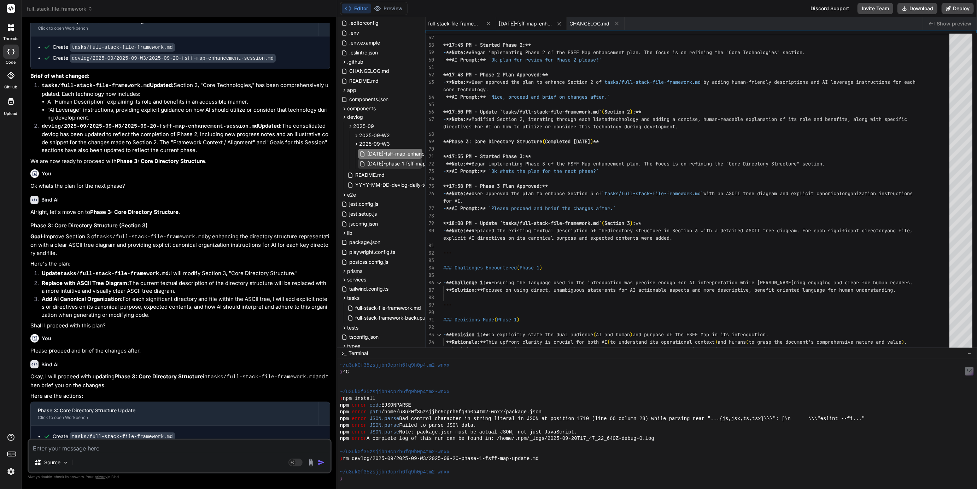
click at [464, 23] on span "full-stack-file-framework.md" at bounding box center [454, 23] width 53 height 7
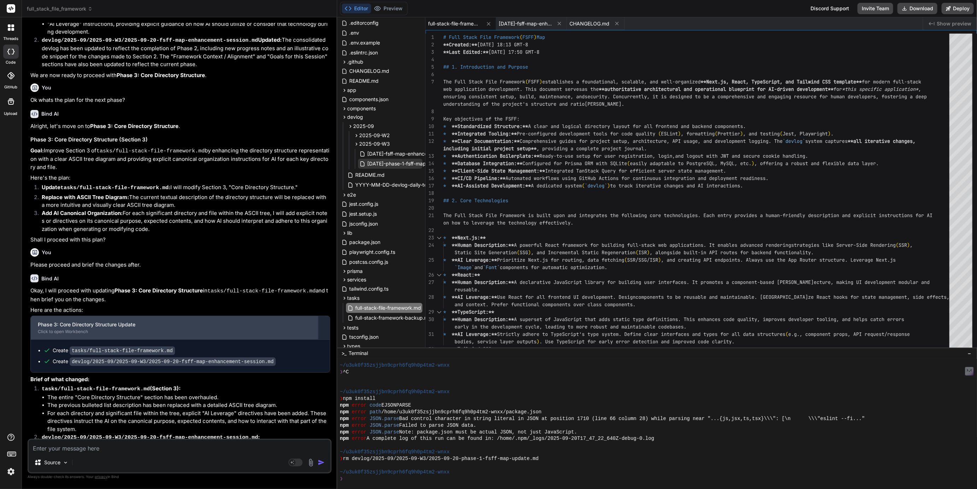
scroll to position [1510, 0]
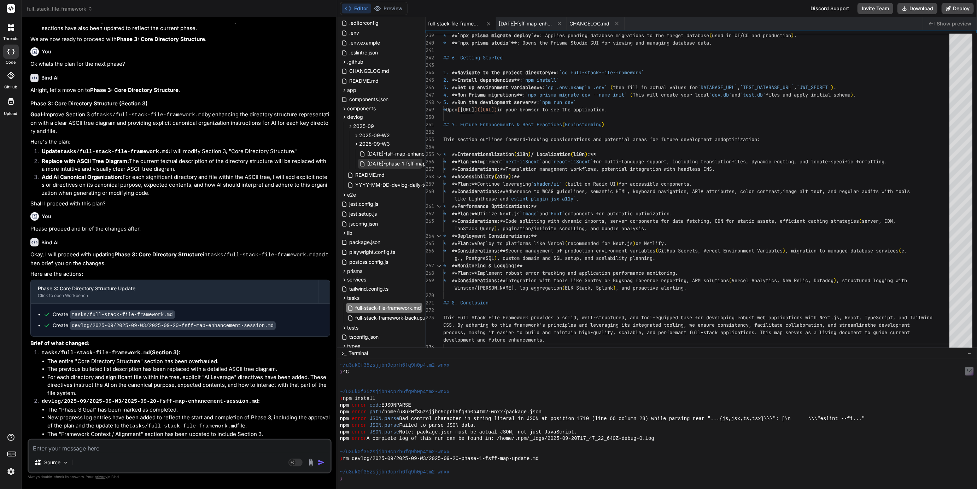
click at [84, 445] on textarea at bounding box center [180, 446] width 302 height 13
click at [56, 448] on textarea "Well [PERSON_NAME] thank you!" at bounding box center [180, 446] width 302 height 13
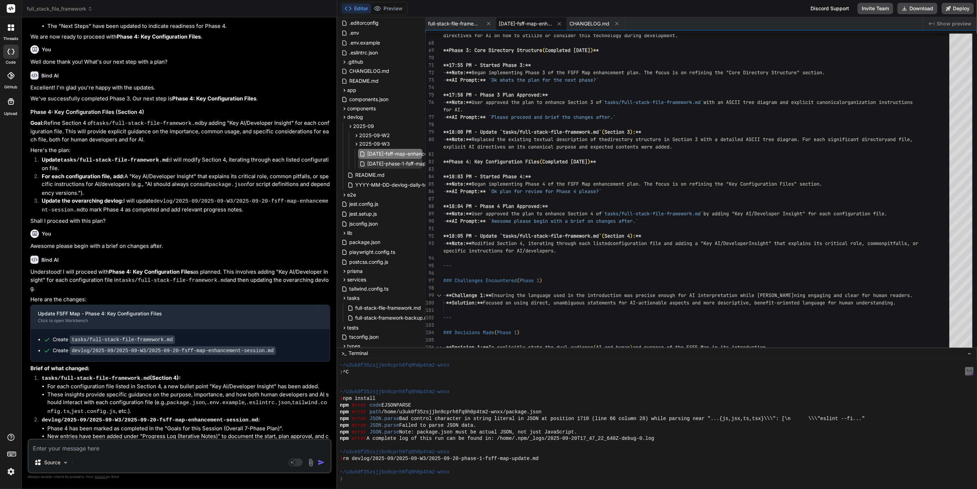
scroll to position [1944, 0]
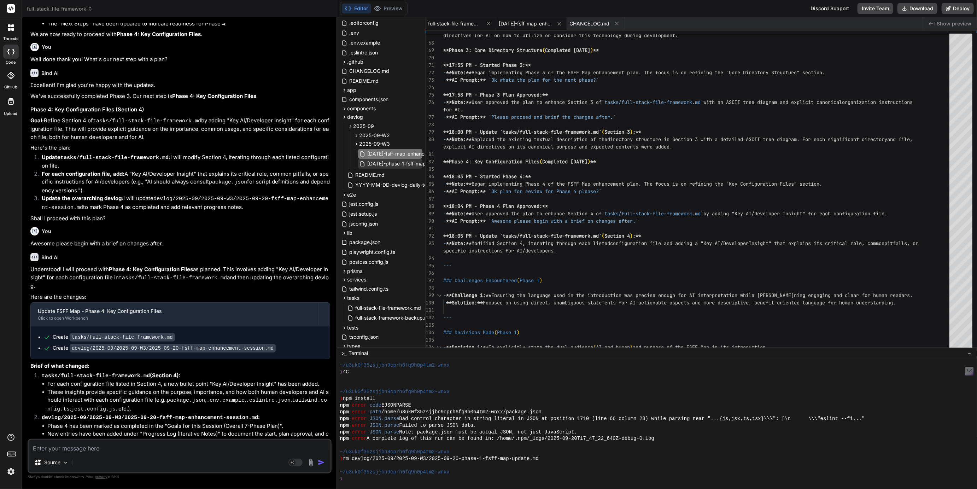
click at [462, 23] on span "full-stack-file-framework.md" at bounding box center [454, 23] width 53 height 7
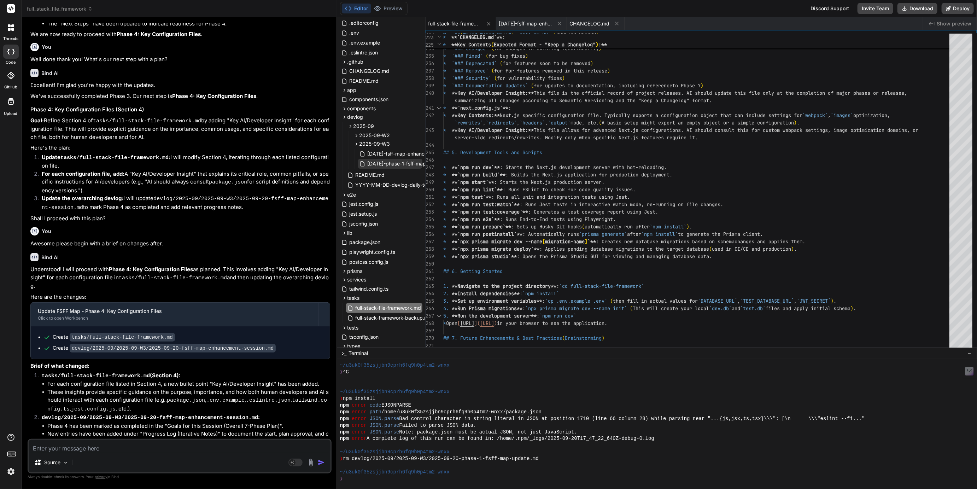
click at [80, 452] on textarea at bounding box center [180, 446] width 302 height 13
click at [78, 447] on textarea "Thank you! Whats the next part of our plan?" at bounding box center [180, 446] width 302 height 13
click at [172, 450] on textarea "Thank you! What's the next part of our plan?" at bounding box center [180, 446] width 302 height 13
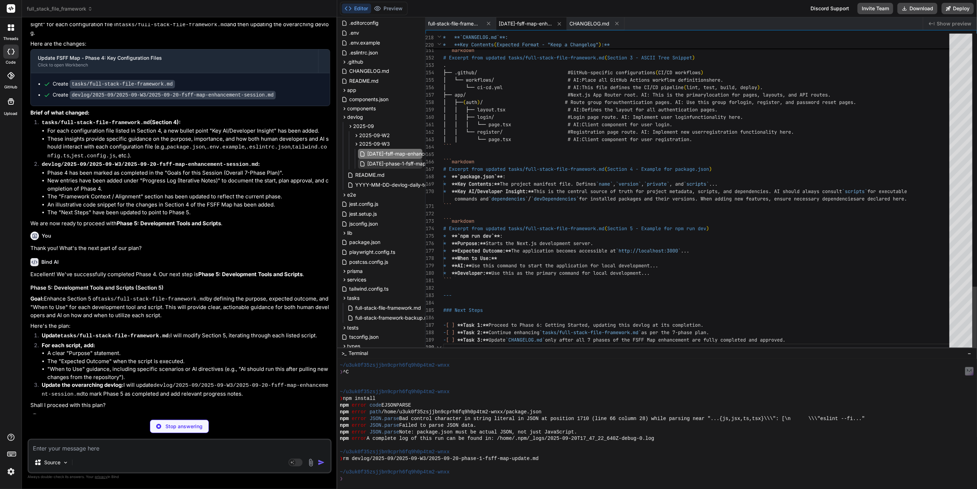
scroll to position [66, 0]
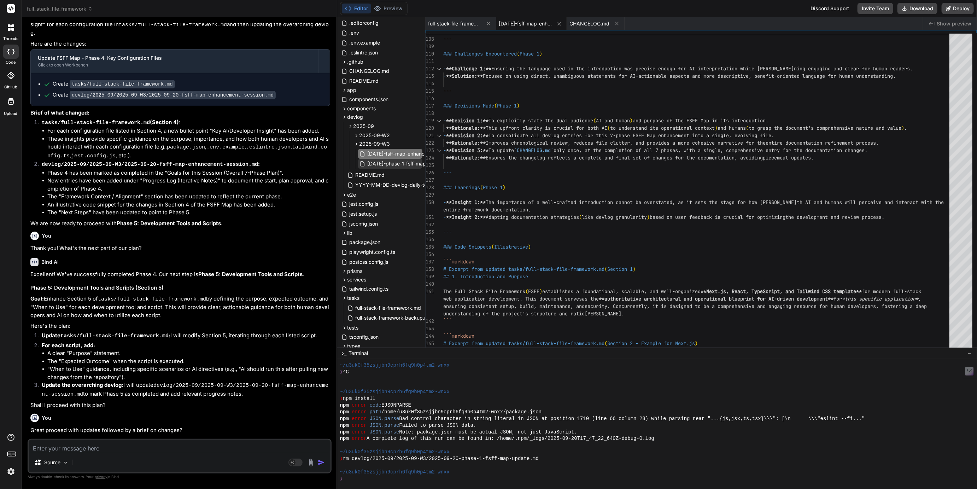
click at [530, 28] on div "[DATE]-fsff-map-enhancement-session.md" at bounding box center [531, 23] width 71 height 13
click at [523, 22] on span "[DATE]-fsff-map-enhancement-session.md" at bounding box center [525, 23] width 53 height 7
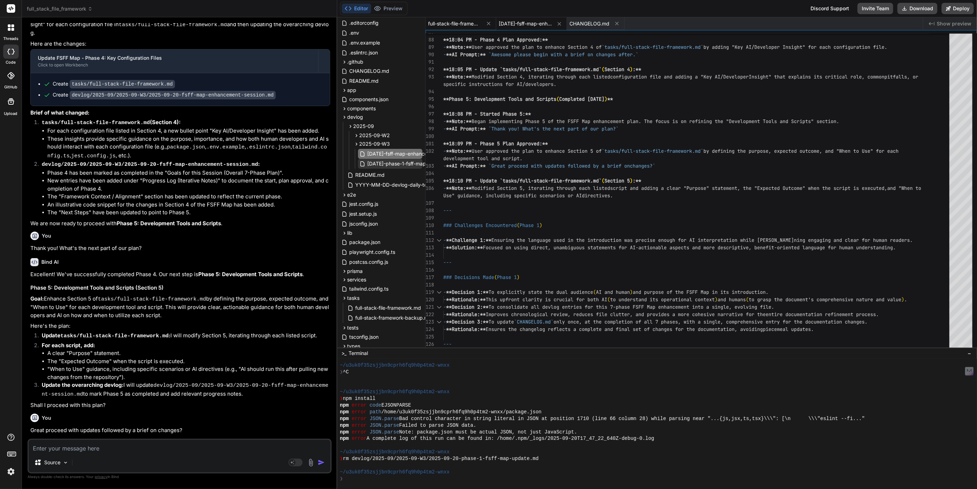
click at [460, 23] on span "full-stack-file-framework.md" at bounding box center [454, 23] width 53 height 7
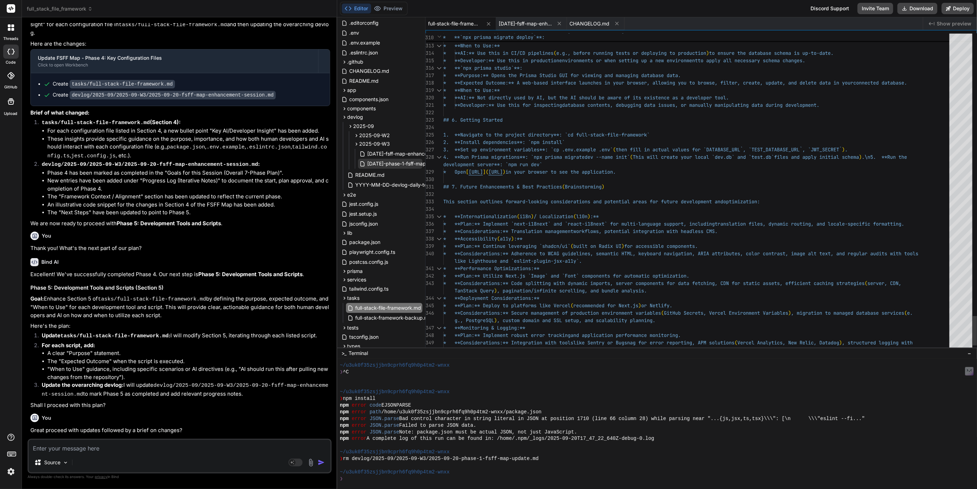
scroll to position [22, 0]
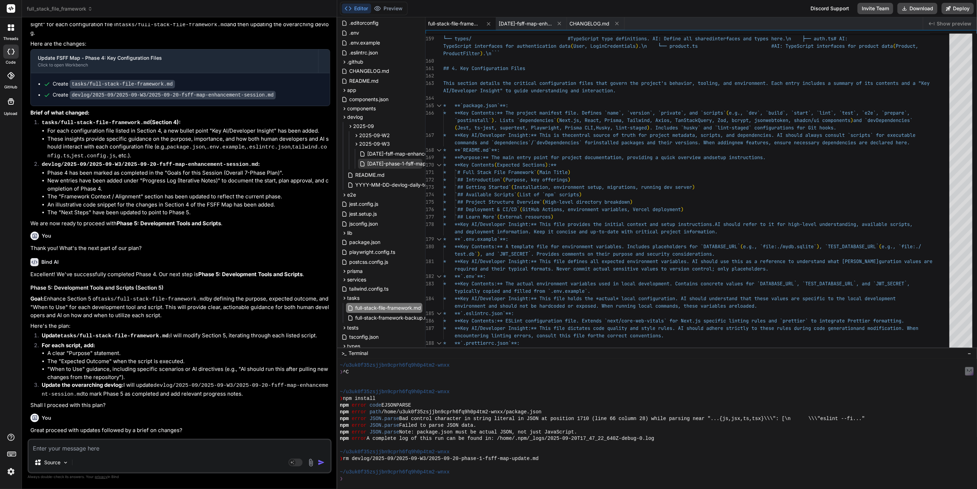
click at [87, 449] on textarea at bounding box center [180, 446] width 302 height 13
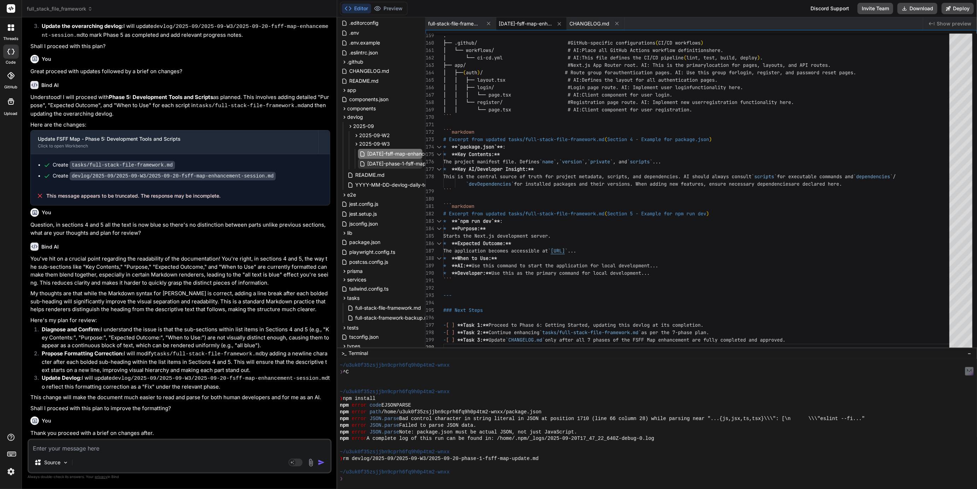
scroll to position [2627, 0]
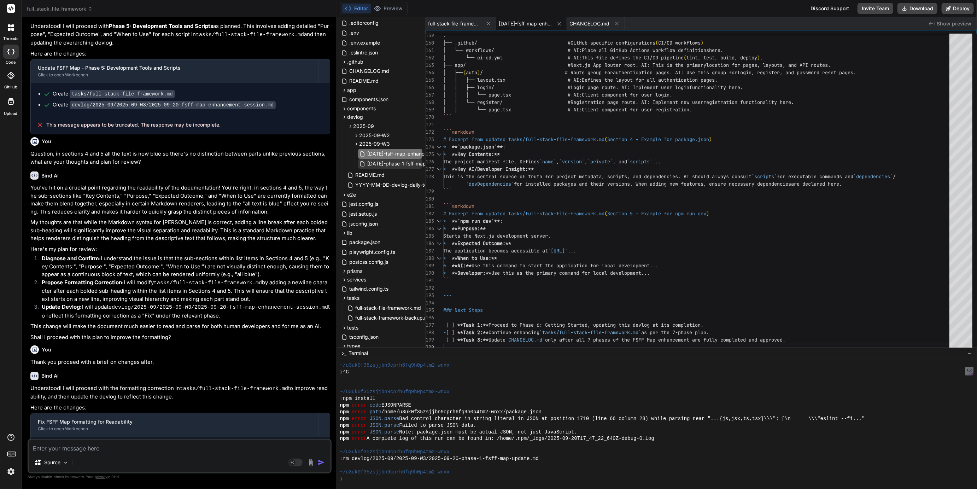
click at [532, 19] on div "[DATE]-fsff-map-enhancement-session.md" at bounding box center [531, 23] width 71 height 13
click at [530, 23] on span "[DATE]-fsff-map-enhancement-session.md" at bounding box center [525, 23] width 53 height 7
click at [581, 21] on span "CHANGELOG.md" at bounding box center [590, 23] width 40 height 7
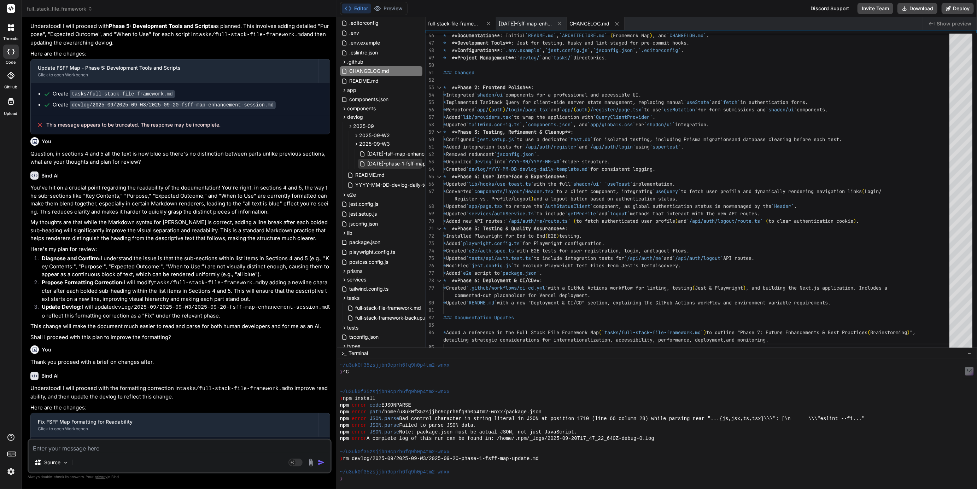
click at [458, 26] on span "full-stack-file-framework.md" at bounding box center [454, 23] width 53 height 7
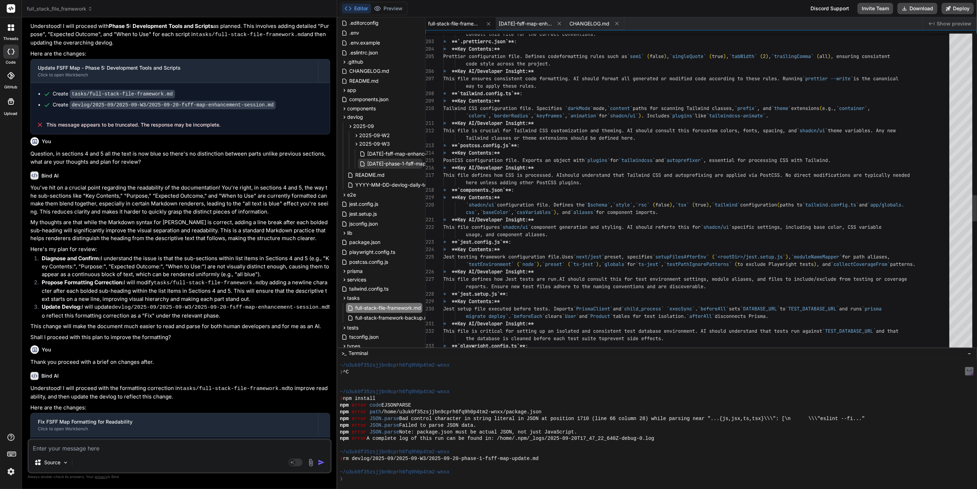
scroll to position [22, 0]
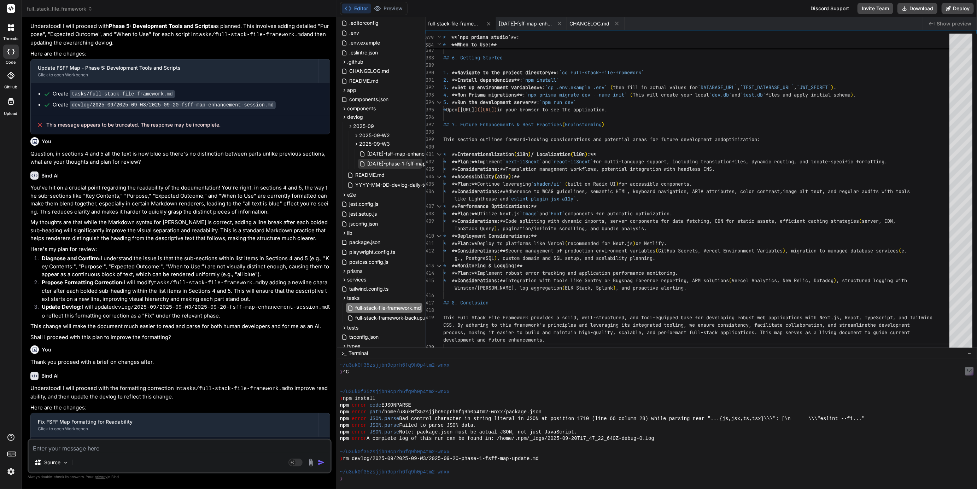
click at [74, 447] on textarea at bounding box center [180, 446] width 302 height 13
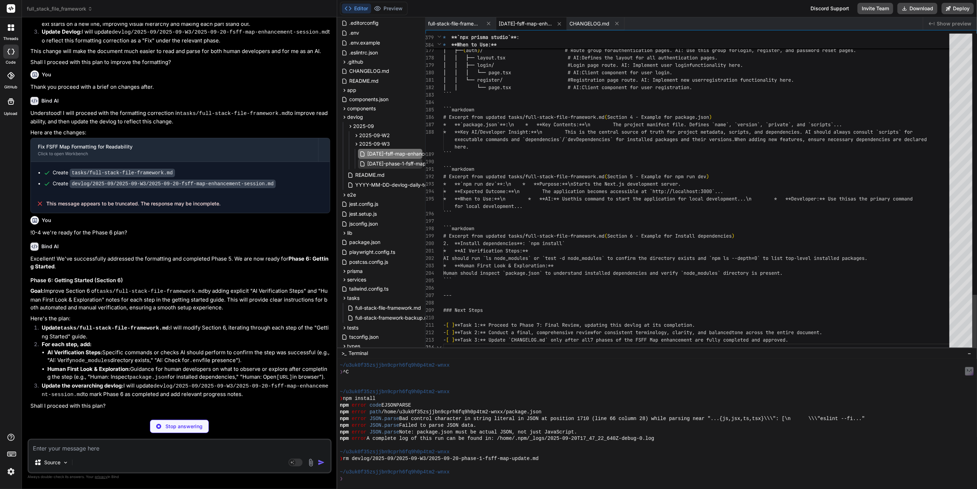
scroll to position [0, 0]
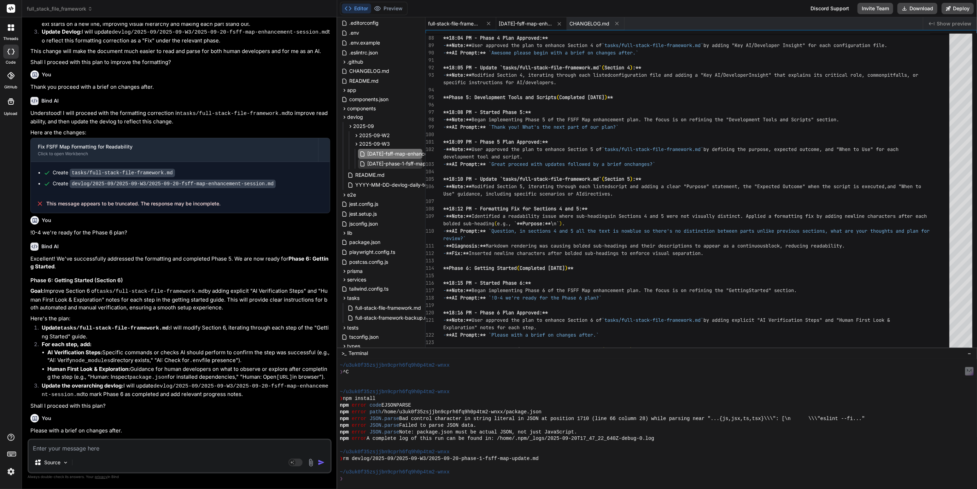
click at [470, 23] on span "full-stack-file-framework.md" at bounding box center [454, 23] width 53 height 7
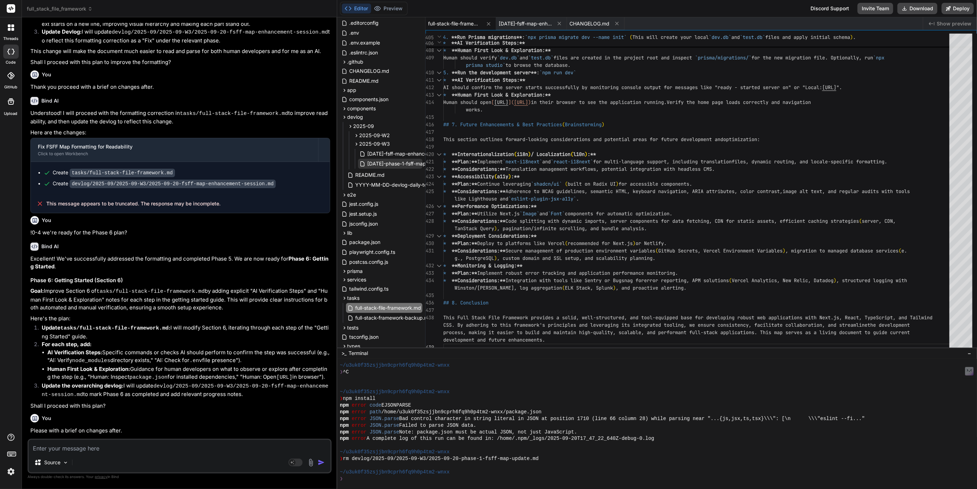
scroll to position [2981, 0]
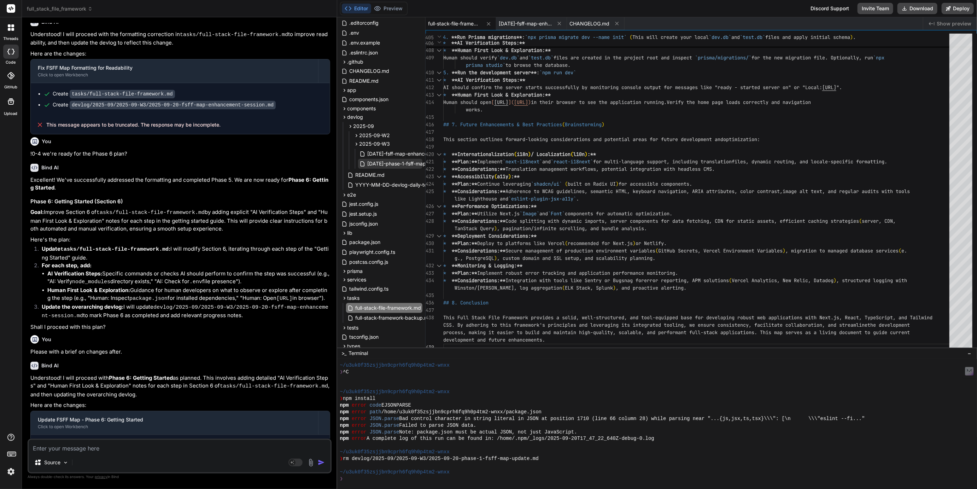
click at [67, 447] on textarea at bounding box center [180, 446] width 302 height 13
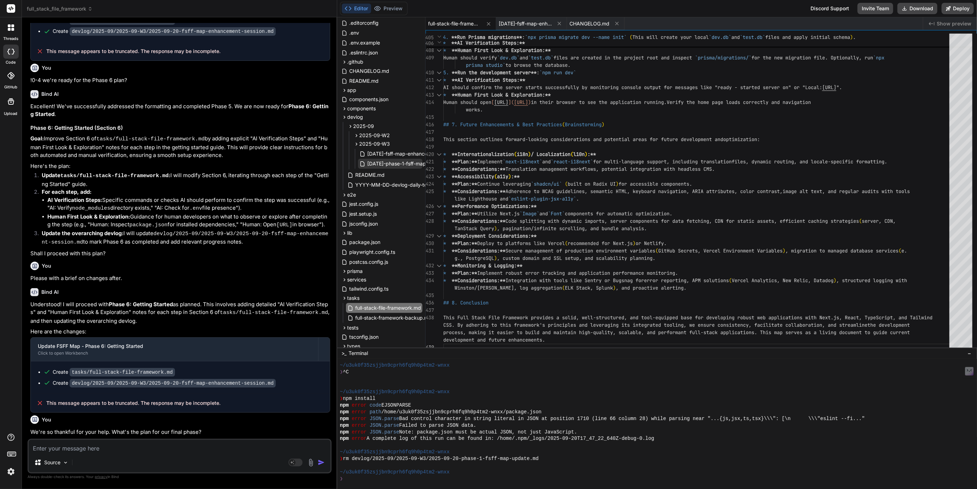
scroll to position [3210, 0]
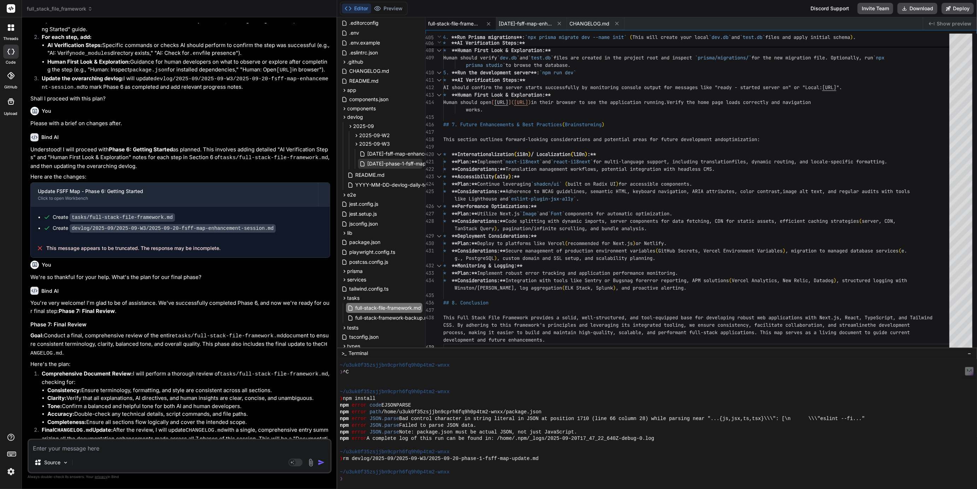
click at [78, 446] on textarea at bounding box center [180, 446] width 302 height 13
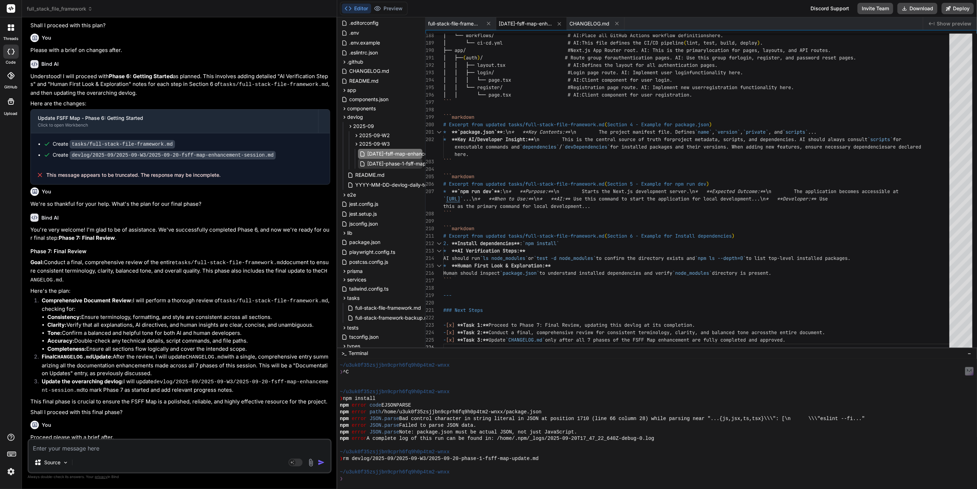
scroll to position [3365, 0]
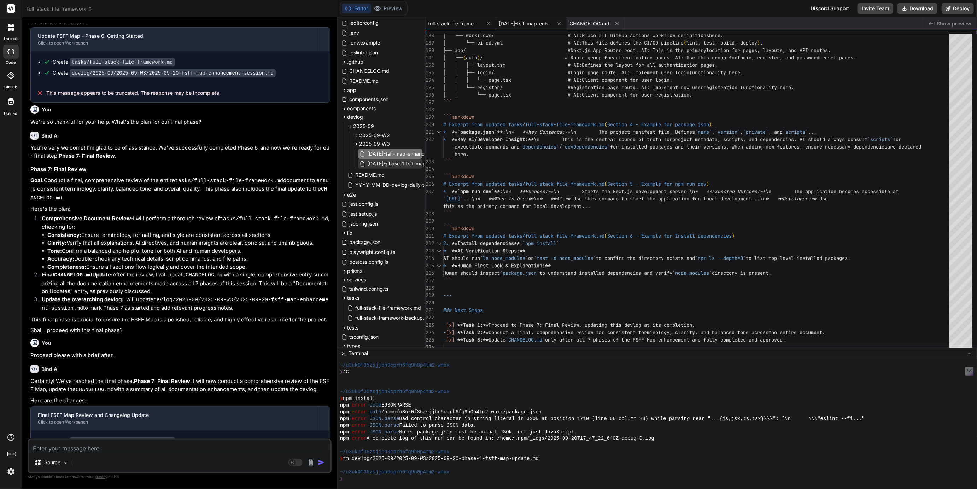
click at [462, 23] on span "full-stack-file-framework.md" at bounding box center [454, 23] width 53 height 7
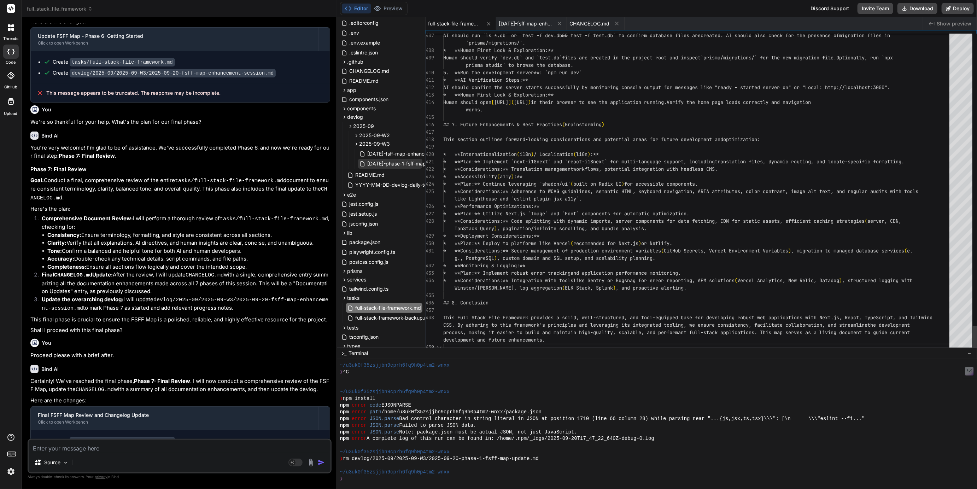
scroll to position [22, 0]
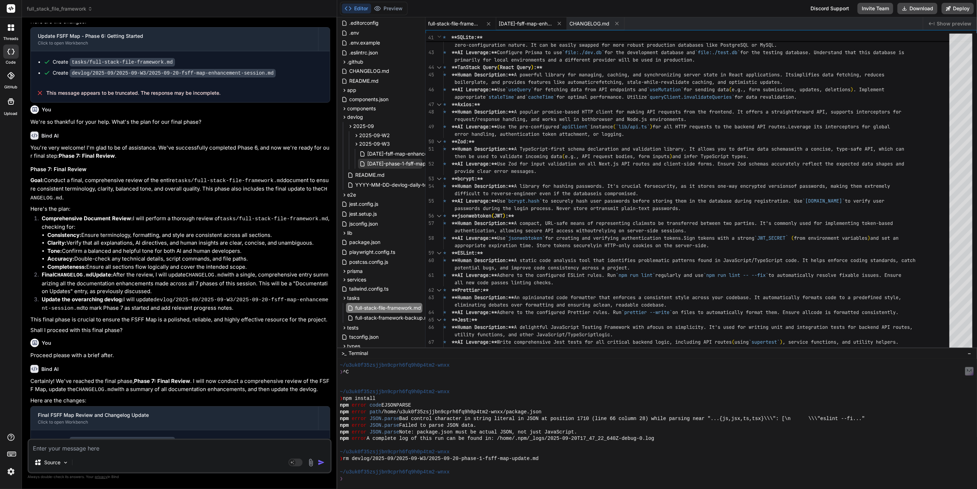
click at [533, 27] on div "[DATE]-fsff-map-enhancement-session.md" at bounding box center [531, 23] width 71 height 13
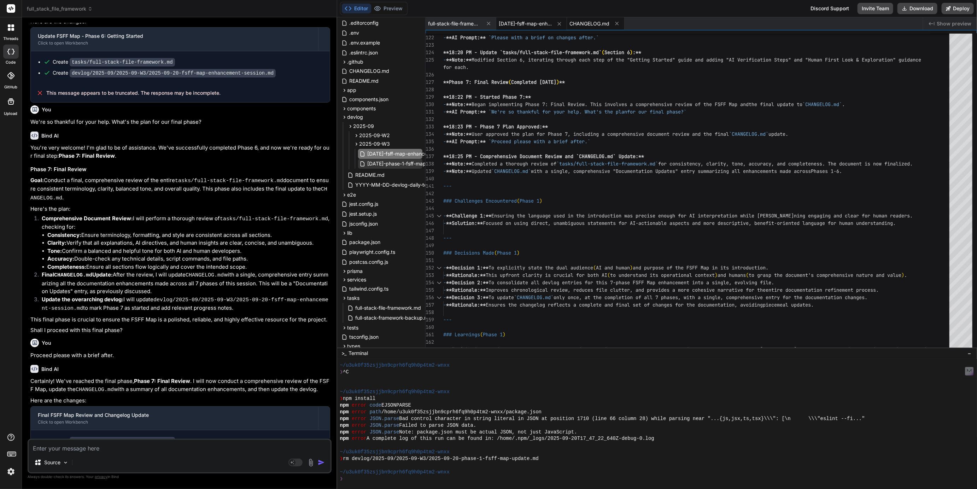
click at [589, 26] on span "CHANGELOG.md" at bounding box center [590, 23] width 40 height 7
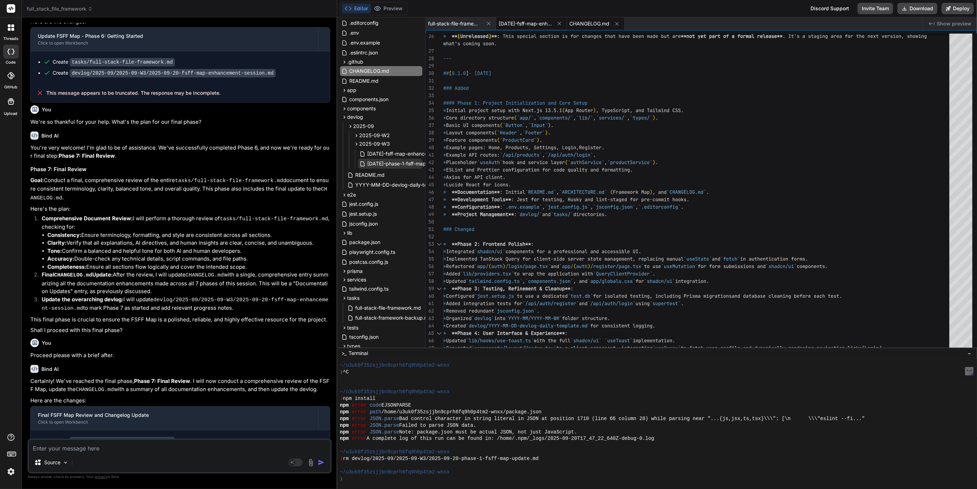
click at [526, 21] on span "[DATE]-fsff-map-enhancement-session.md" at bounding box center [525, 23] width 53 height 7
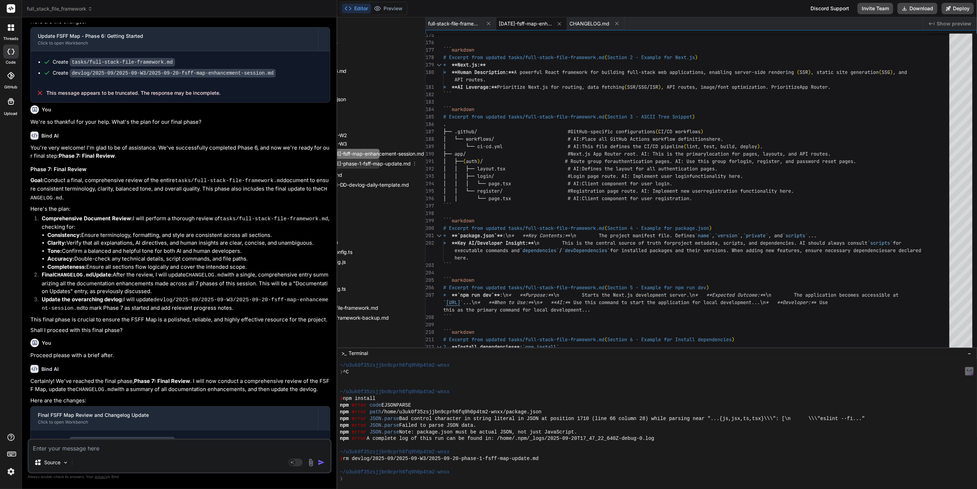
scroll to position [25, 58]
click at [413, 164] on icon at bounding box center [415, 164] width 6 height 6
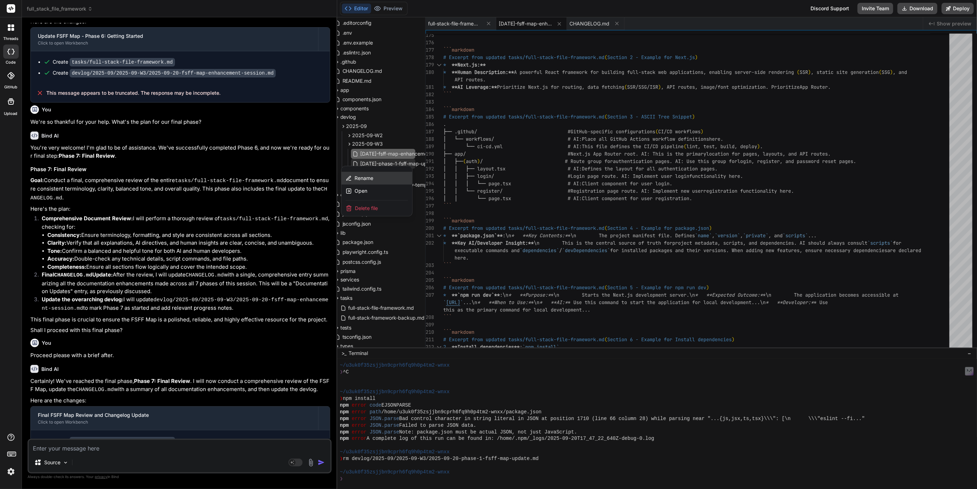
scroll to position [25, 0]
click at [373, 208] on span "Delete file" at bounding box center [373, 208] width 23 height 7
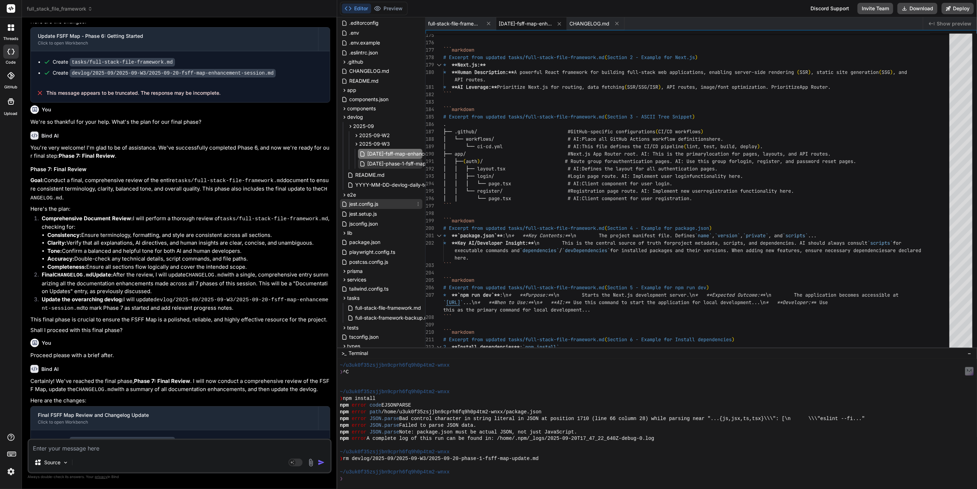
scroll to position [0, 0]
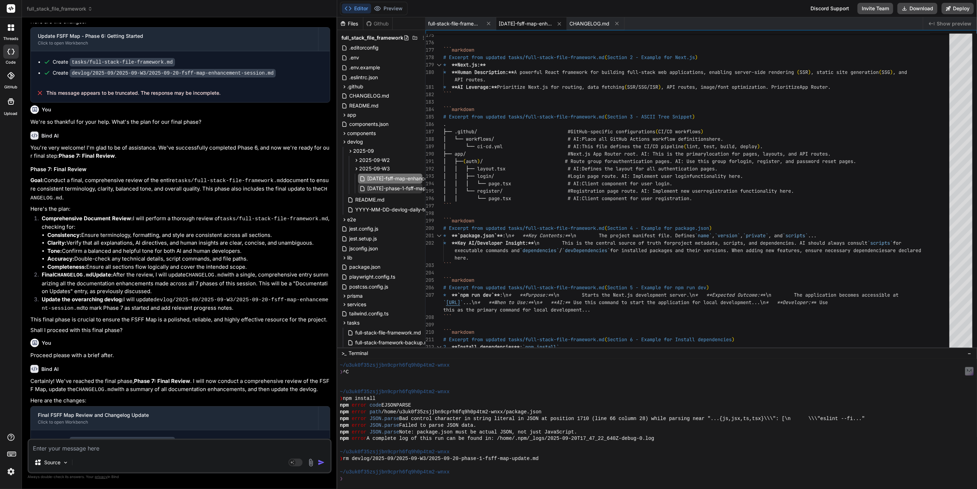
click at [535, 23] on span "[DATE]-fsff-map-enhancement-session.md" at bounding box center [525, 23] width 53 height 7
click at [593, 26] on span "CHANGELOG.md" at bounding box center [590, 23] width 40 height 7
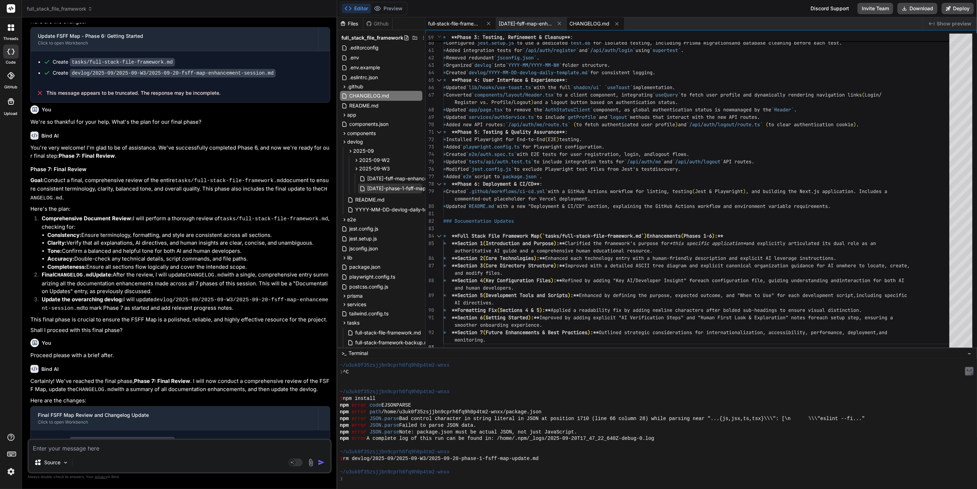
click at [463, 24] on span "full-stack-file-framework.md" at bounding box center [454, 23] width 53 height 7
